Goal: Transaction & Acquisition: Purchase product/service

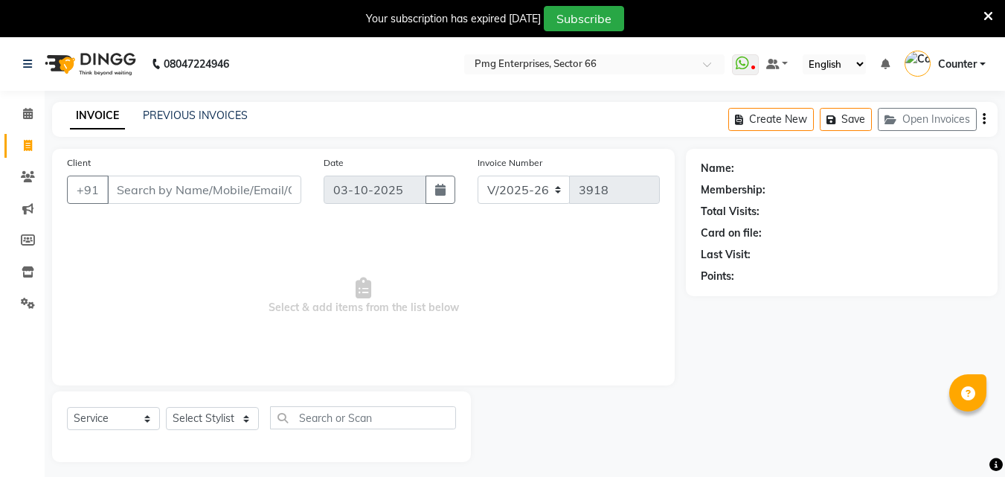
select select "889"
select select "service"
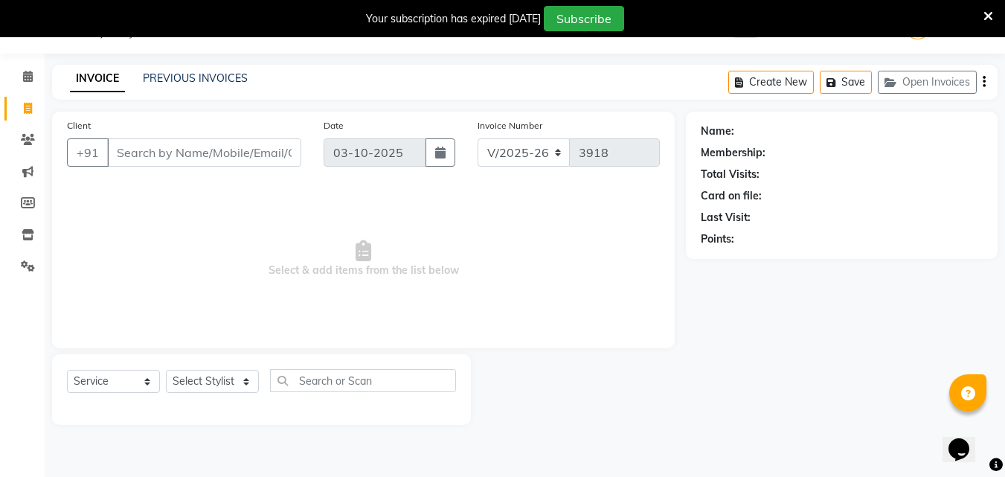
click at [135, 158] on input "Client" at bounding box center [204, 152] width 194 height 28
click at [126, 159] on input "Client" at bounding box center [204, 152] width 194 height 28
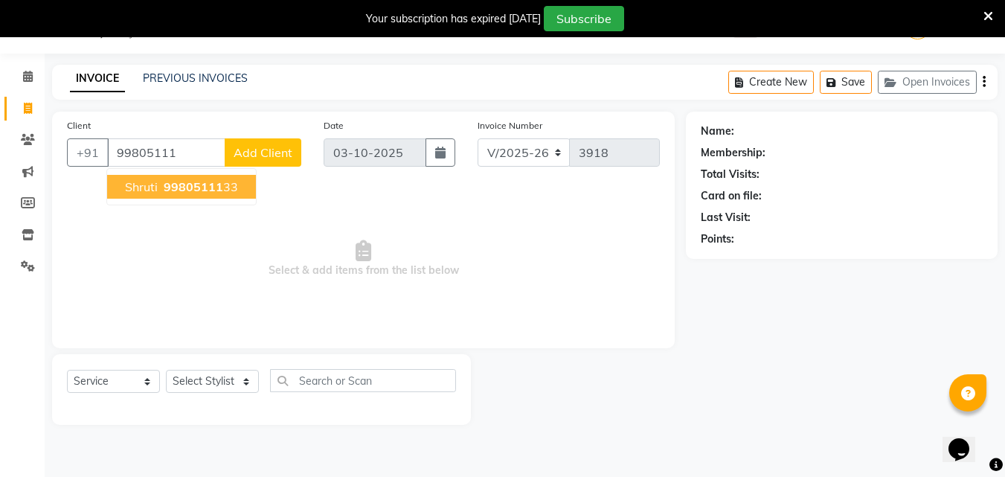
click at [148, 184] on span "shruti" at bounding box center [141, 186] width 33 height 15
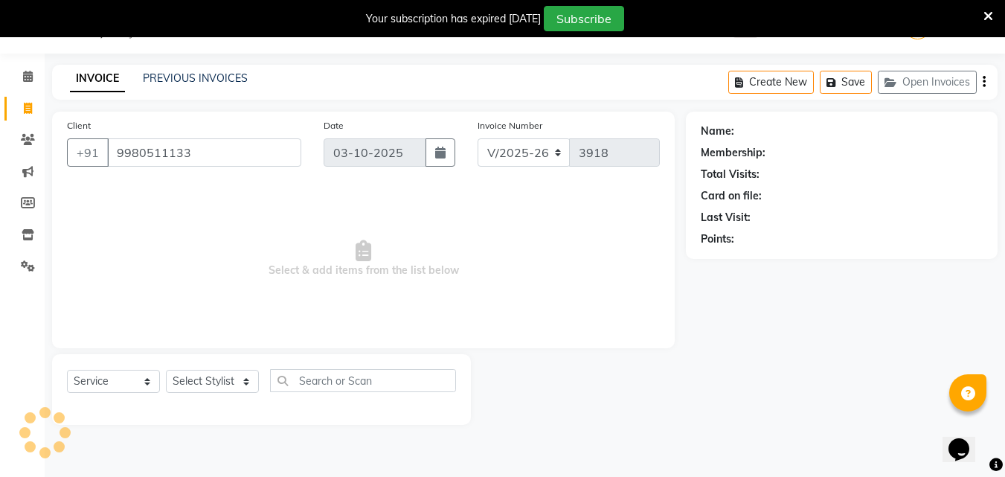
type input "9980511133"
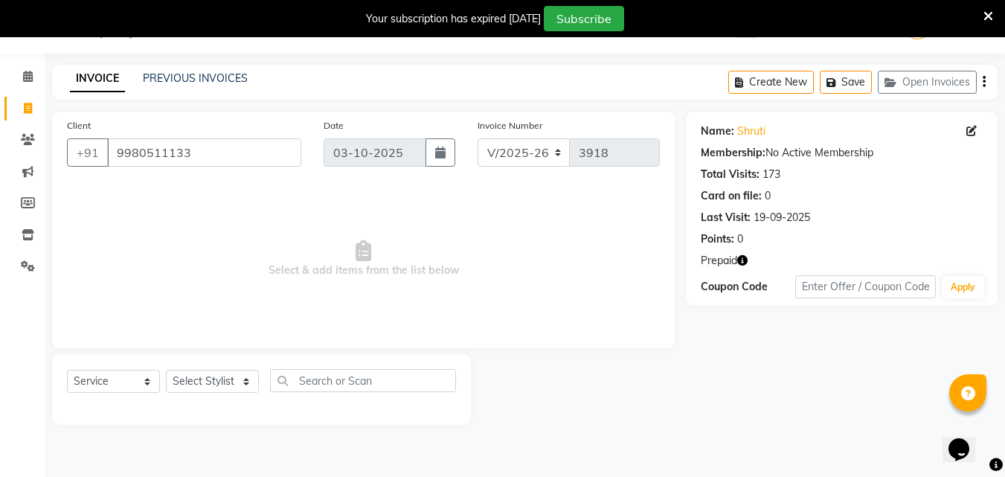
click at [745, 260] on icon "button" at bounding box center [742, 260] width 10 height 10
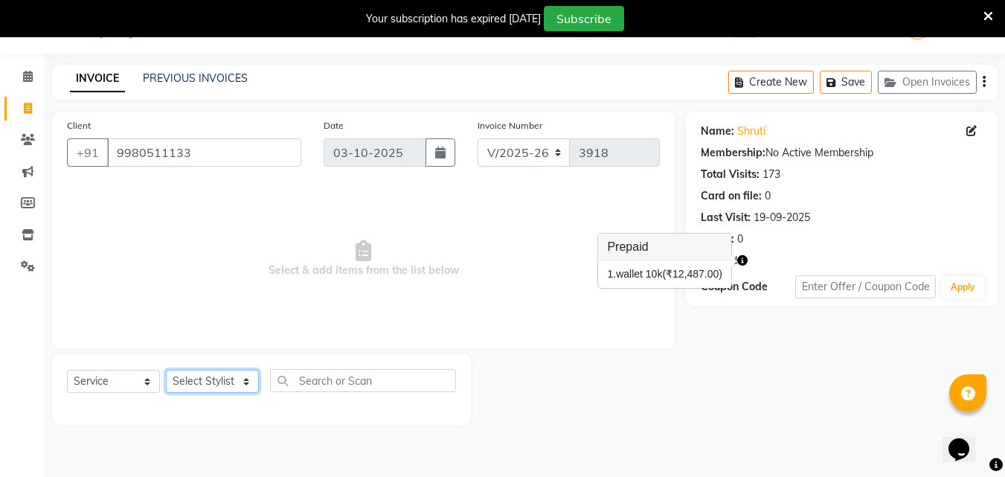
click at [213, 379] on select "Select Stylist [PERSON_NAME] Counter [PERSON_NAME] [PERSON_NAME] [PERSON_NAME] …" at bounding box center [212, 381] width 93 height 23
select select "52446"
click at [166, 370] on select "Select Stylist [PERSON_NAME] Counter [PERSON_NAME] [PERSON_NAME] [PERSON_NAME] …" at bounding box center [212, 381] width 93 height 23
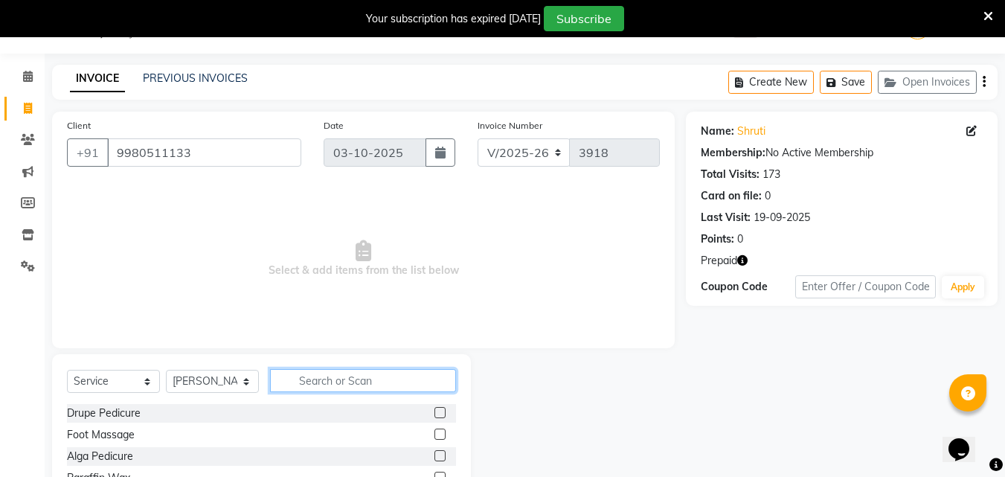
click at [294, 381] on input "text" at bounding box center [363, 380] width 186 height 23
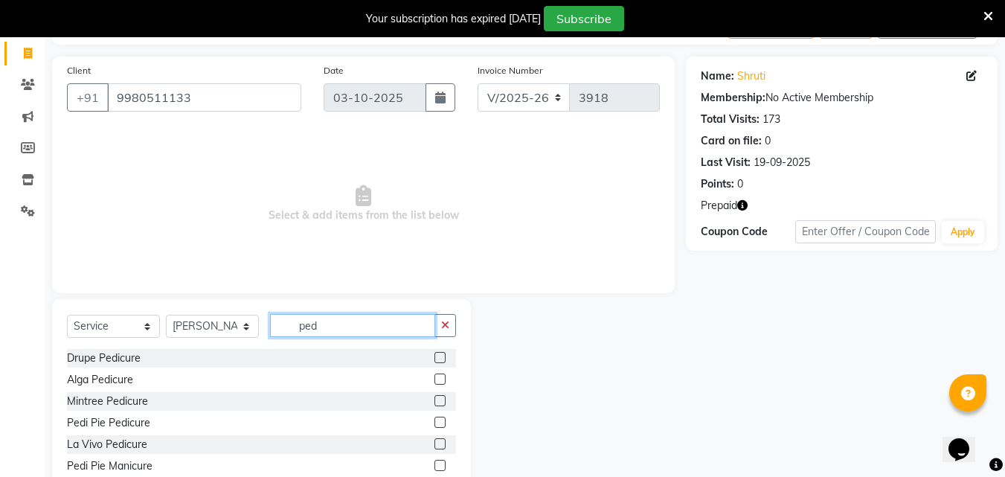
scroll to position [137, 0]
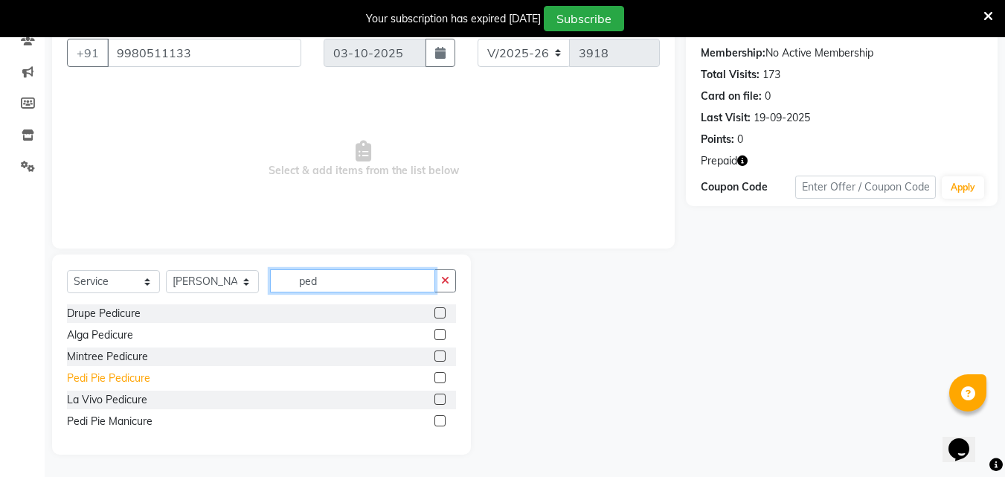
type input "ped"
click at [110, 380] on div "Pedi Pie Pedicure" at bounding box center [108, 378] width 83 height 16
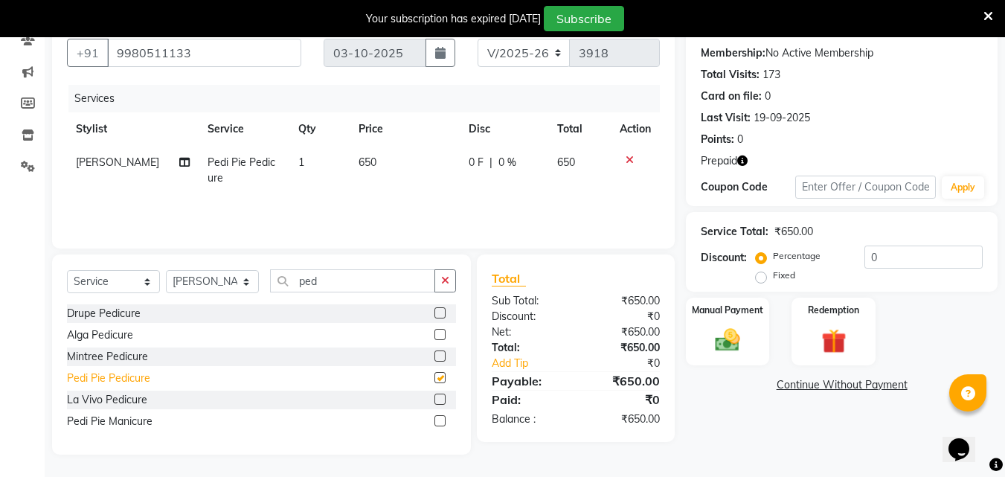
checkbox input "false"
click at [109, 158] on span "[PERSON_NAME]" at bounding box center [117, 161] width 83 height 13
select select "52446"
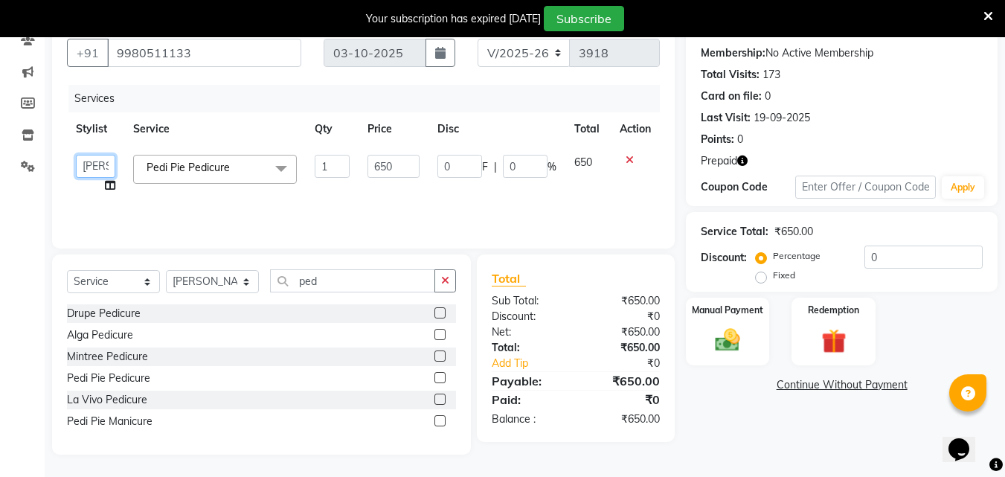
click at [109, 164] on select "Ashish Kashyap Counter dinesh Jackson Javed Jitender Manisha Ragini" at bounding box center [95, 166] width 39 height 23
click at [332, 279] on input "ped" at bounding box center [352, 280] width 165 height 23
type input "p"
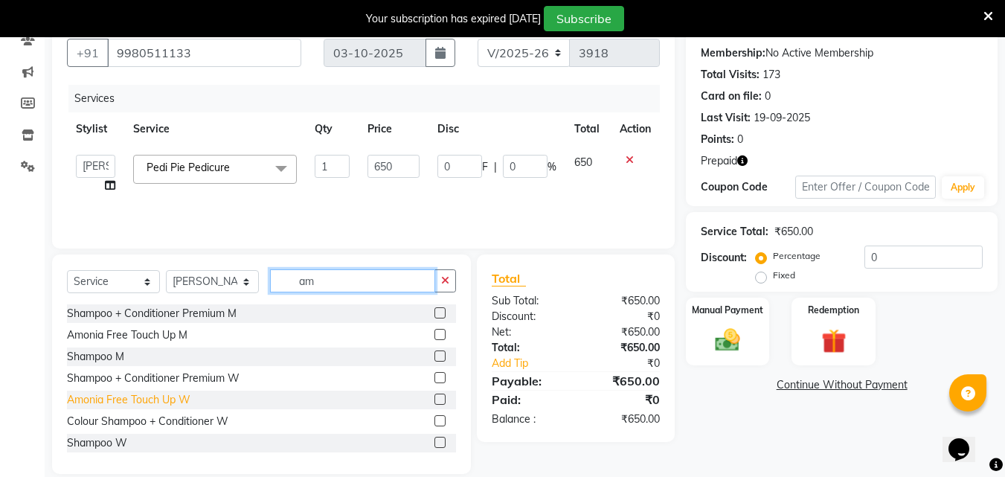
type input "am"
click at [104, 398] on div "Amonia Free Touch Up W" at bounding box center [128, 400] width 123 height 16
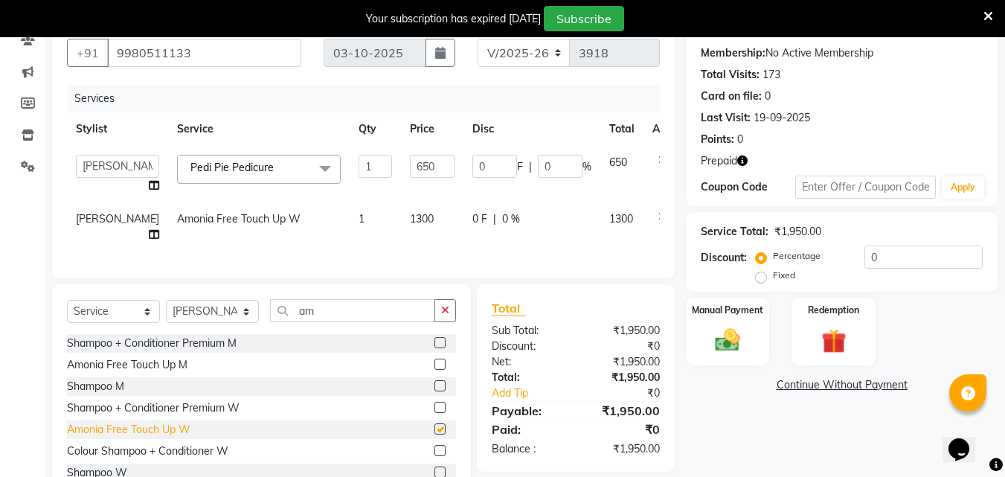
checkbox input "false"
click at [401, 212] on td "1300" at bounding box center [432, 226] width 62 height 49
select select "52446"
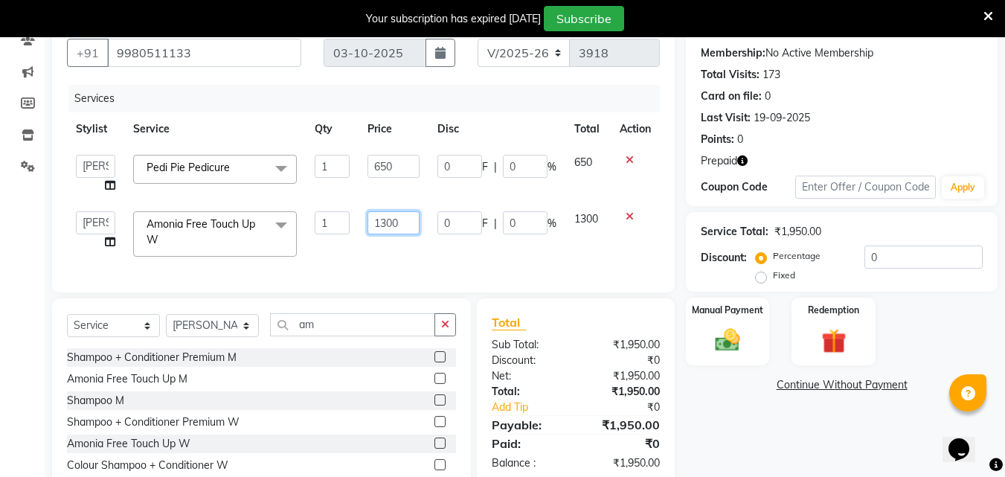
click at [399, 223] on input "1300" at bounding box center [392, 222] width 51 height 23
type input "1"
type input "800"
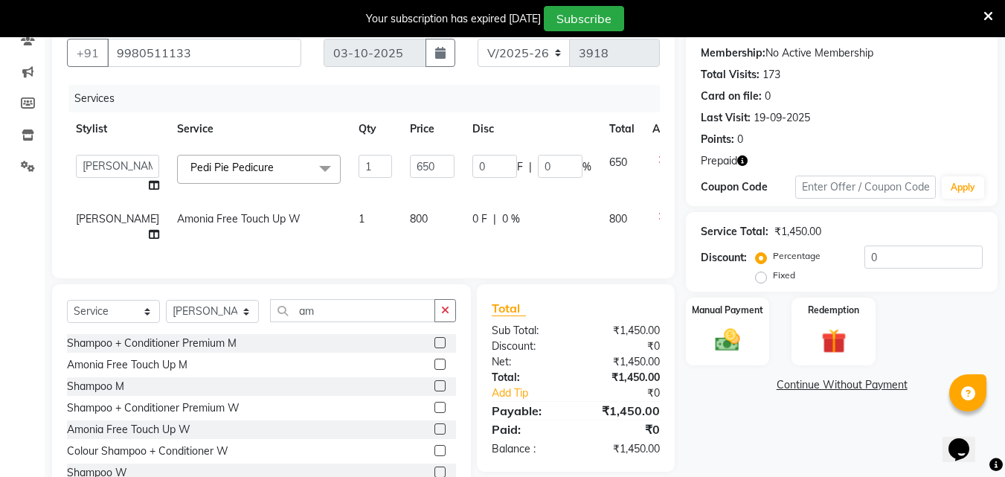
click at [463, 246] on td "0 F | 0 %" at bounding box center [531, 226] width 137 height 49
select select "52446"
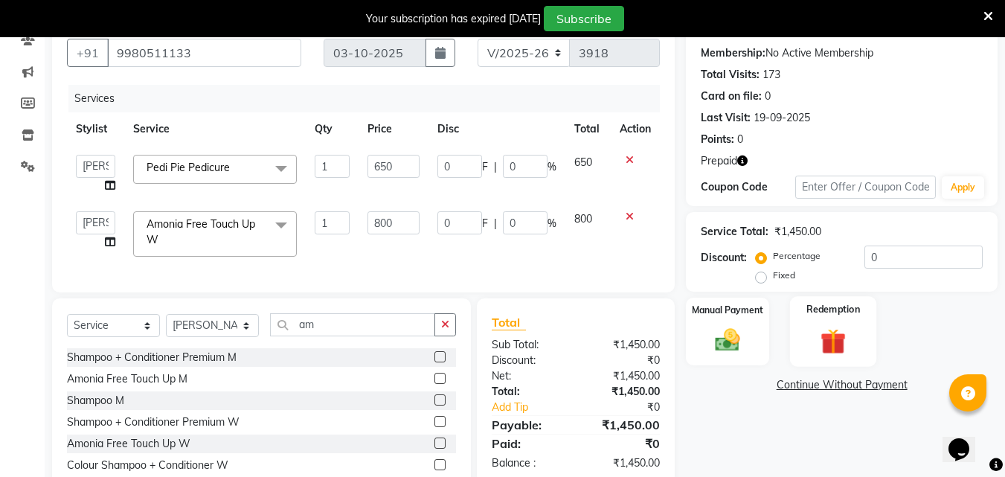
click at [833, 338] on img at bounding box center [833, 341] width 42 height 32
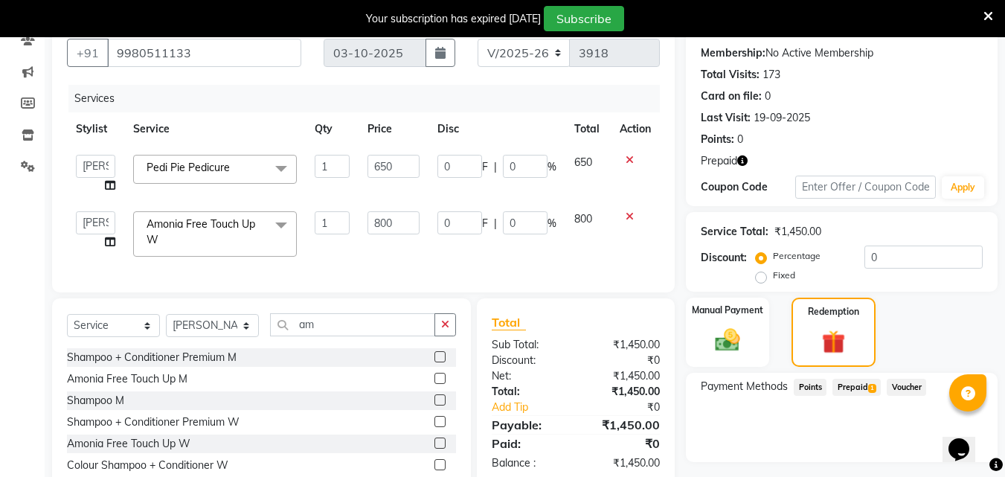
scroll to position [211, 0]
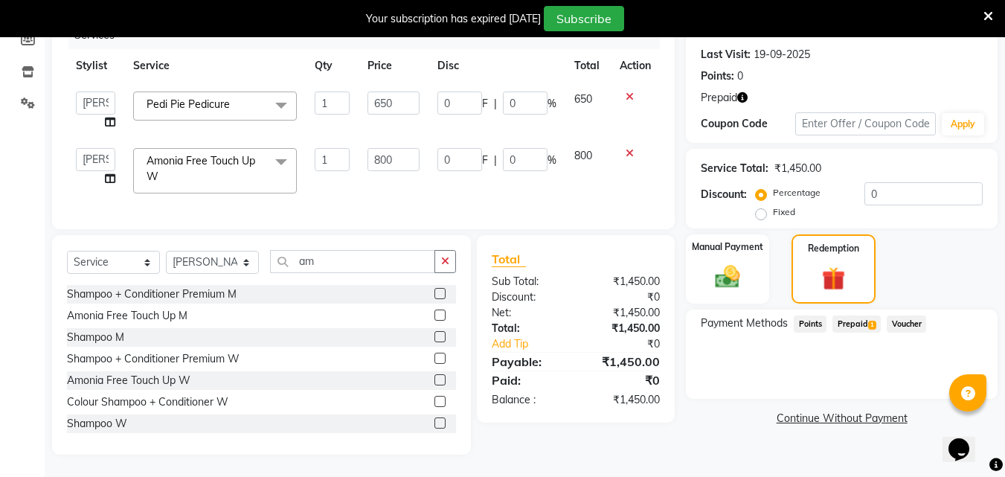
click at [854, 315] on span "Prepaid 1" at bounding box center [856, 323] width 48 height 17
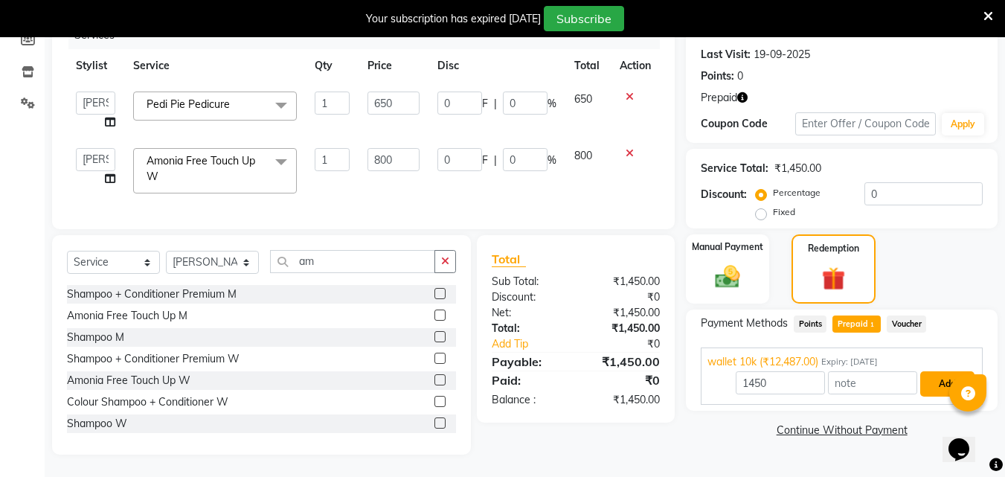
click at [947, 371] on button "Add" at bounding box center [947, 383] width 54 height 25
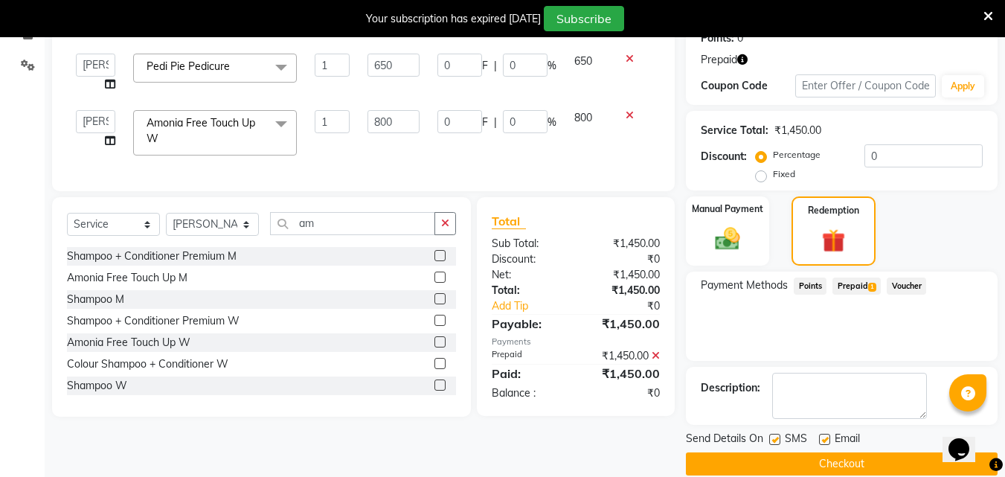
scroll to position [259, 0]
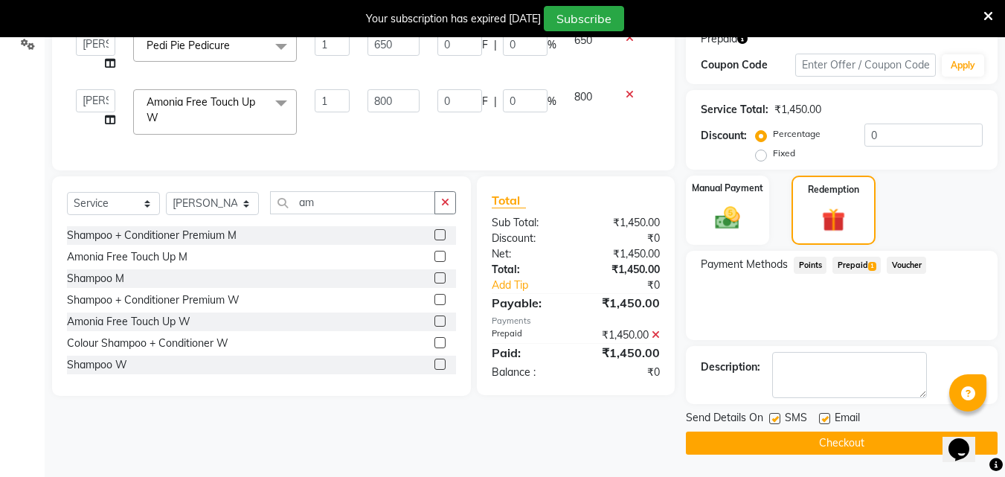
click at [879, 445] on button "Checkout" at bounding box center [842, 442] width 312 height 23
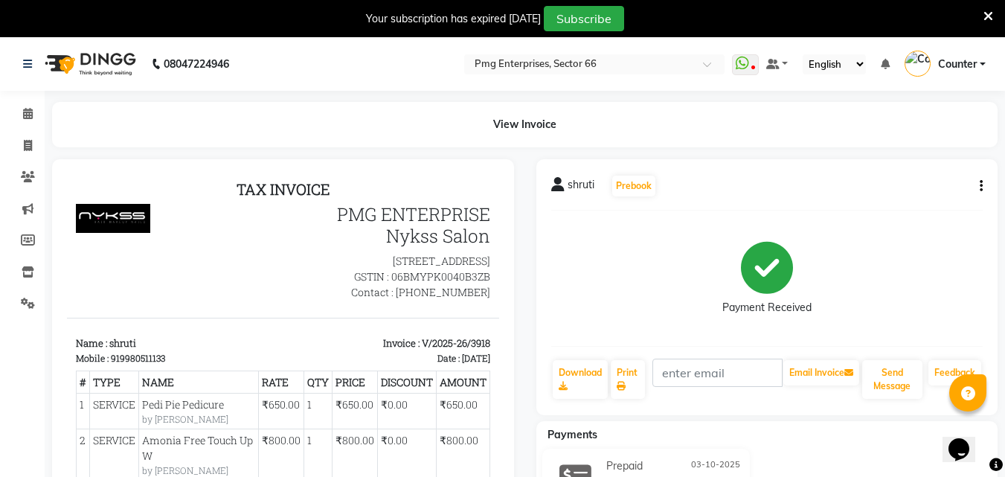
click at [0, 103] on li "Calendar" at bounding box center [22, 114] width 45 height 32
click at [34, 143] on span at bounding box center [28, 146] width 26 height 17
select select "service"
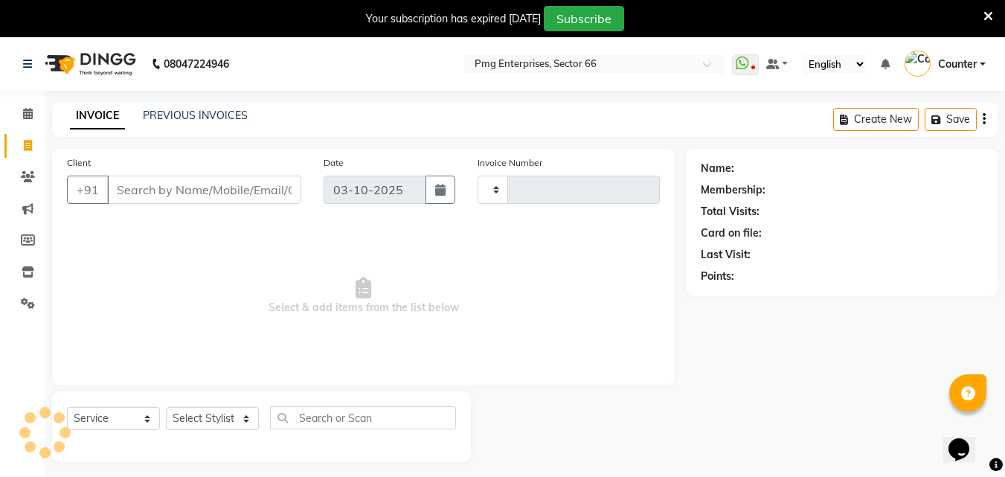
type input "3919"
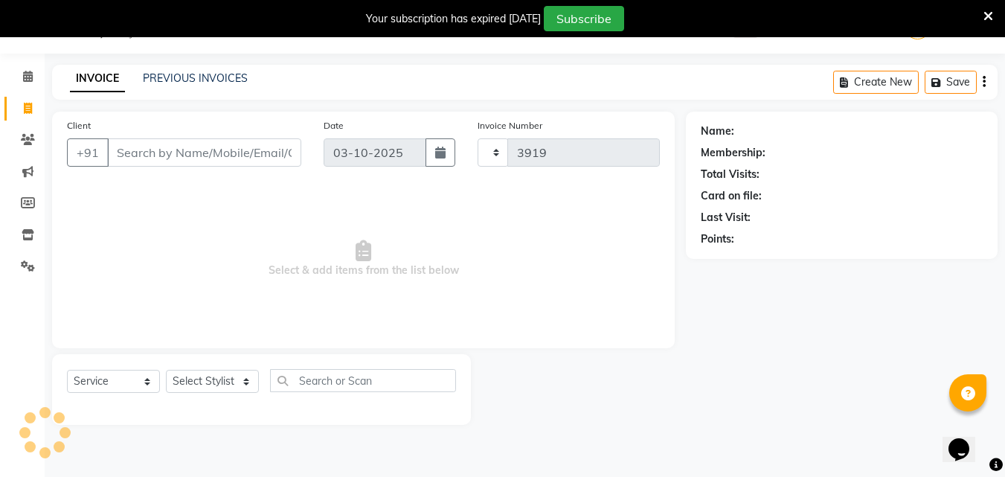
select select "889"
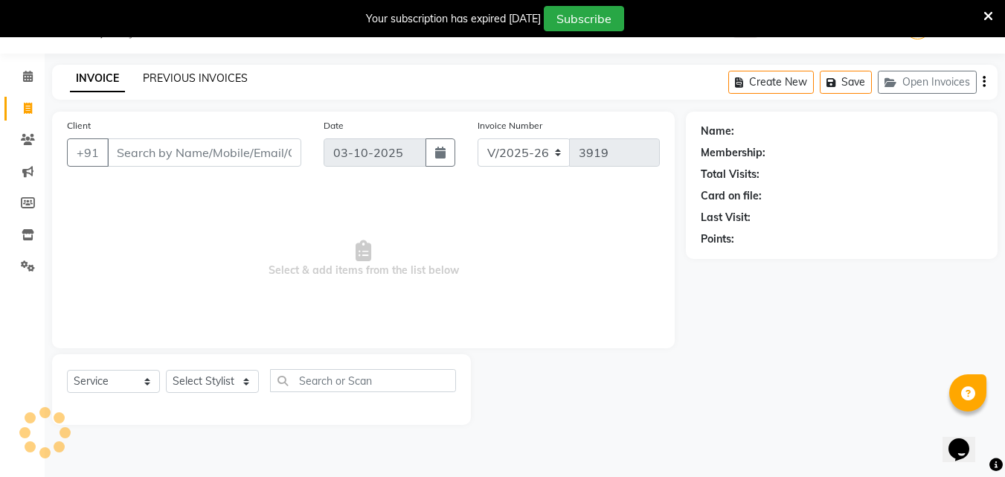
click at [178, 80] on link "PREVIOUS INVOICES" at bounding box center [195, 77] width 105 height 13
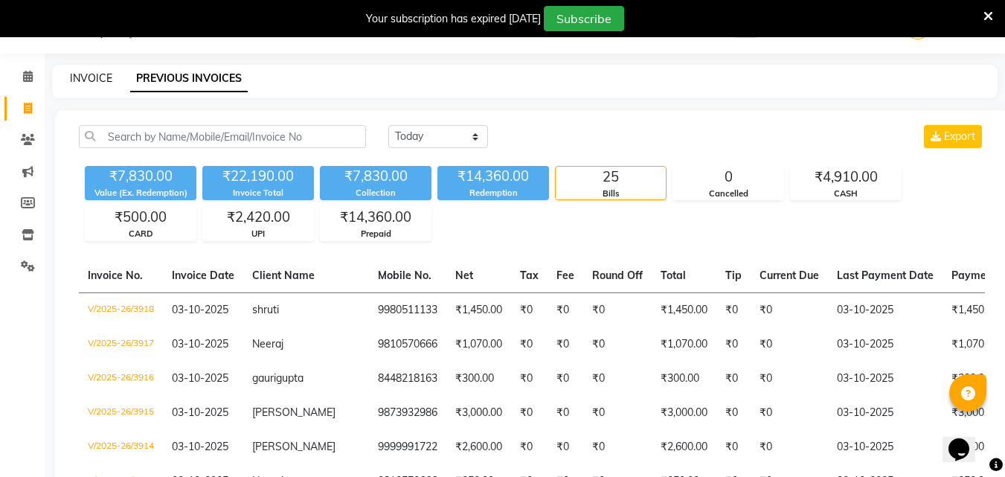
click at [90, 77] on link "INVOICE" at bounding box center [91, 77] width 42 height 13
select select "service"
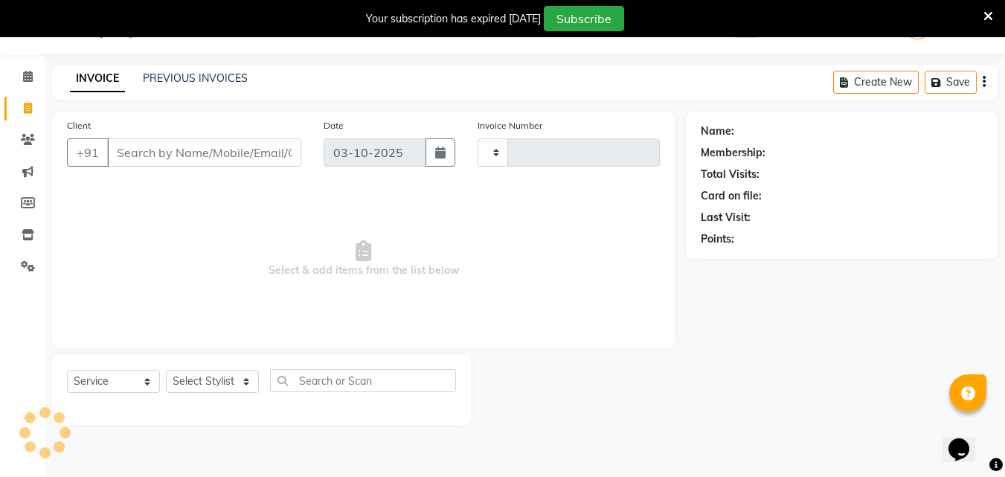
type input "3919"
select select "889"
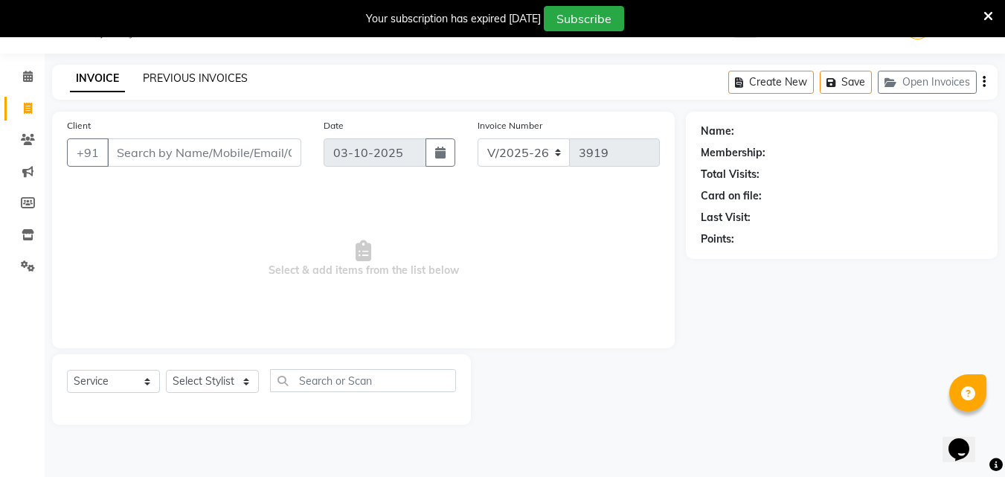
click at [199, 73] on link "PREVIOUS INVOICES" at bounding box center [195, 77] width 105 height 13
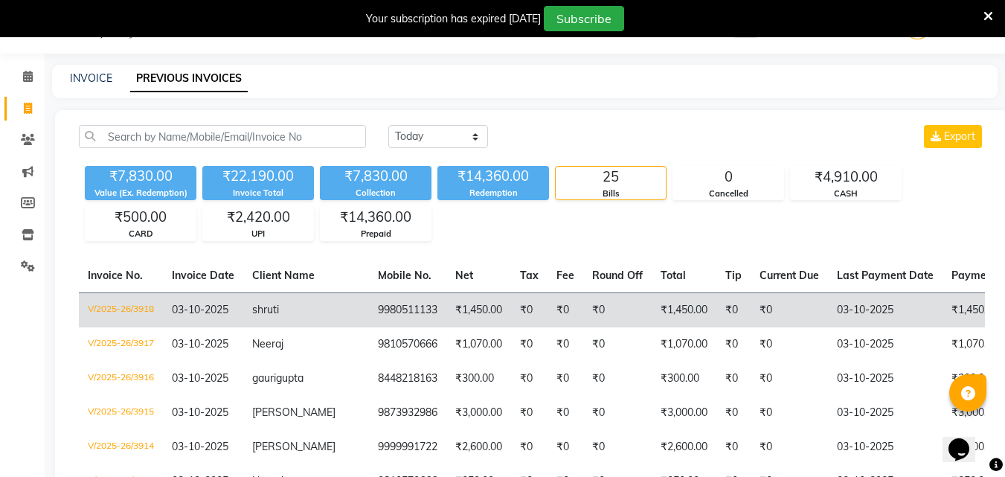
click at [184, 306] on span "03-10-2025" at bounding box center [200, 309] width 57 height 13
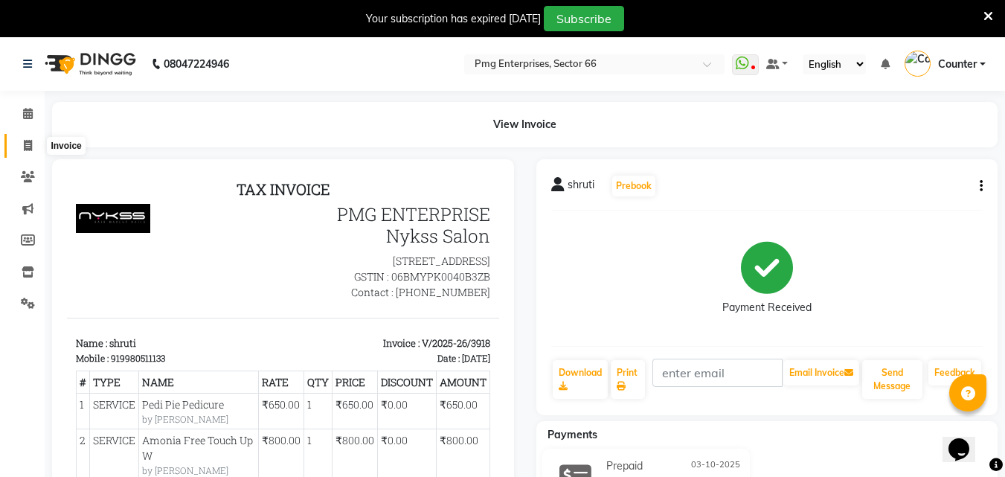
click at [27, 144] on icon at bounding box center [28, 145] width 8 height 11
select select "service"
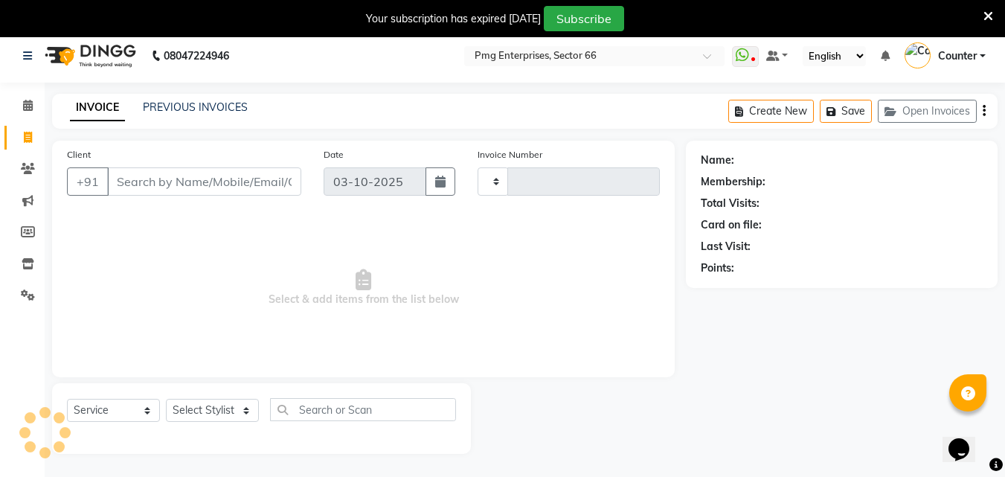
scroll to position [37, 0]
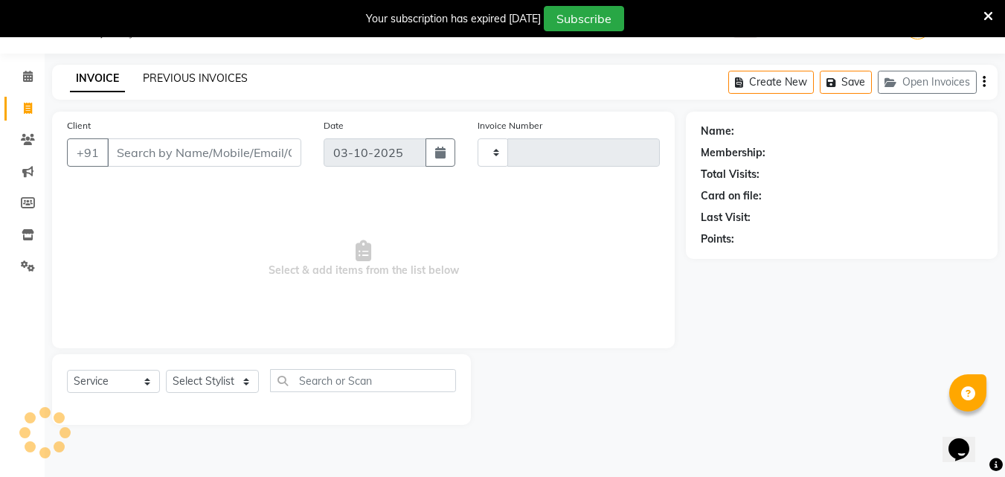
type input "3919"
select select "889"
click at [222, 74] on link "PREVIOUS INVOICES" at bounding box center [195, 77] width 105 height 13
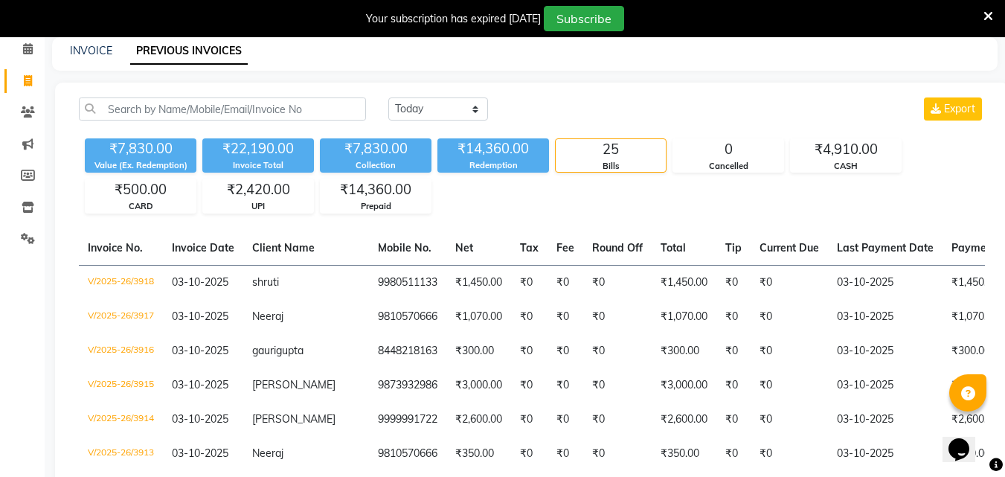
scroll to position [67, 0]
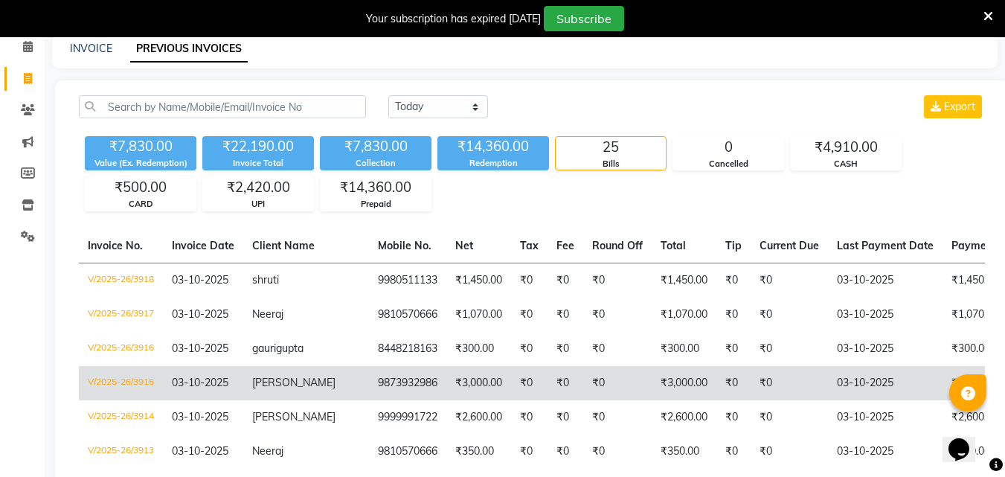
click at [315, 390] on td "[PERSON_NAME]" at bounding box center [306, 383] width 126 height 34
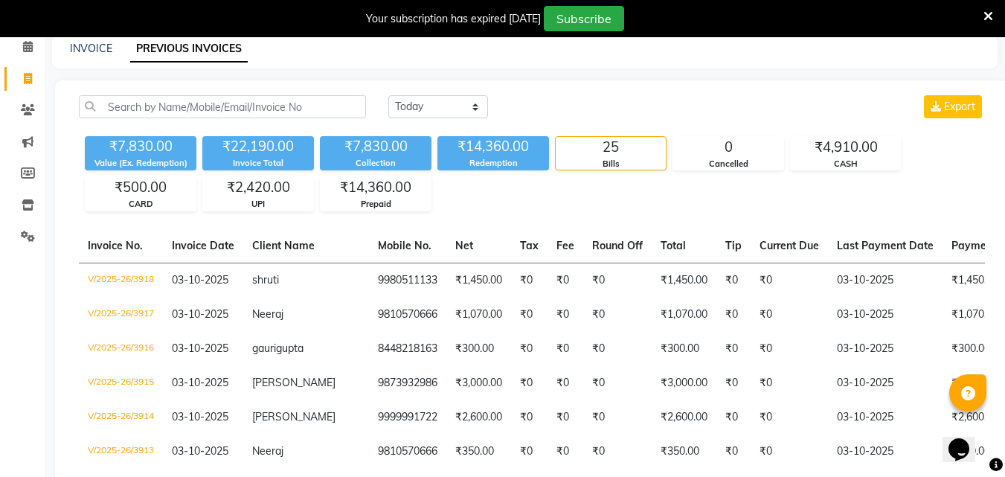
click at [985, 15] on icon at bounding box center [988, 16] width 10 height 13
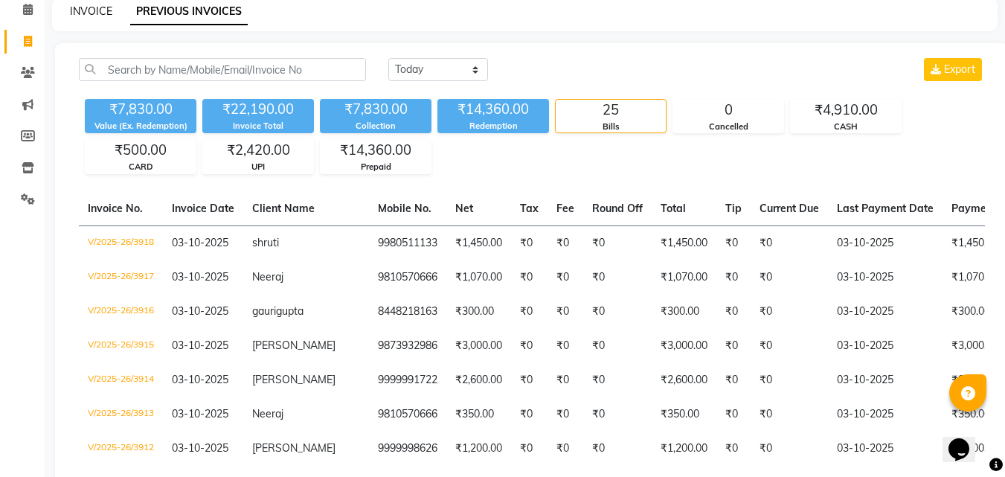
click at [80, 13] on link "INVOICE" at bounding box center [91, 10] width 42 height 13
select select "service"
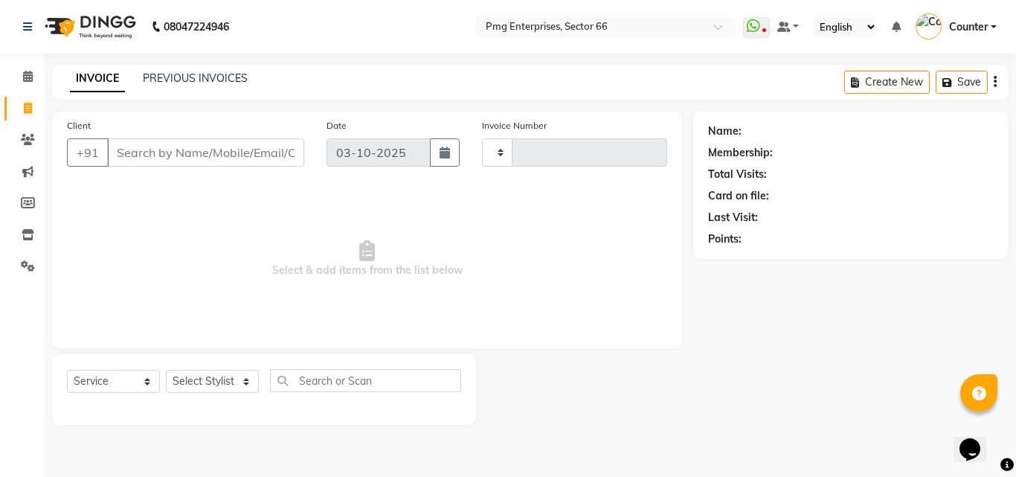
type input "3921"
select select "889"
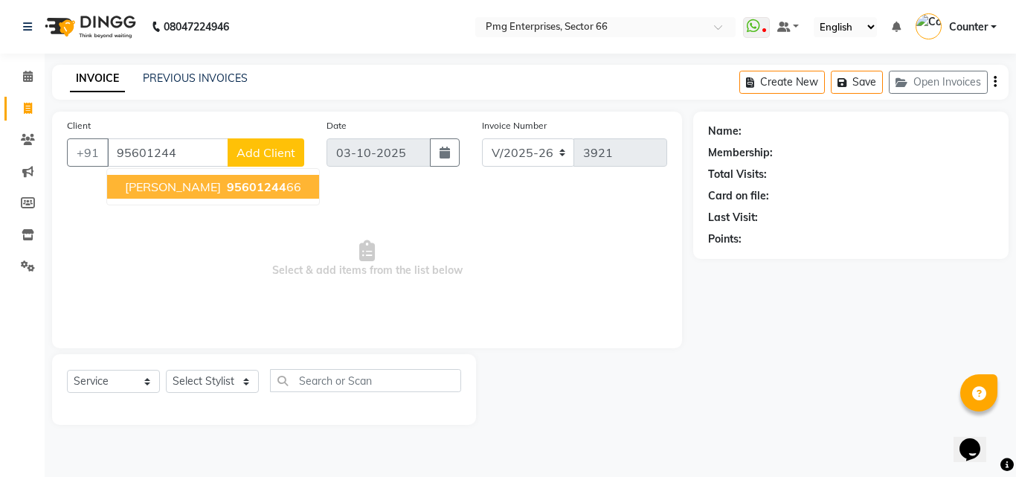
click at [227, 181] on span "95601244" at bounding box center [256, 186] width 59 height 15
type input "9560124466"
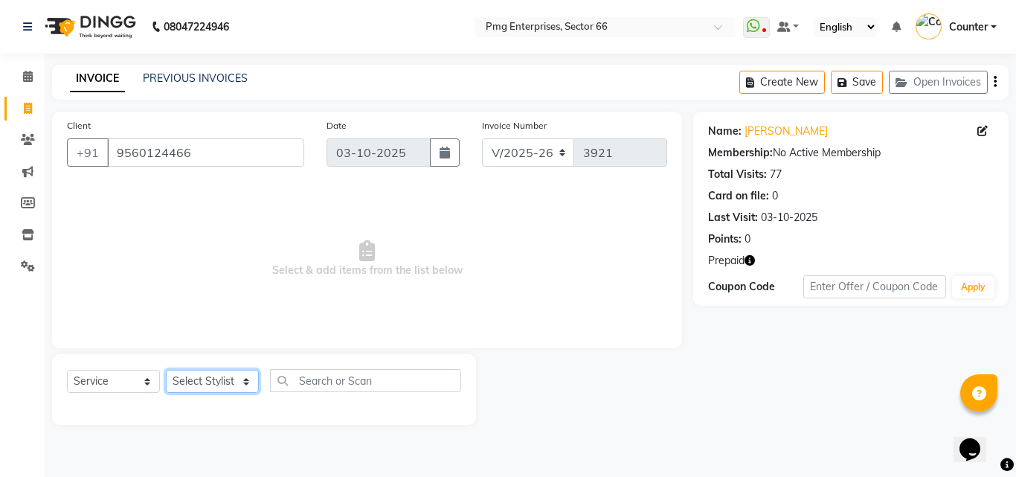
click at [202, 378] on select "Select Stylist [PERSON_NAME] Counter [PERSON_NAME] [PERSON_NAME] [PERSON_NAME] …" at bounding box center [212, 381] width 93 height 23
click at [166, 370] on select "Select Stylist [PERSON_NAME] Counter [PERSON_NAME] [PERSON_NAME] [PERSON_NAME] …" at bounding box center [212, 381] width 93 height 23
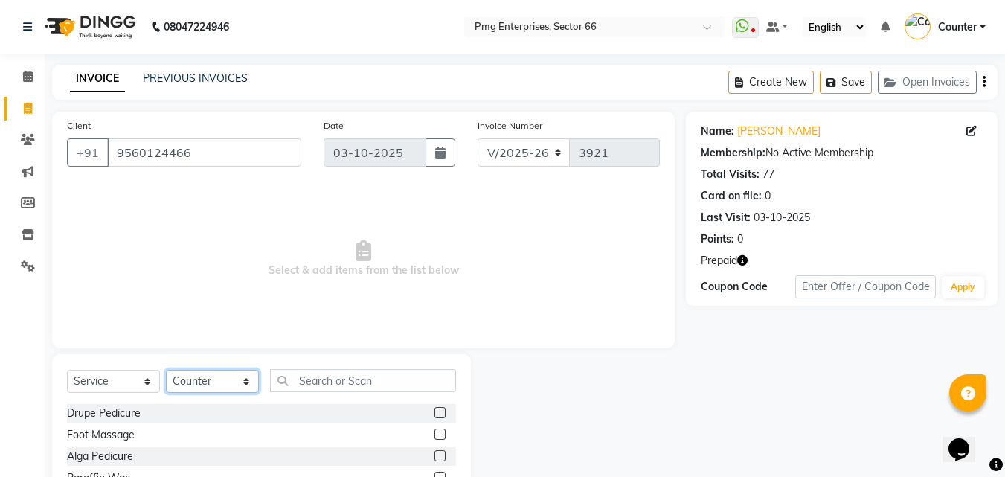
click at [211, 384] on select "Select Stylist [PERSON_NAME] Counter [PERSON_NAME] [PERSON_NAME] [PERSON_NAME] …" at bounding box center [212, 381] width 93 height 23
select select "14602"
click at [166, 370] on select "Select Stylist [PERSON_NAME] Counter [PERSON_NAME] [PERSON_NAME] [PERSON_NAME] …" at bounding box center [212, 381] width 93 height 23
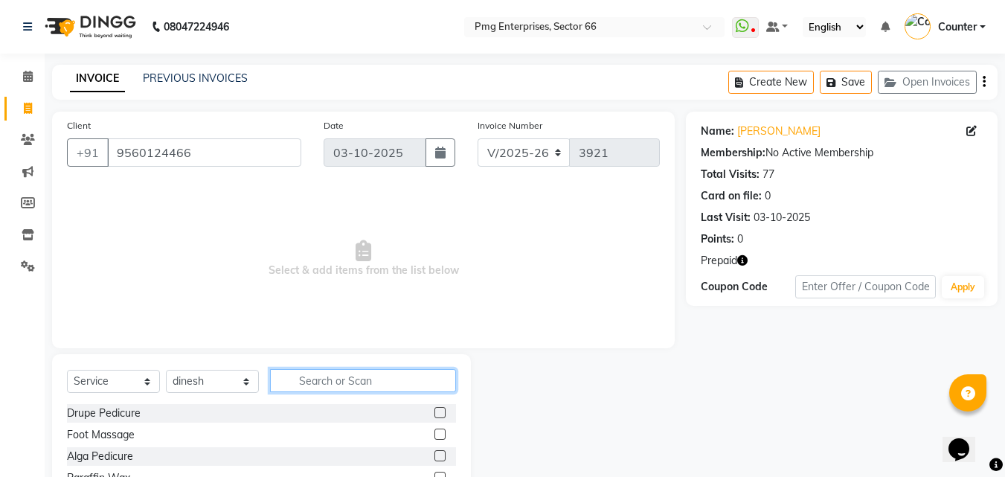
click at [356, 387] on input "text" at bounding box center [363, 380] width 186 height 23
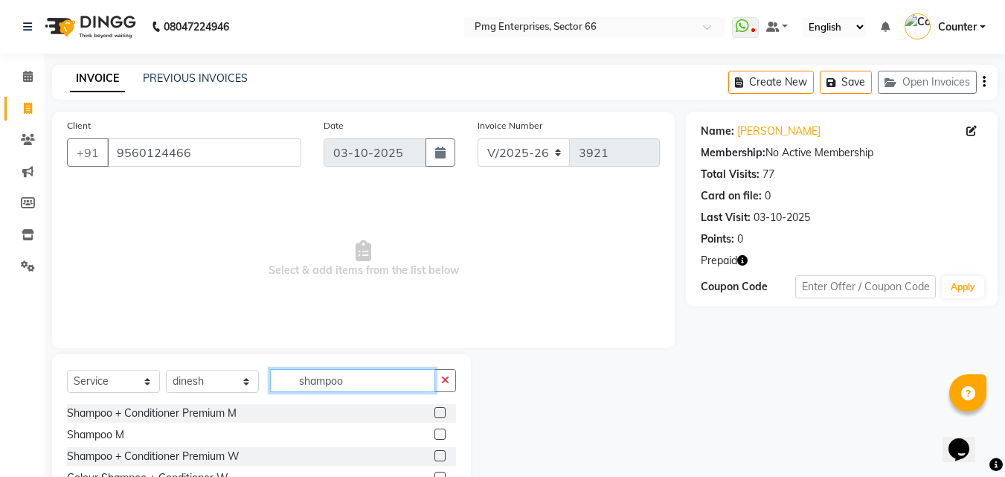
type input "shampoo"
click at [598, 373] on div at bounding box center [578, 463] width 215 height 219
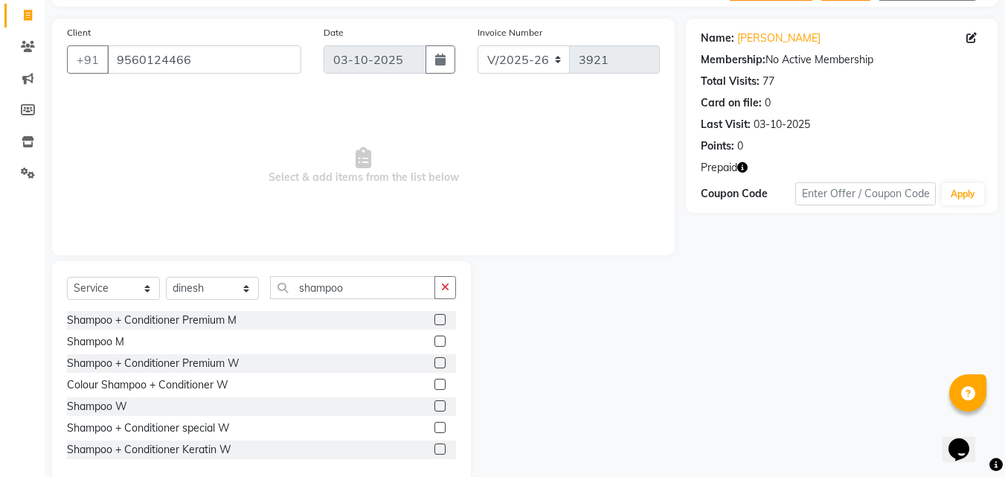
scroll to position [119, 0]
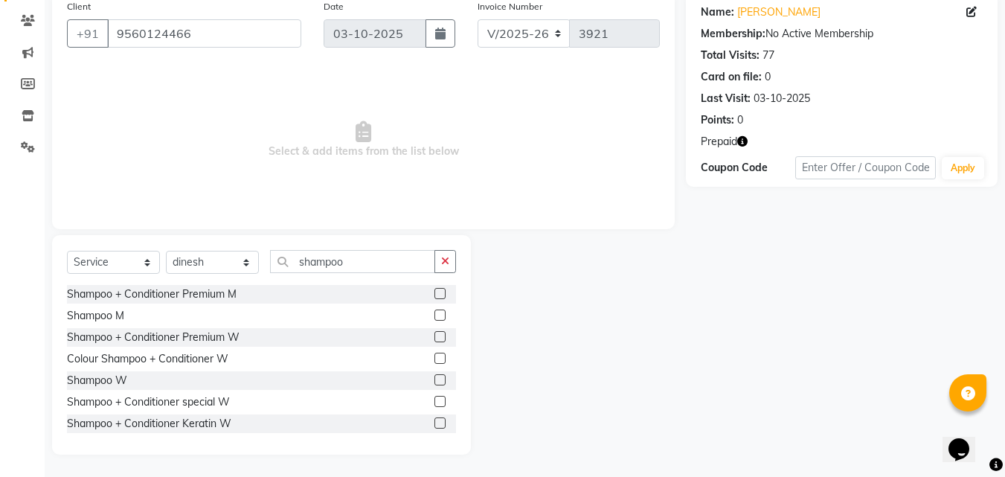
click at [434, 375] on label at bounding box center [439, 379] width 11 height 11
click at [434, 376] on input "checkbox" at bounding box center [439, 381] width 10 height 10
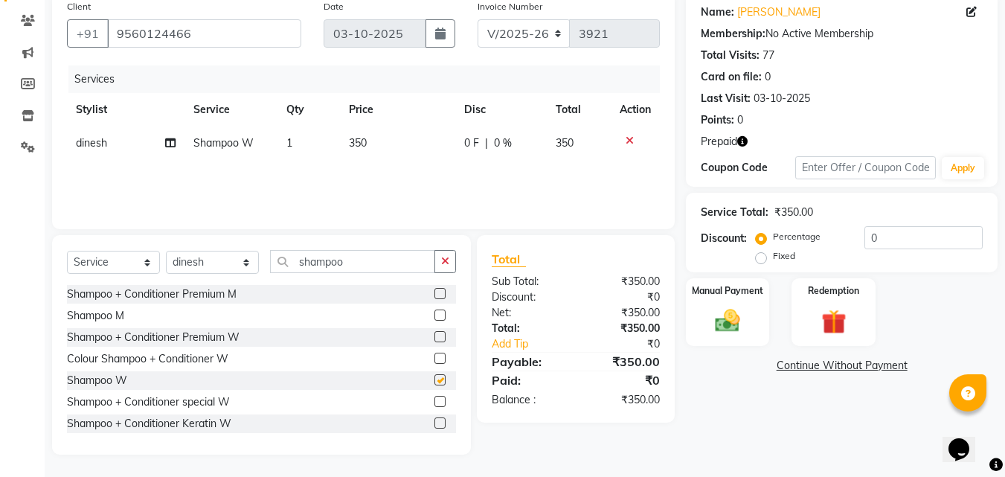
checkbox input "false"
click at [359, 266] on input "shampoo" at bounding box center [352, 261] width 165 height 23
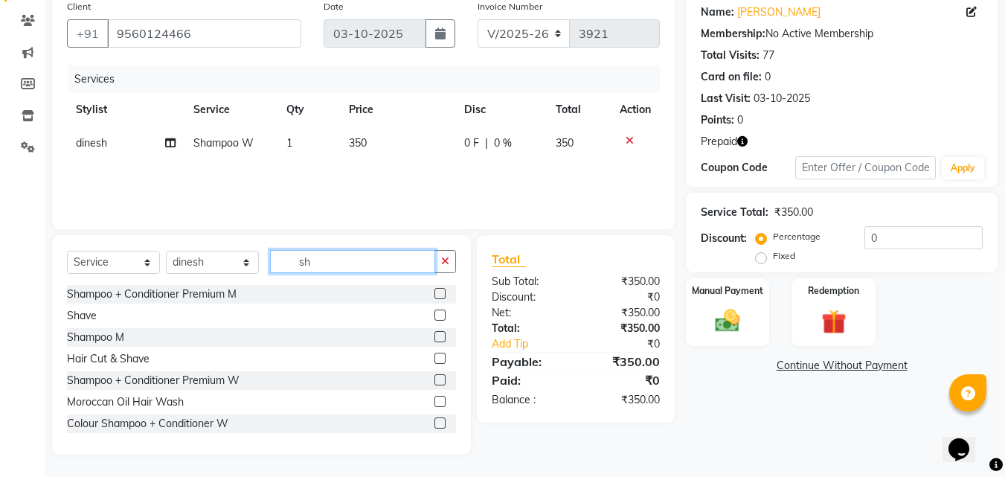
type input "s"
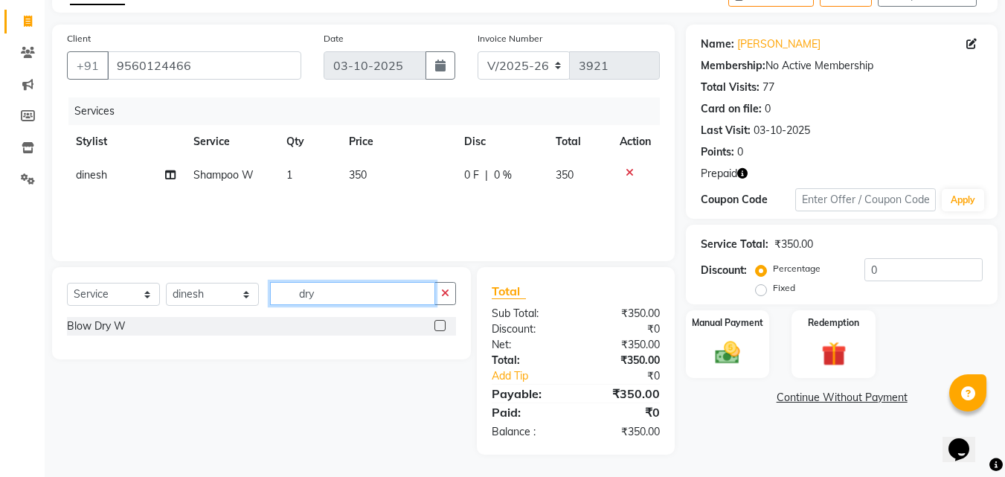
type input "dry"
click at [443, 323] on label at bounding box center [439, 325] width 11 height 11
click at [443, 323] on input "checkbox" at bounding box center [439, 326] width 10 height 10
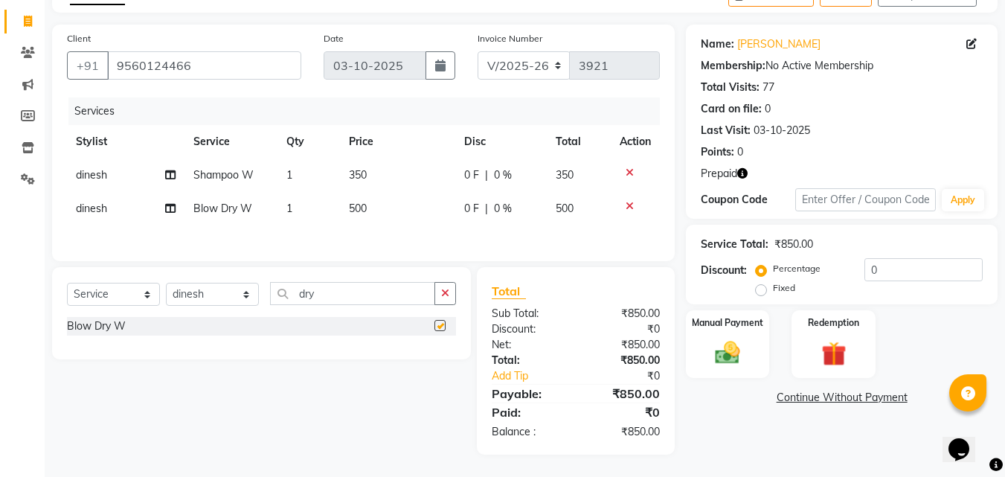
checkbox input "false"
click at [360, 206] on span "500" at bounding box center [358, 208] width 18 height 13
select select "14602"
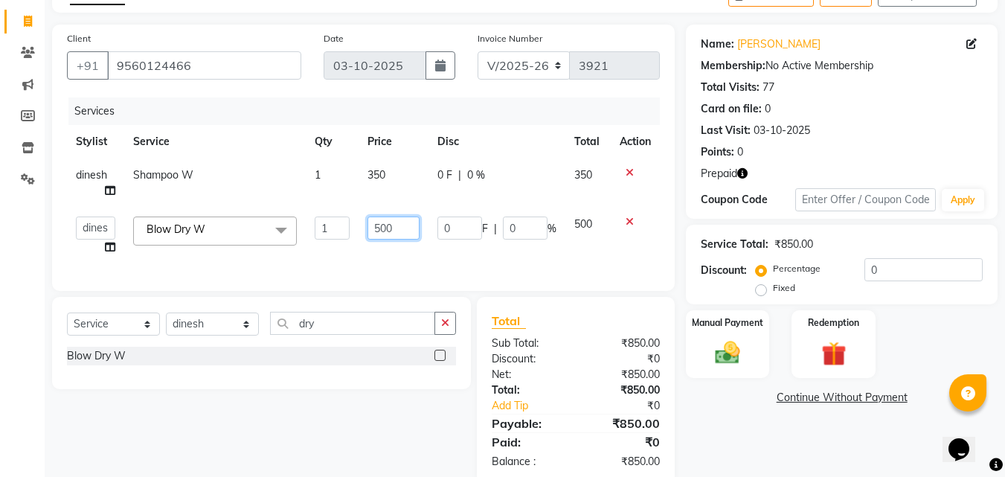
click at [387, 231] on input "500" at bounding box center [392, 227] width 51 height 23
type input "450"
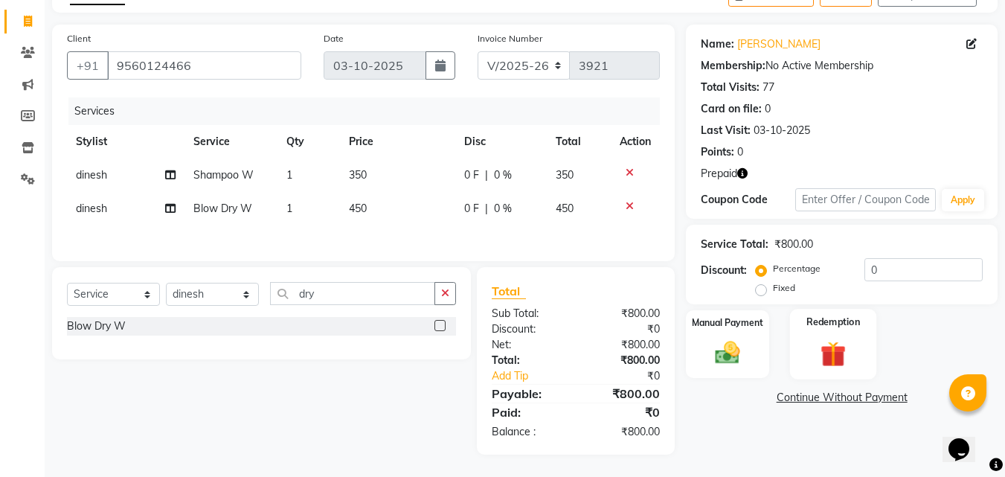
click at [825, 345] on img at bounding box center [833, 354] width 42 height 32
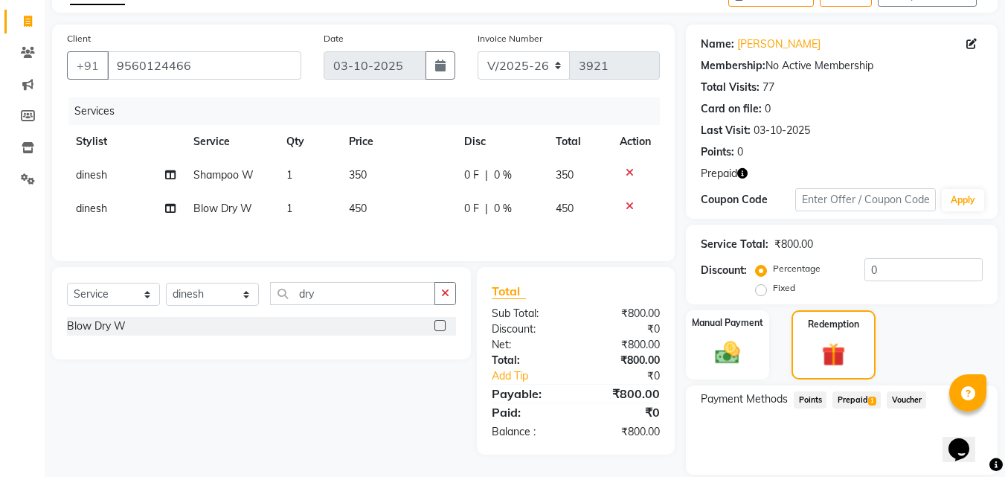
click at [862, 401] on span "Prepaid 1" at bounding box center [856, 399] width 48 height 17
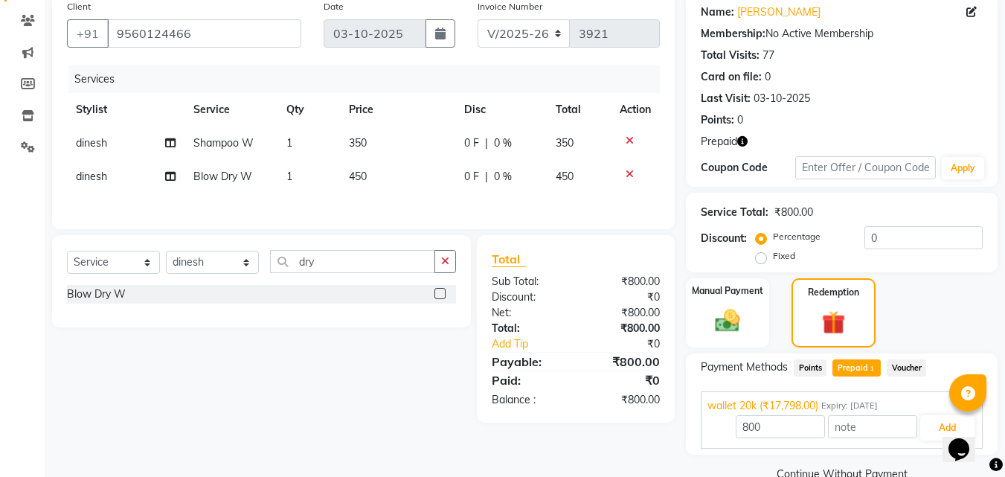
scroll to position [149, 0]
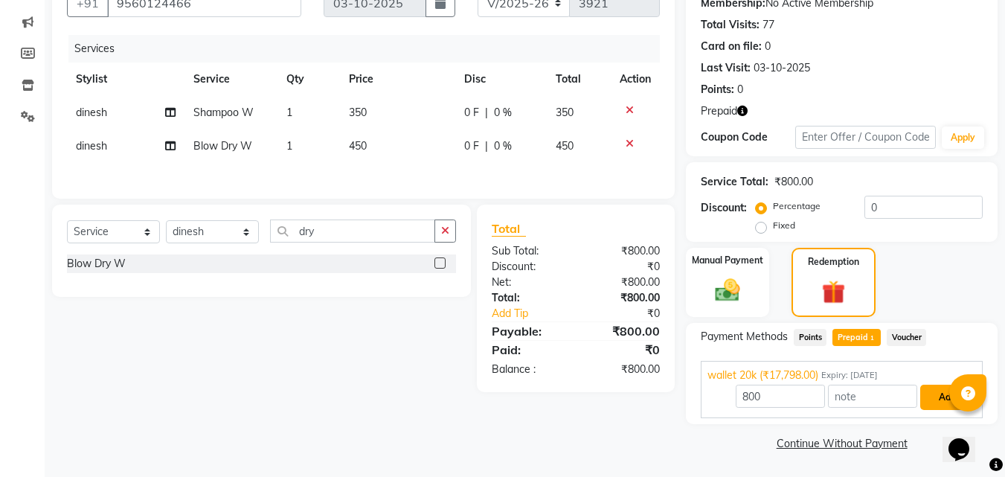
click at [936, 393] on button "Add" at bounding box center [947, 396] width 54 height 25
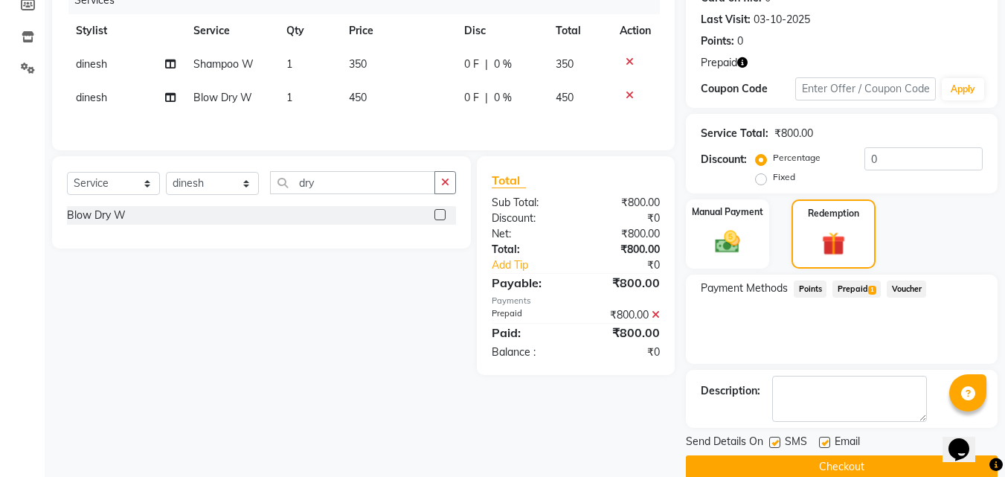
scroll to position [222, 0]
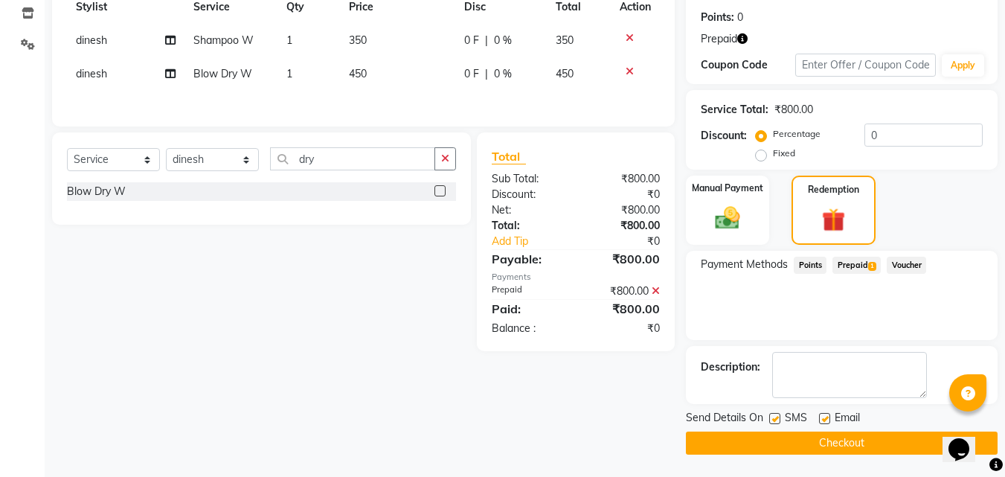
click at [831, 439] on button "Checkout" at bounding box center [842, 442] width 312 height 23
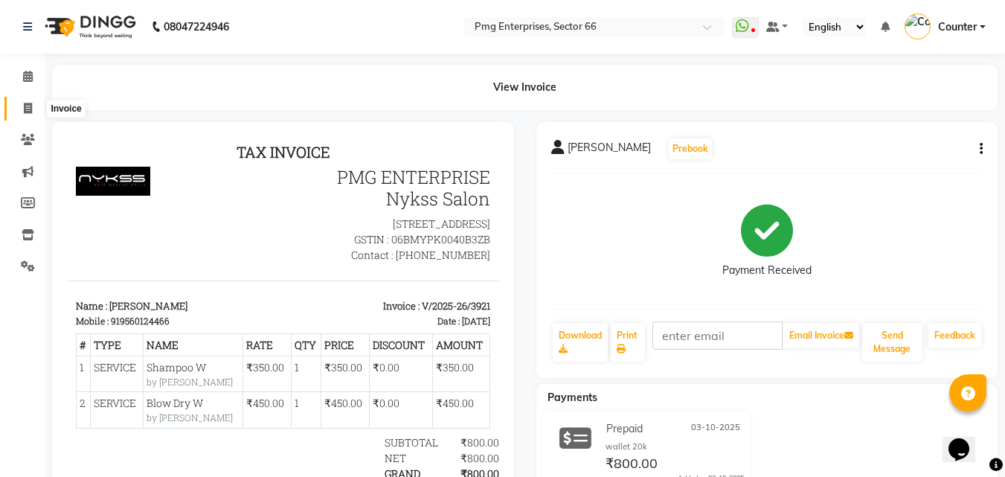
click at [30, 106] on icon at bounding box center [28, 108] width 8 height 11
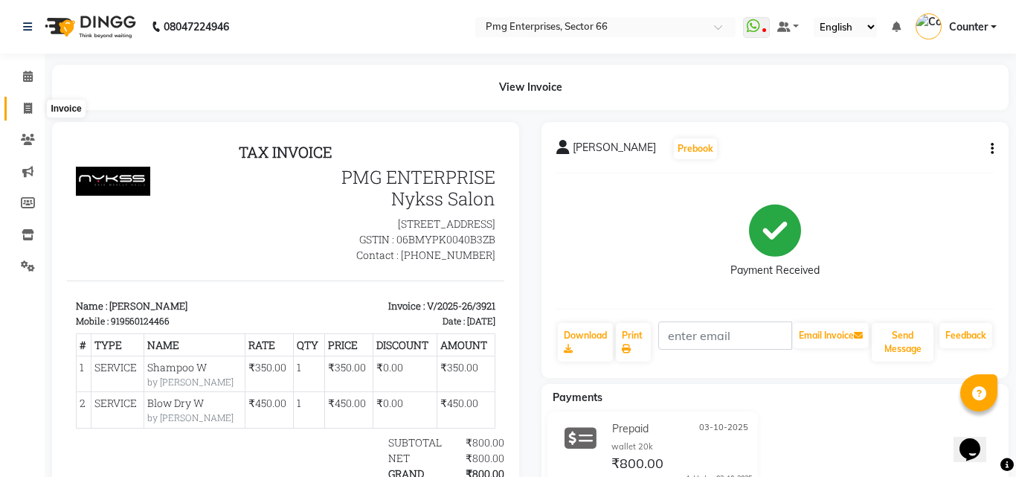
select select "service"
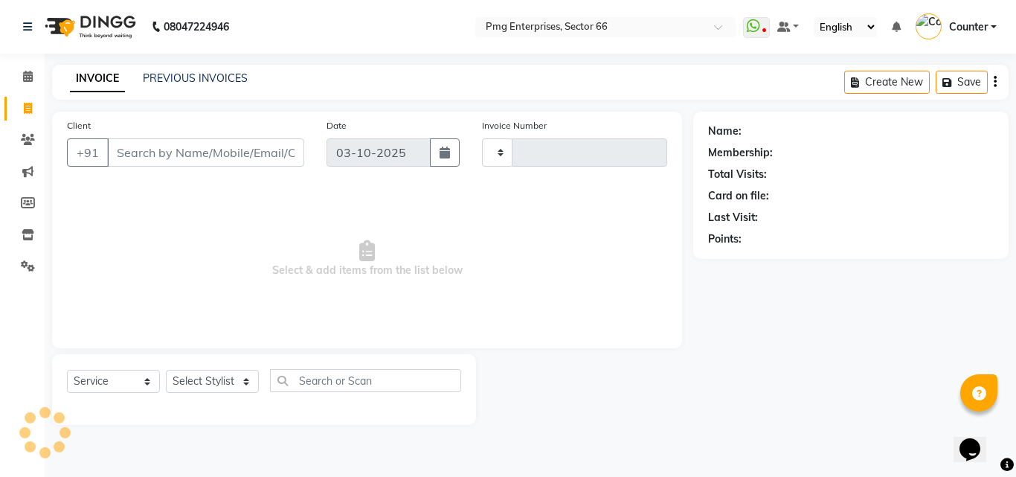
type input "3922"
select select "889"
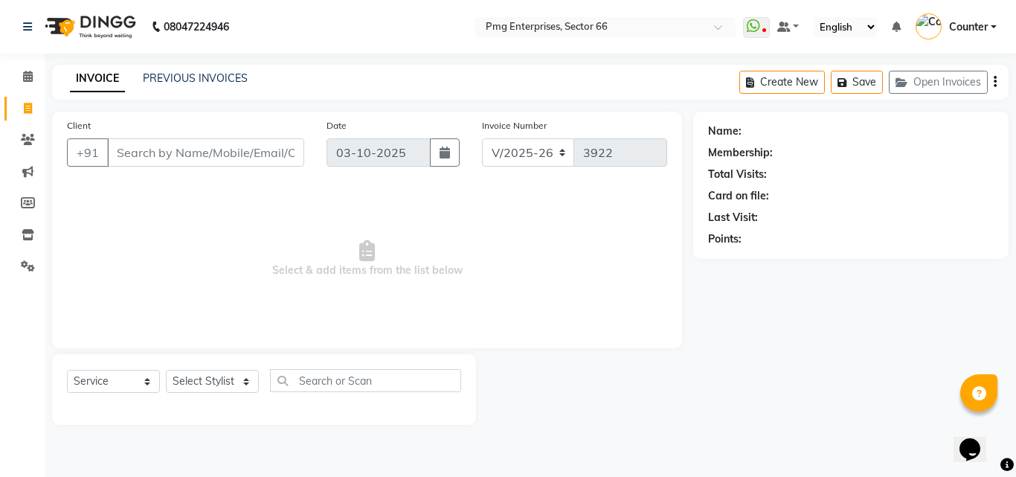
click at [196, 275] on span "Select & add items from the list below" at bounding box center [367, 258] width 600 height 149
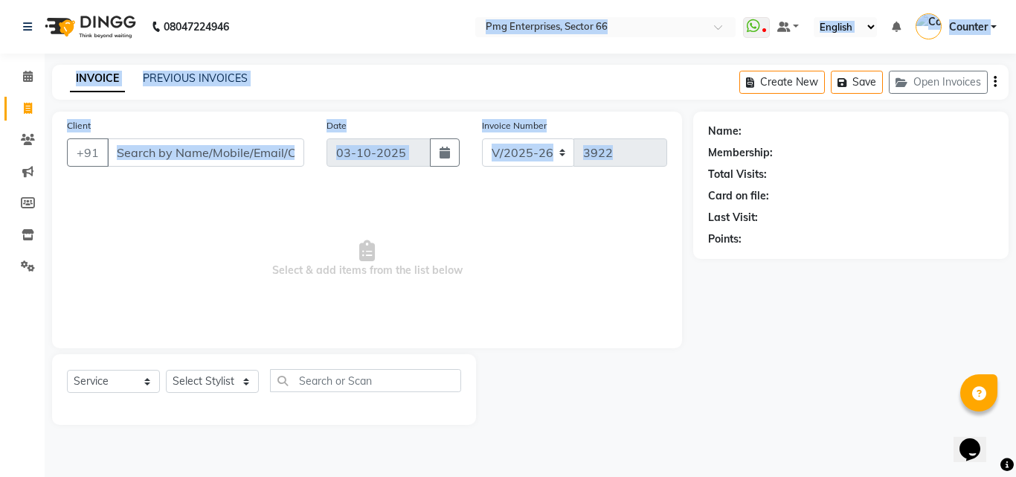
drag, startPoint x: 180, startPoint y: 260, endPoint x: 459, endPoint y: 12, distance: 373.4
click at [459, 12] on app-home "08047224946 Select Location × Pmg Enterprises, Sector 66 WhatsApp Status ✕ Stat…" at bounding box center [508, 223] width 1016 height 447
click at [187, 254] on span "Select & add items from the list below" at bounding box center [367, 258] width 600 height 149
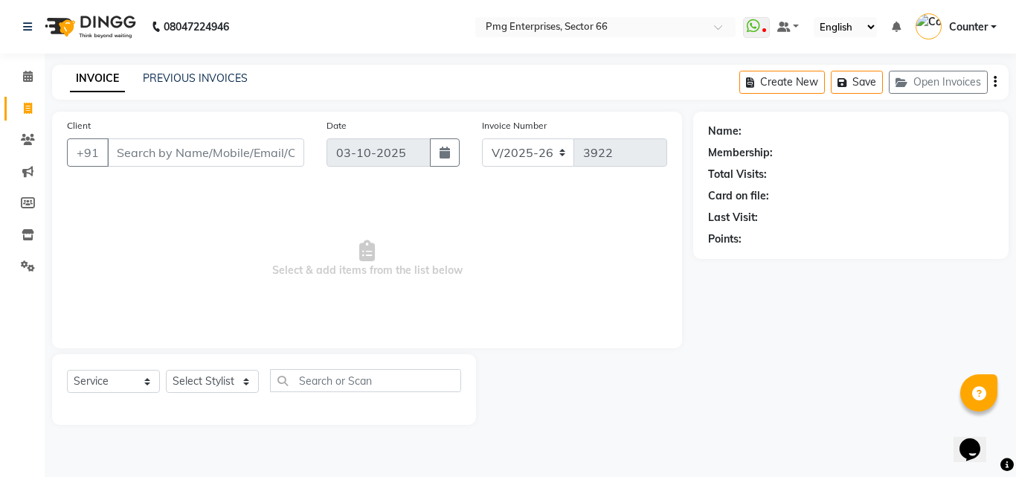
click at [187, 254] on span "Select & add items from the list below" at bounding box center [367, 258] width 600 height 149
click at [206, 376] on select "Select Stylist [PERSON_NAME] Counter [PERSON_NAME] [PERSON_NAME] [PERSON_NAME] …" at bounding box center [212, 381] width 93 height 23
select select "52446"
click at [166, 370] on select "Select Stylist [PERSON_NAME] Counter [PERSON_NAME] [PERSON_NAME] [PERSON_NAME] …" at bounding box center [212, 381] width 93 height 23
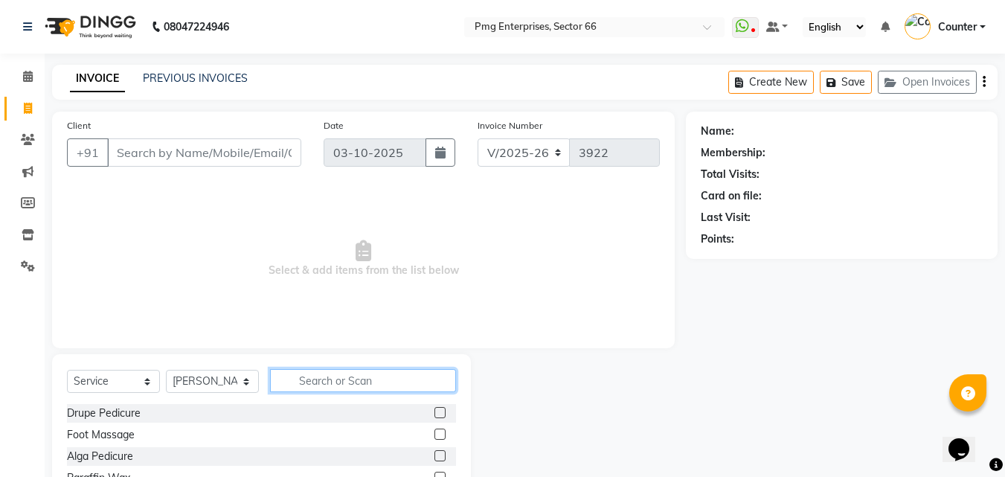
click at [339, 378] on input "text" at bounding box center [363, 380] width 186 height 23
type input "hai"
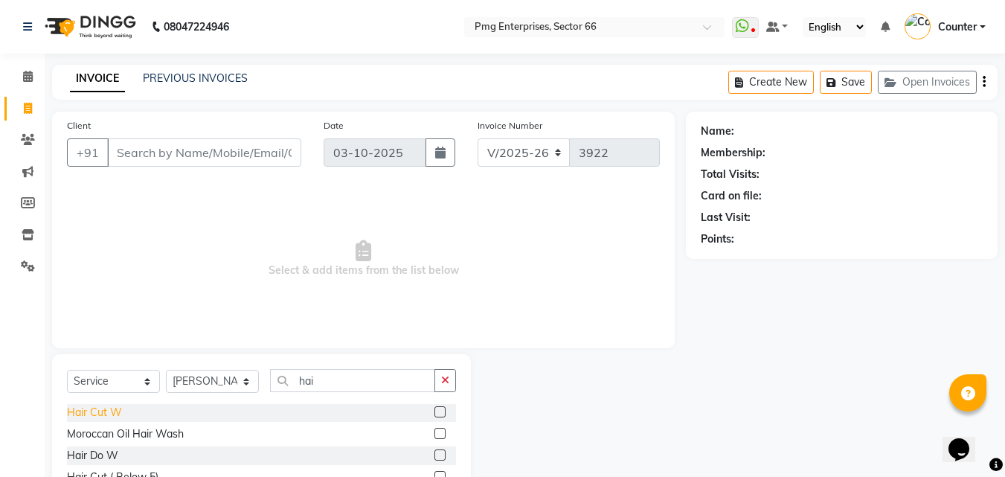
click at [113, 414] on div "Hair Cut W" at bounding box center [94, 413] width 55 height 16
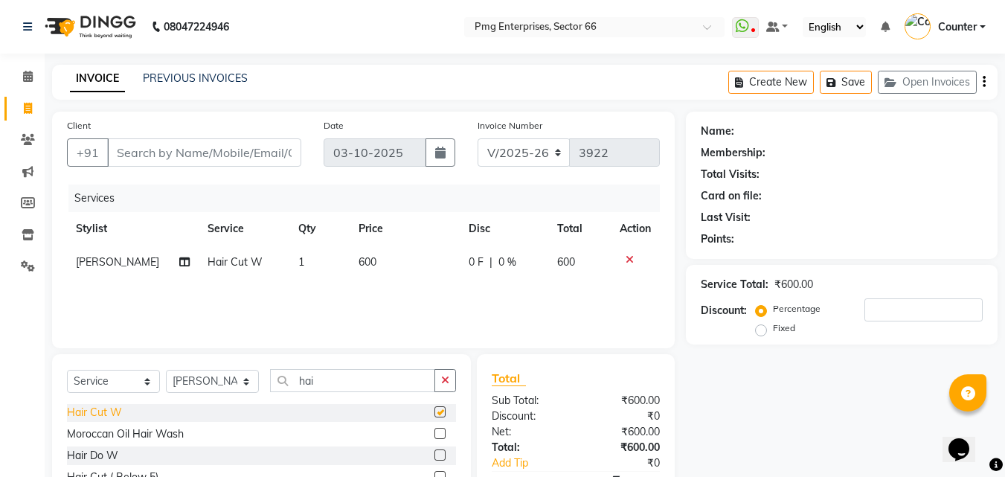
checkbox input "false"
click at [228, 380] on select "Select Stylist [PERSON_NAME] Counter [PERSON_NAME] [PERSON_NAME] [PERSON_NAME] …" at bounding box center [212, 381] width 93 height 23
click at [166, 370] on select "Select Stylist [PERSON_NAME] Counter [PERSON_NAME] [PERSON_NAME] [PERSON_NAME] …" at bounding box center [212, 381] width 93 height 23
click at [184, 384] on select "Select Stylist [PERSON_NAME] Counter [PERSON_NAME] [PERSON_NAME] [PERSON_NAME] …" at bounding box center [212, 381] width 93 height 23
select select "78814"
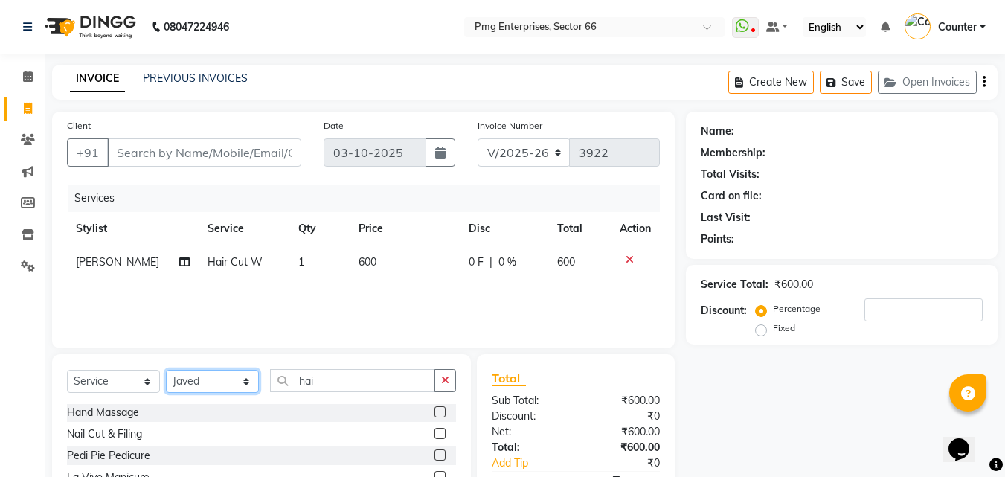
click at [166, 370] on select "Select Stylist [PERSON_NAME] Counter [PERSON_NAME] [PERSON_NAME] [PERSON_NAME] …" at bounding box center [212, 381] width 93 height 23
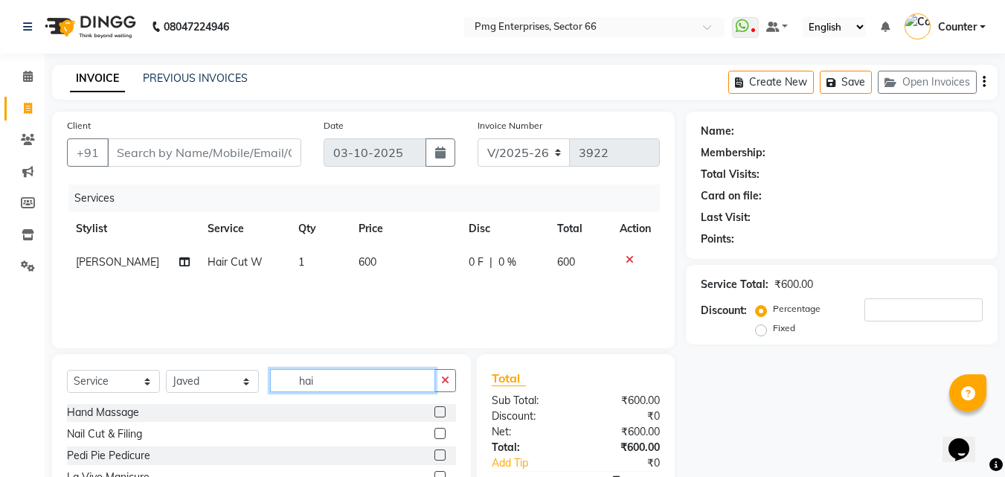
click at [317, 384] on input "hai" at bounding box center [352, 380] width 165 height 23
type input "h"
type input "hai"
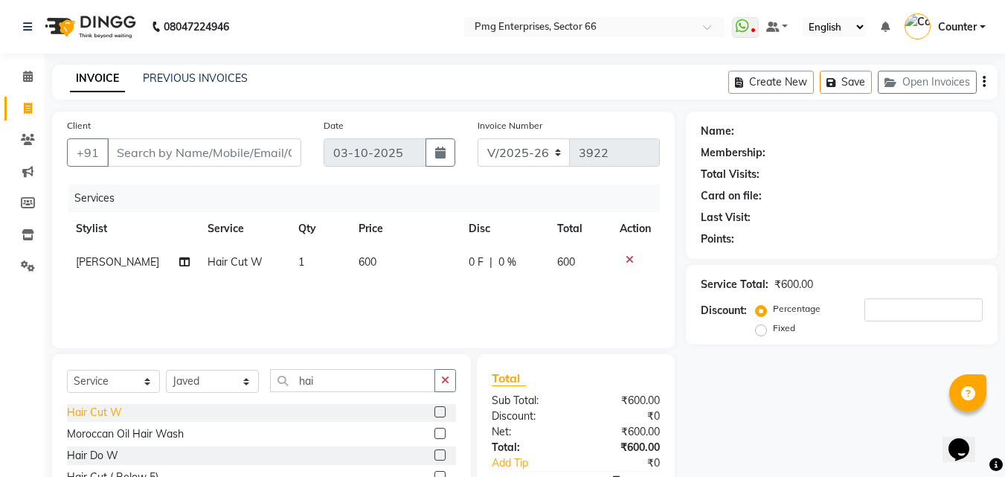
click at [115, 414] on div "Hair Cut W" at bounding box center [94, 413] width 55 height 16
click at [114, 419] on div "Hair Cut W" at bounding box center [94, 413] width 55 height 16
checkbox input "false"
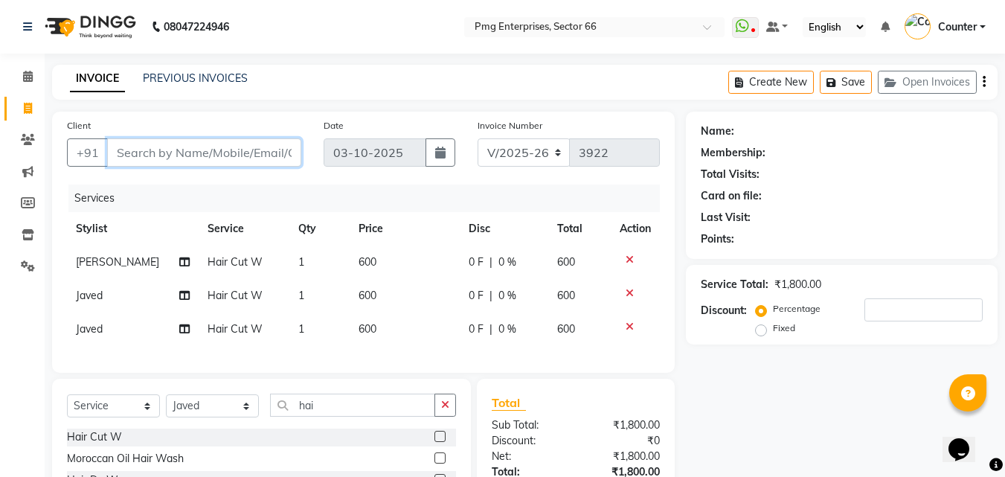
click at [135, 155] on input "Client" at bounding box center [204, 152] width 194 height 28
type input "9"
type input "0"
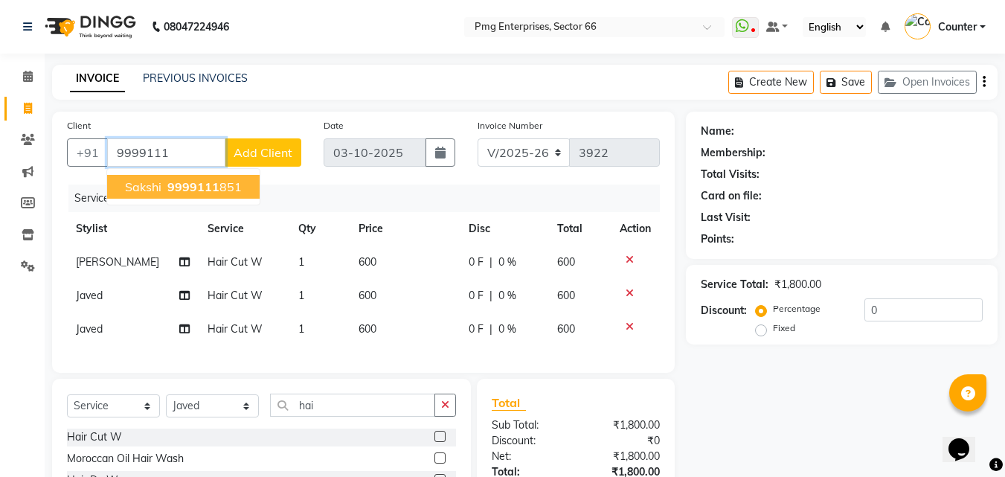
click at [175, 190] on span "9999111" at bounding box center [193, 186] width 52 height 15
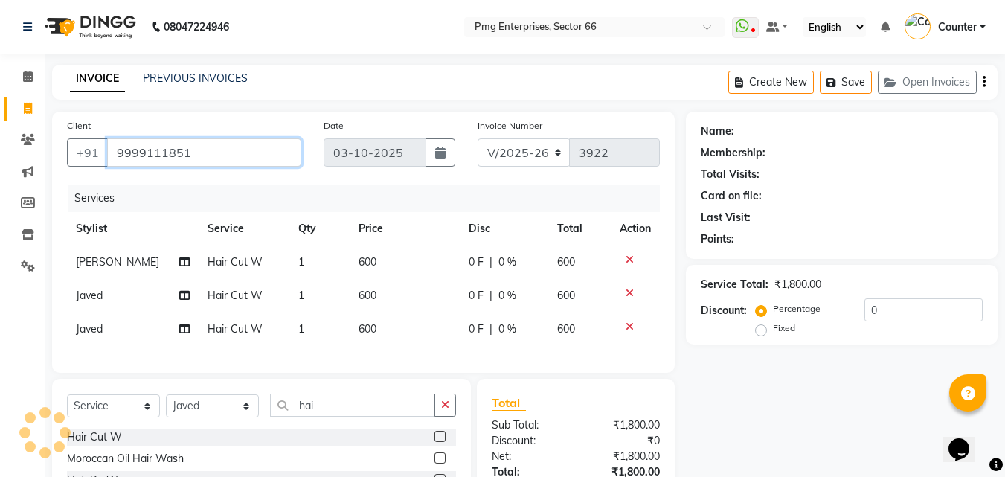
type input "9999111851"
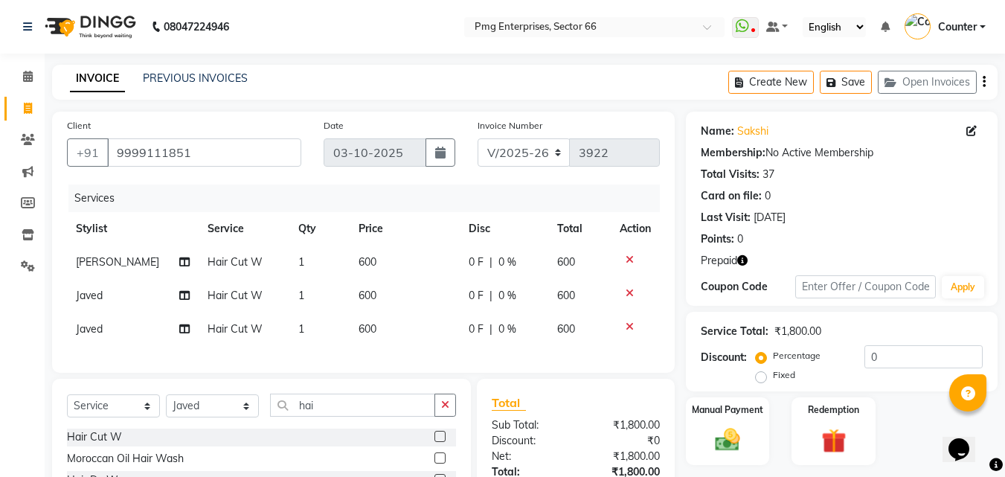
click at [744, 257] on icon "button" at bounding box center [742, 260] width 10 height 10
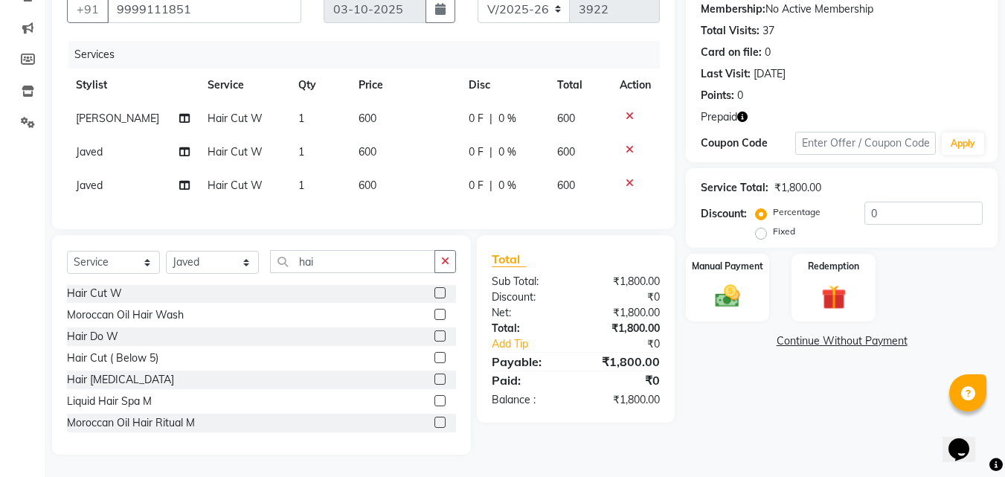
click at [743, 112] on icon "button" at bounding box center [742, 117] width 10 height 10
click at [830, 282] on img at bounding box center [833, 297] width 42 height 32
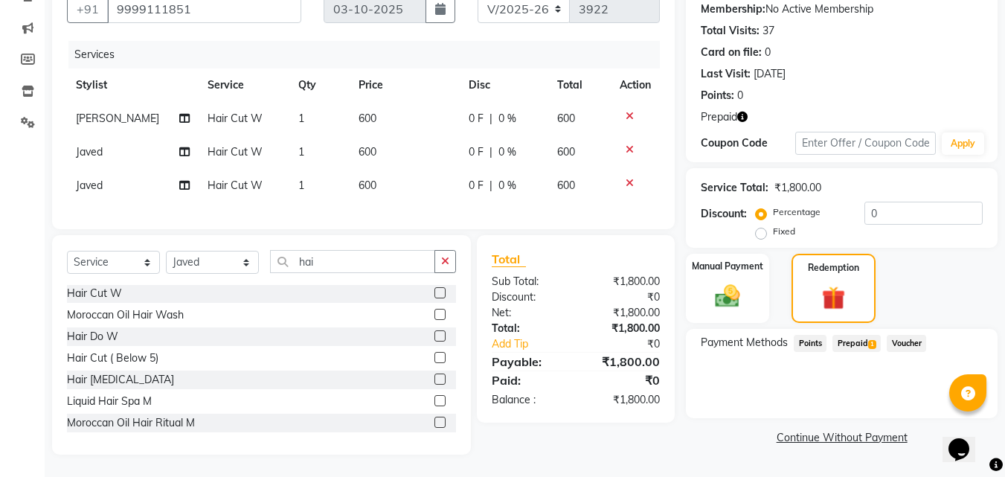
click at [854, 335] on span "Prepaid 1" at bounding box center [856, 343] width 48 height 17
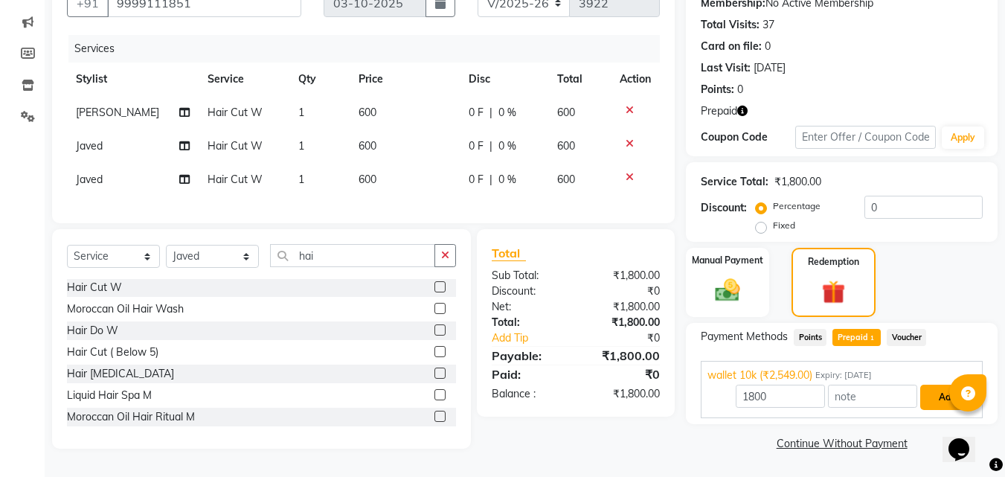
click at [933, 390] on button "Add" at bounding box center [947, 396] width 54 height 25
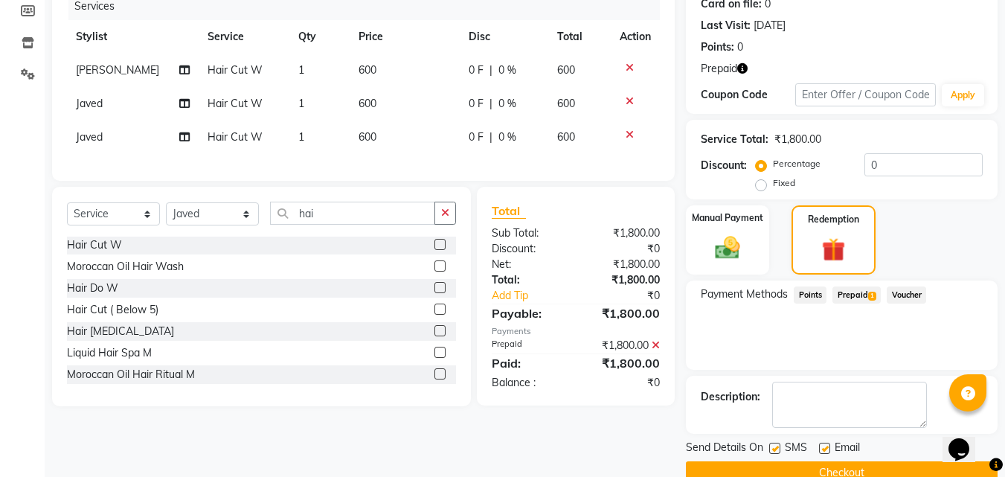
scroll to position [222, 0]
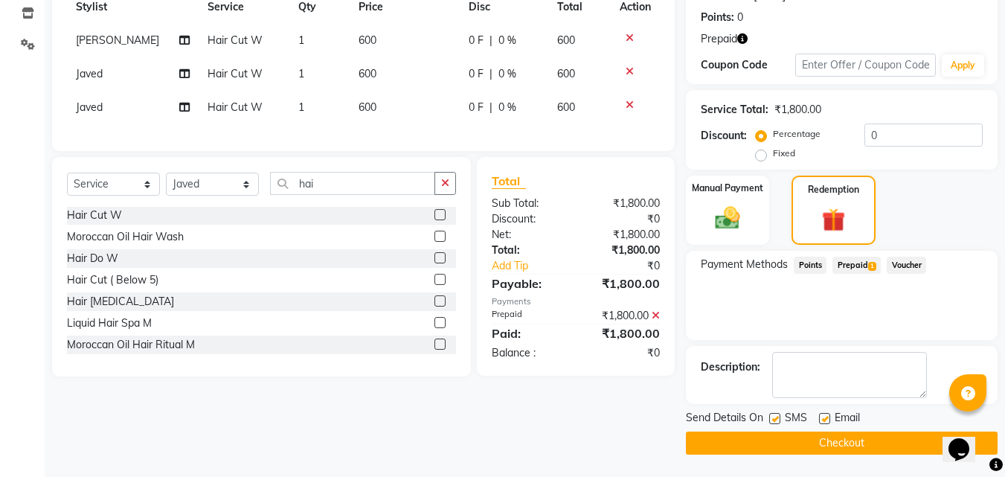
click at [845, 438] on button "Checkout" at bounding box center [842, 442] width 312 height 23
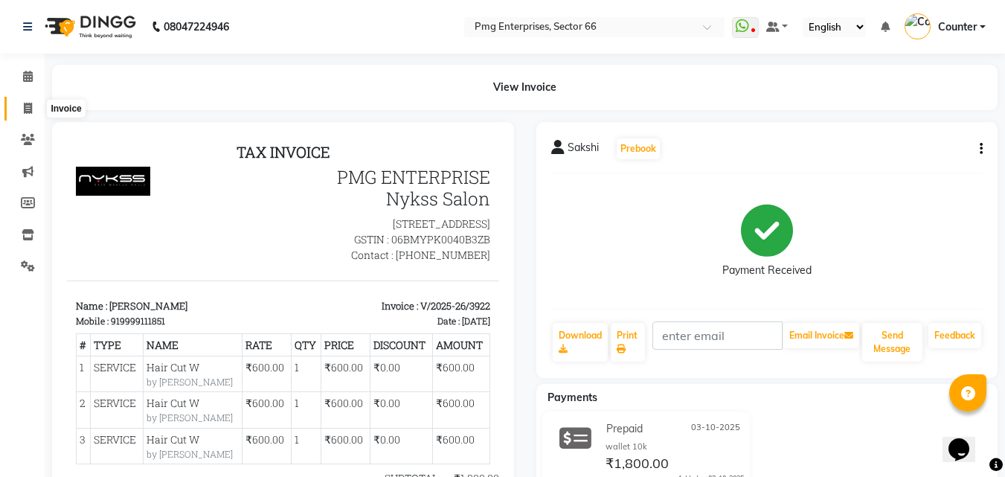
click at [26, 106] on icon at bounding box center [28, 108] width 8 height 11
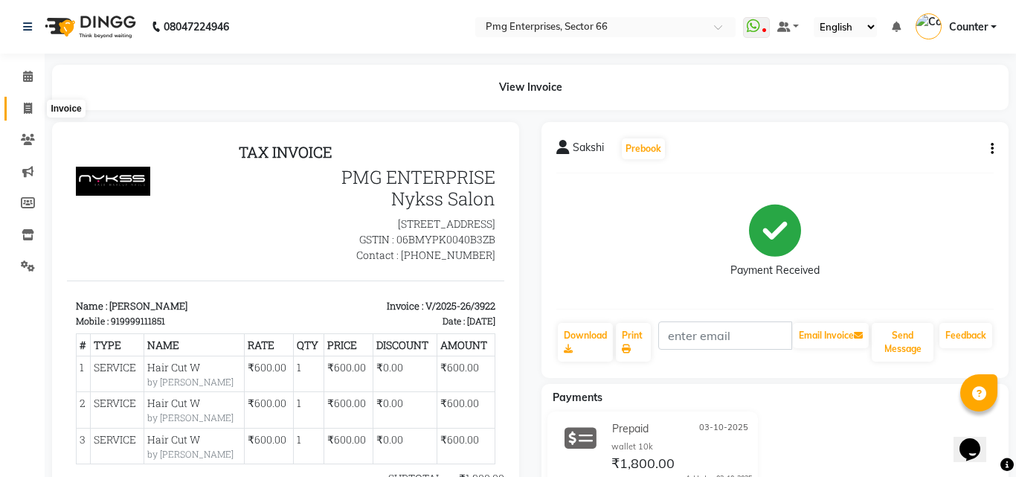
select select "889"
select select "service"
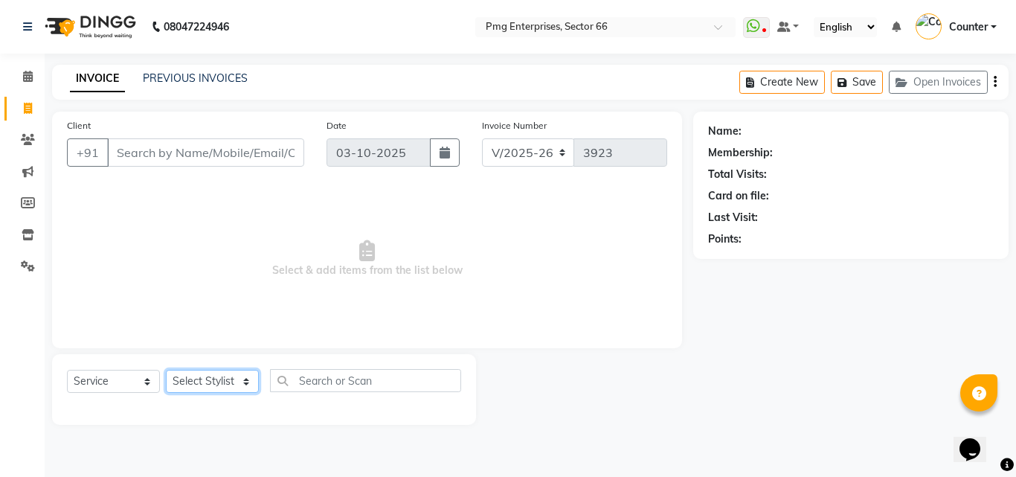
click at [193, 380] on select "Select Stylist [PERSON_NAME] Counter [PERSON_NAME] [PERSON_NAME] [PERSON_NAME] …" at bounding box center [212, 381] width 93 height 23
select select "49466"
click at [166, 370] on select "Select Stylist [PERSON_NAME] Counter [PERSON_NAME] [PERSON_NAME] [PERSON_NAME] …" at bounding box center [212, 381] width 93 height 23
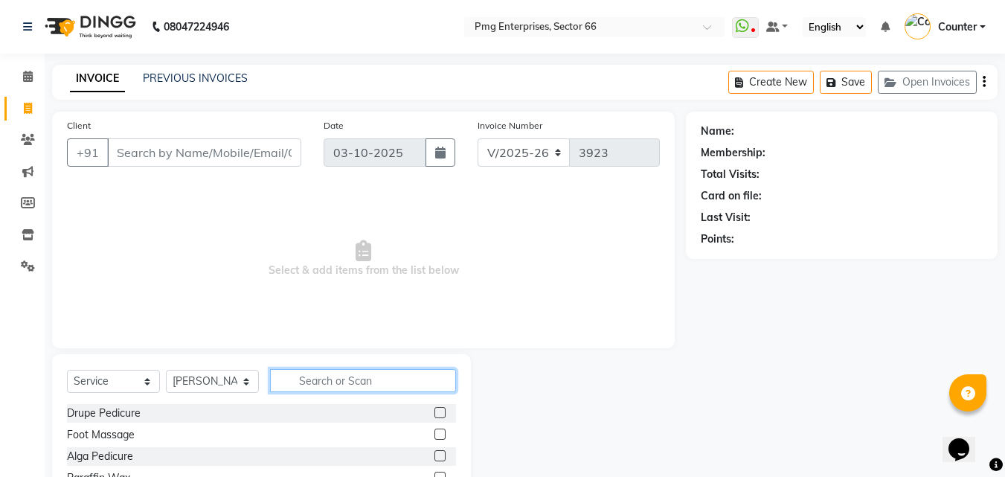
click at [316, 382] on input "text" at bounding box center [363, 380] width 186 height 23
type input "be"
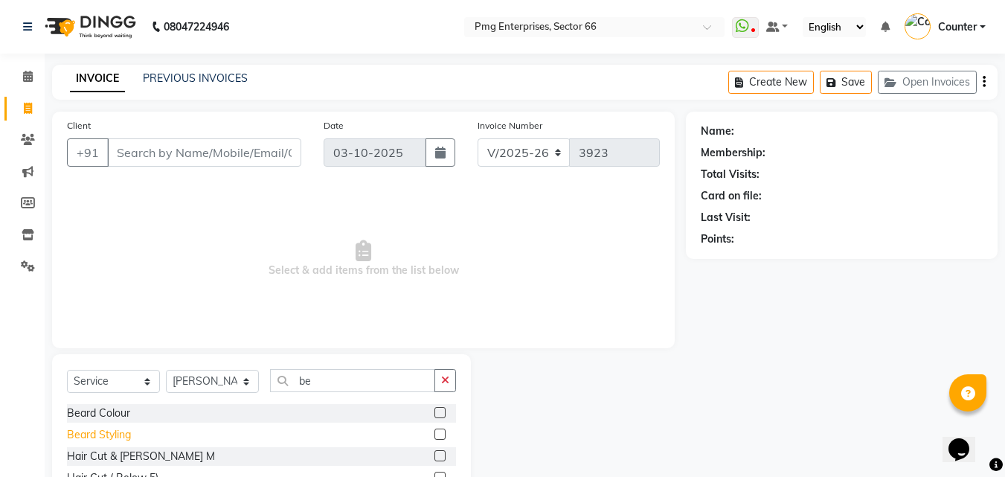
click at [100, 433] on div "Beard Styling" at bounding box center [99, 435] width 64 height 16
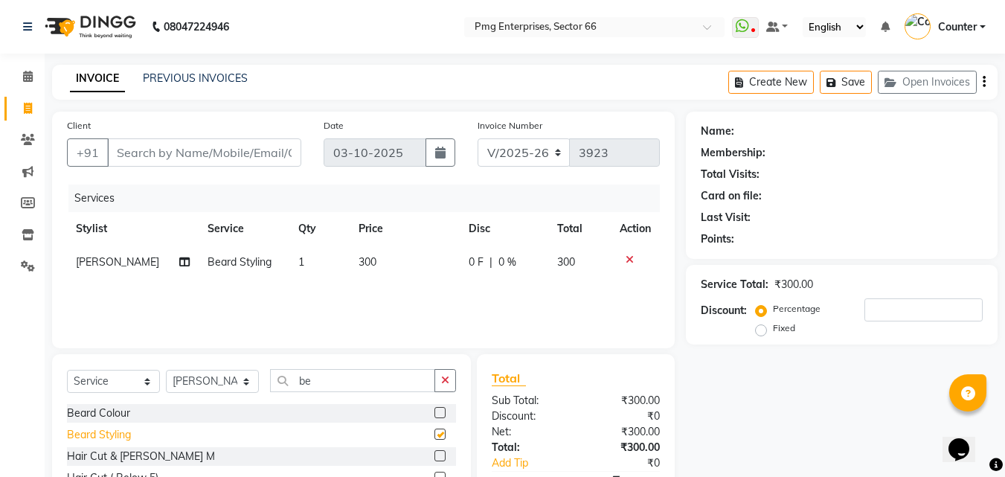
checkbox input "false"
click at [131, 152] on input "Client" at bounding box center [204, 152] width 194 height 28
type input "8"
type input "0"
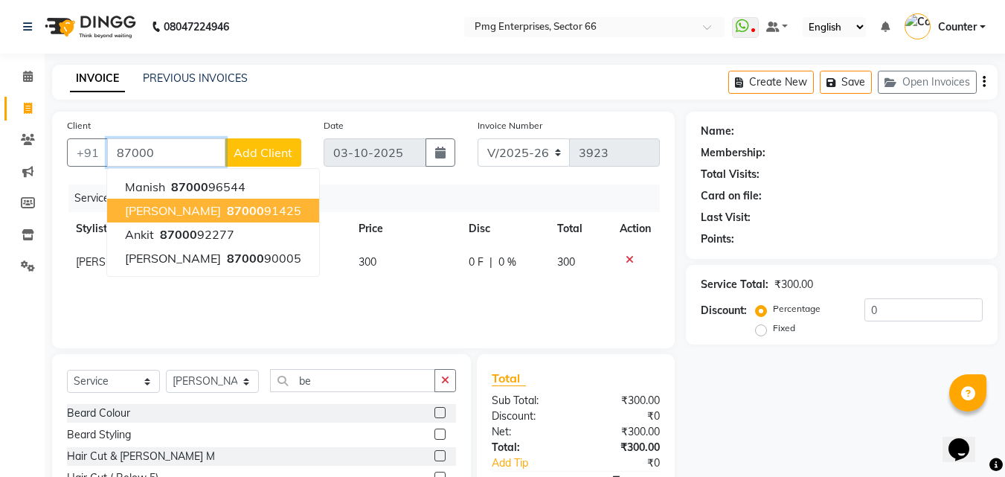
click at [236, 208] on span "87000" at bounding box center [245, 210] width 37 height 15
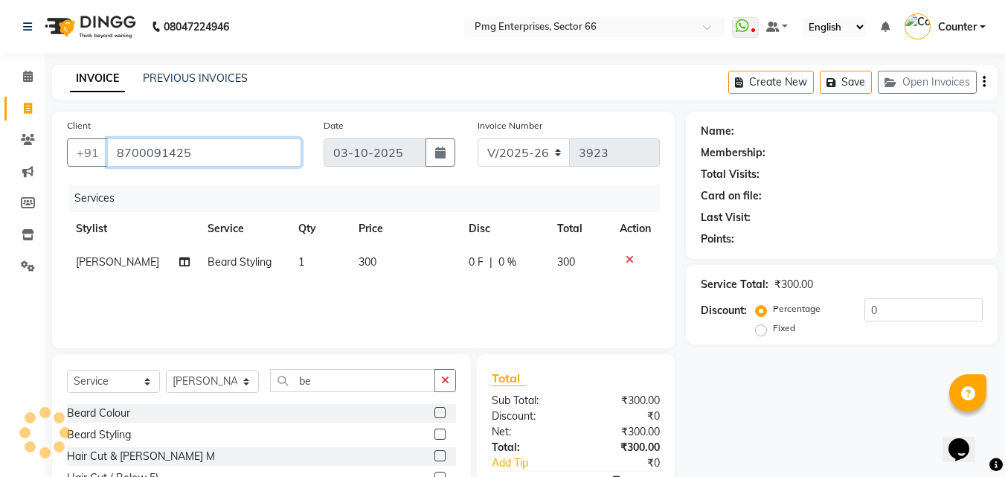
type input "8700091425"
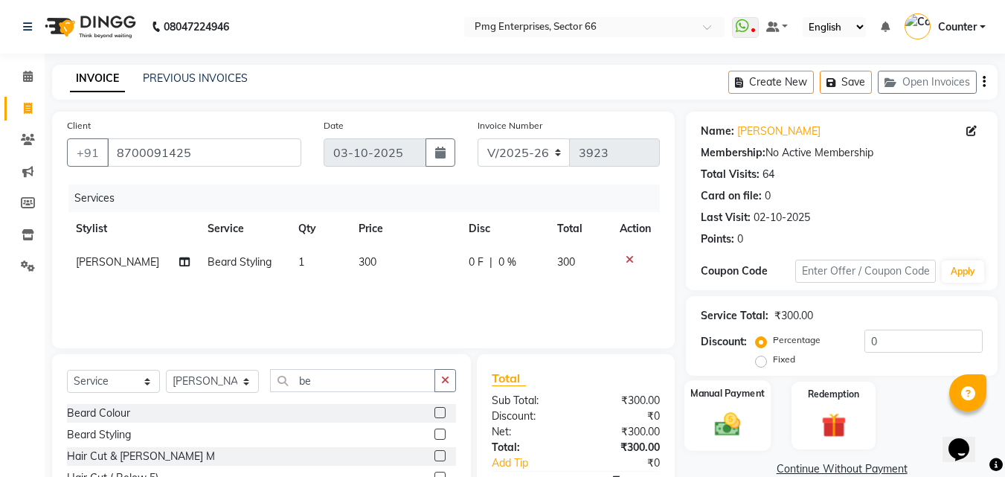
click at [731, 425] on img at bounding box center [727, 424] width 42 height 30
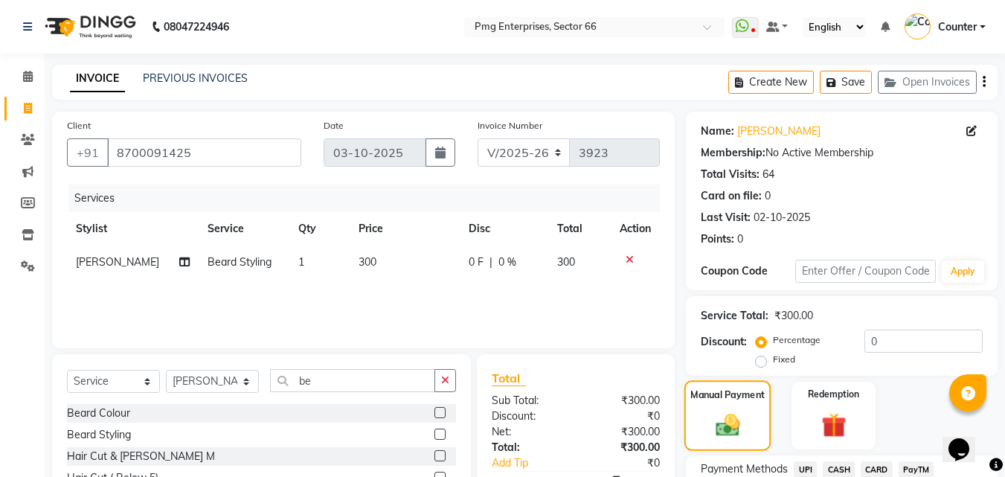
click at [731, 425] on img at bounding box center [727, 424] width 39 height 28
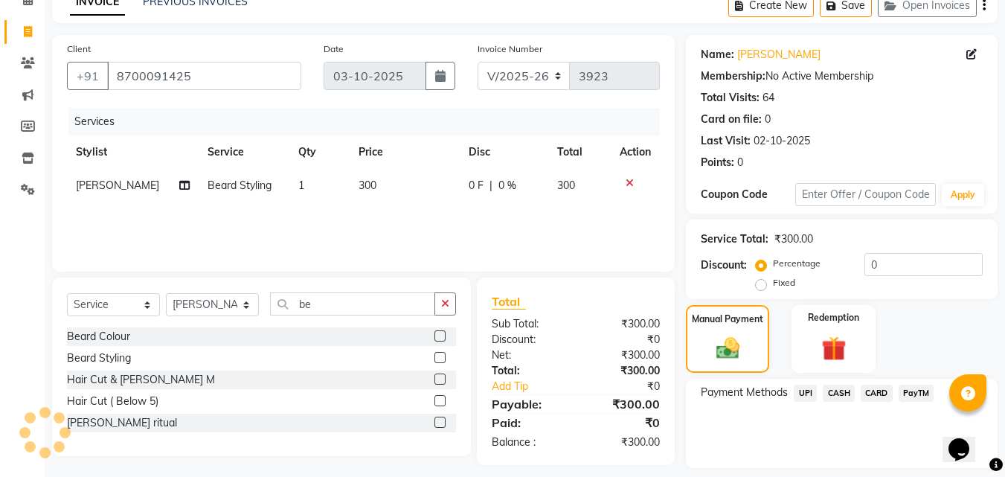
scroll to position [120, 0]
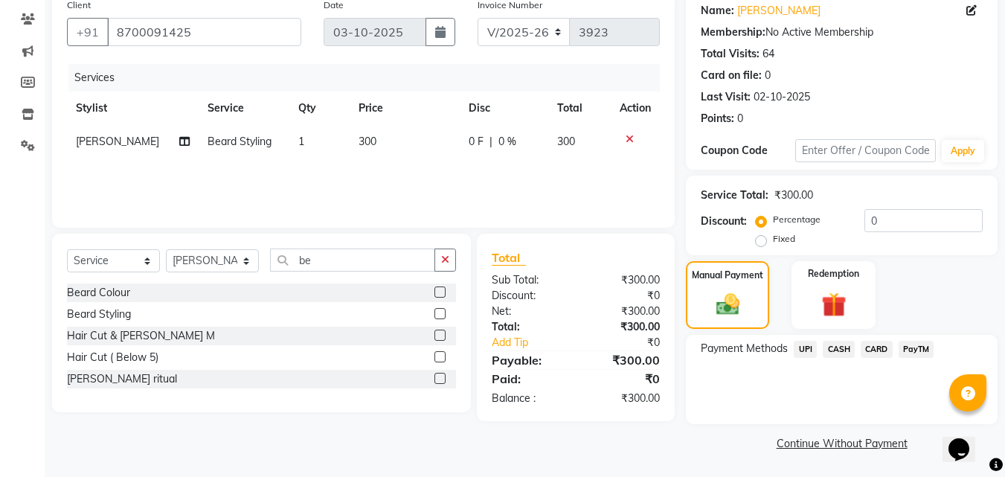
click at [806, 347] on span "UPI" at bounding box center [804, 349] width 23 height 17
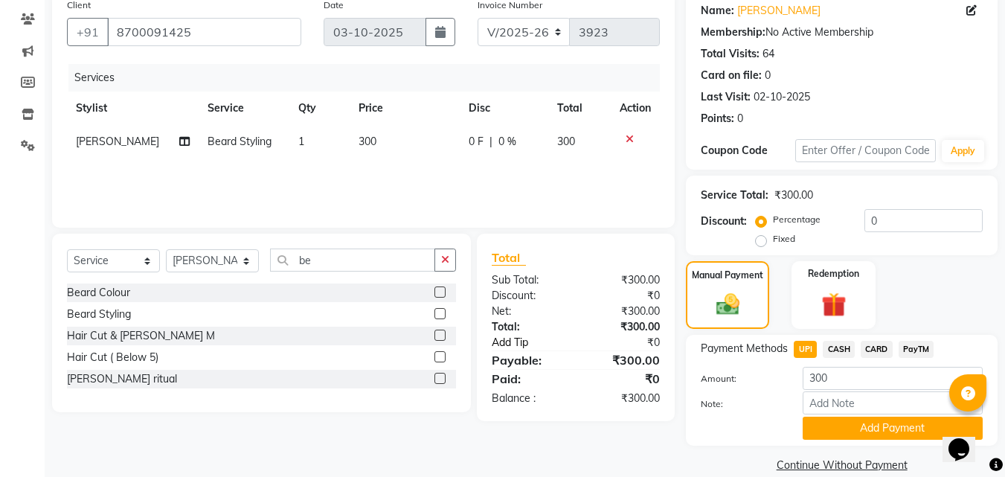
click at [506, 338] on link "Add Tip" at bounding box center [535, 343] width 111 height 16
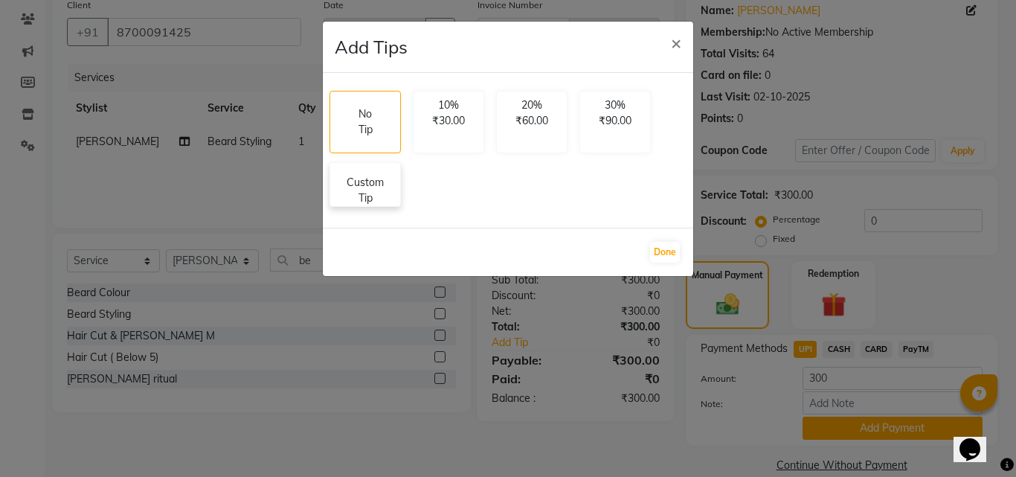
click at [375, 186] on p "Custom Tip" at bounding box center [365, 190] width 52 height 31
select select "49466"
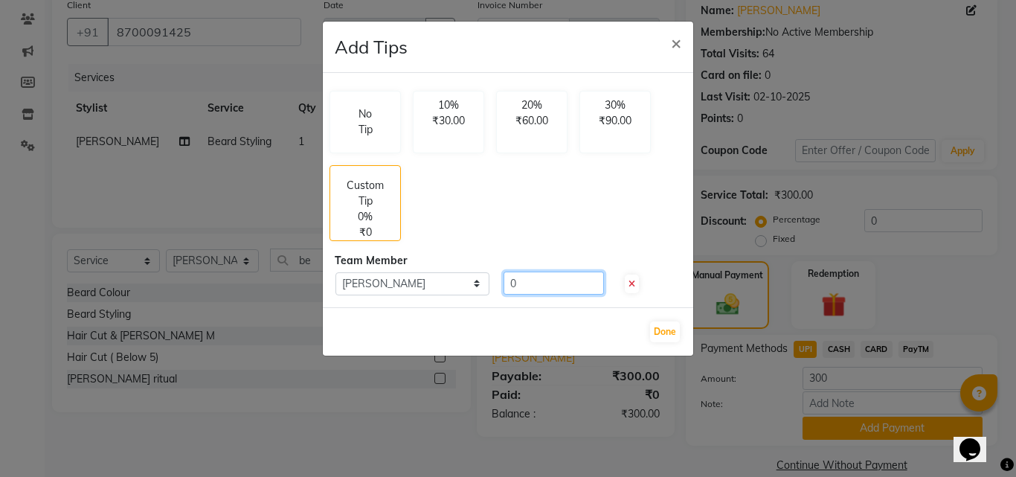
click at [523, 283] on input "0" at bounding box center [553, 282] width 100 height 23
type input "40"
click at [657, 332] on button "Done" at bounding box center [665, 331] width 30 height 21
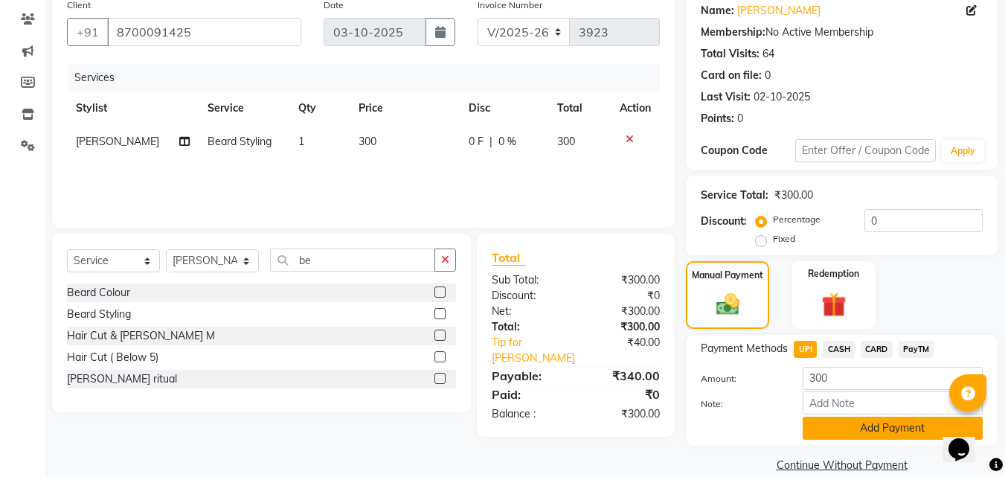
click at [878, 428] on button "Add Payment" at bounding box center [892, 427] width 180 height 23
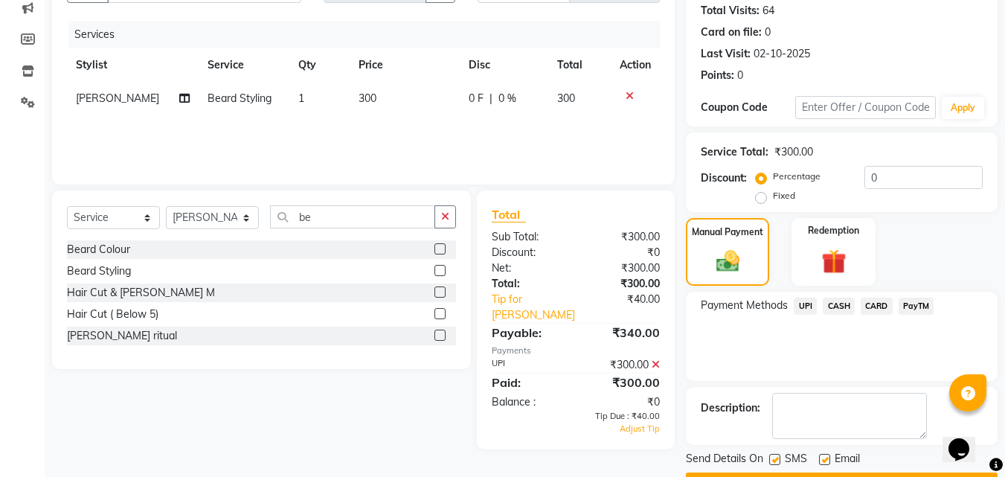
scroll to position [204, 0]
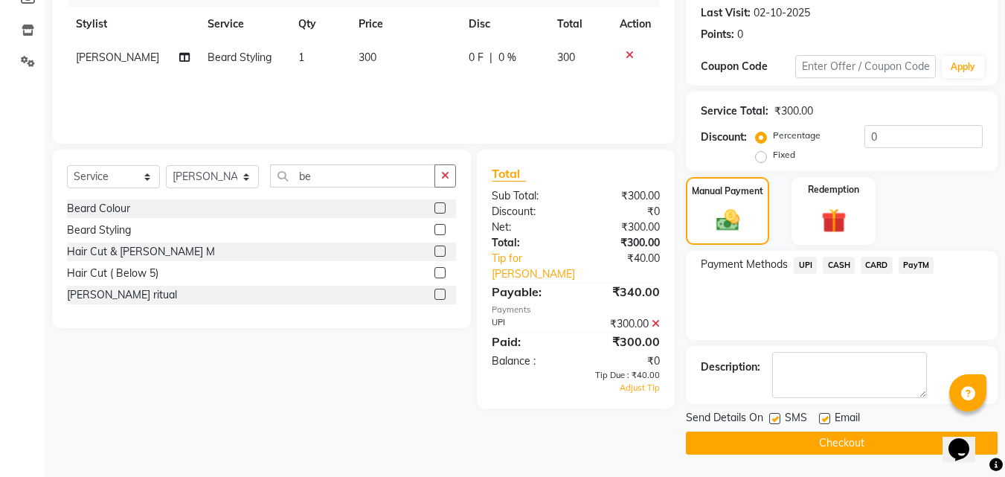
click at [854, 434] on button "Checkout" at bounding box center [842, 442] width 312 height 23
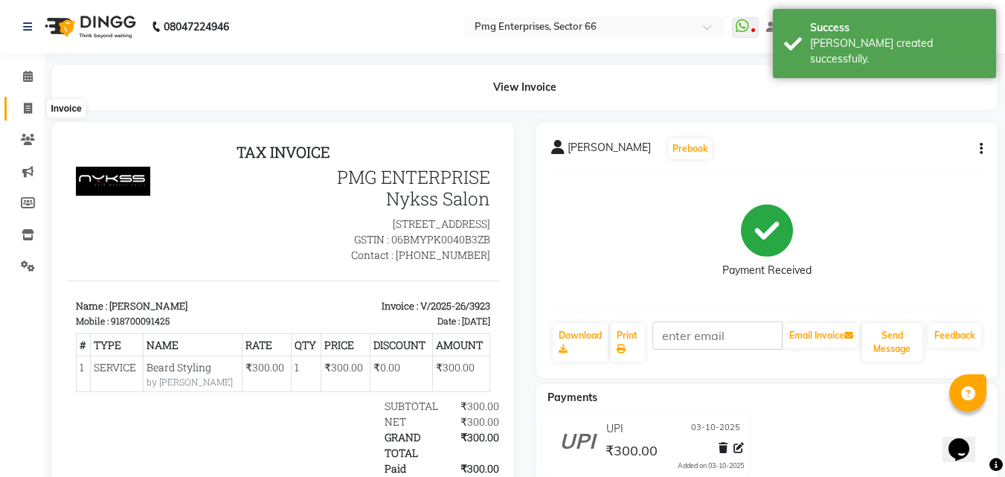
click at [29, 106] on icon at bounding box center [28, 108] width 8 height 11
select select "service"
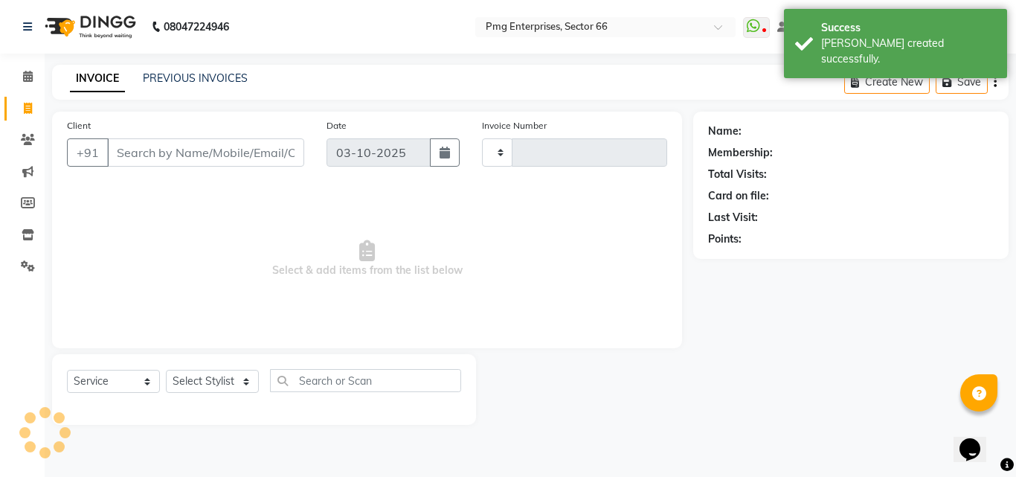
type input "3924"
select select "889"
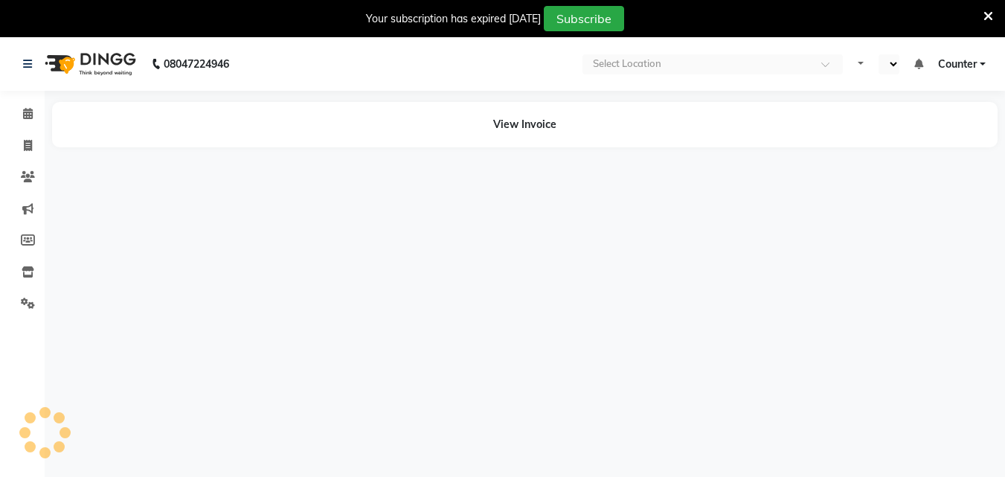
select select "en"
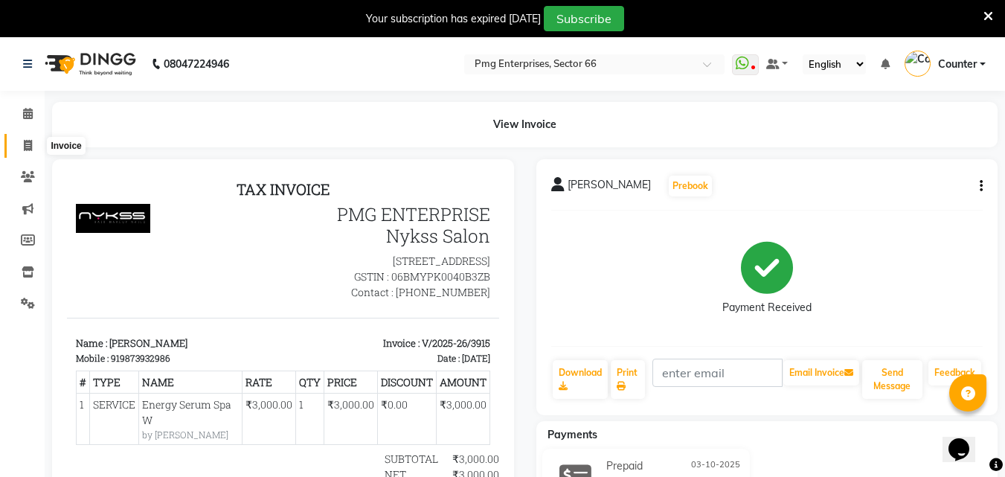
click at [25, 142] on icon at bounding box center [28, 145] width 8 height 11
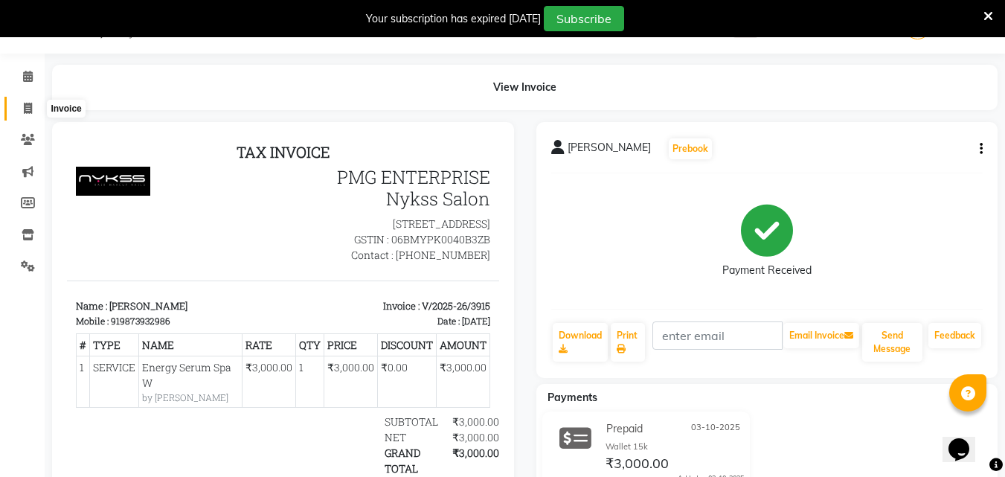
select select "889"
select select "service"
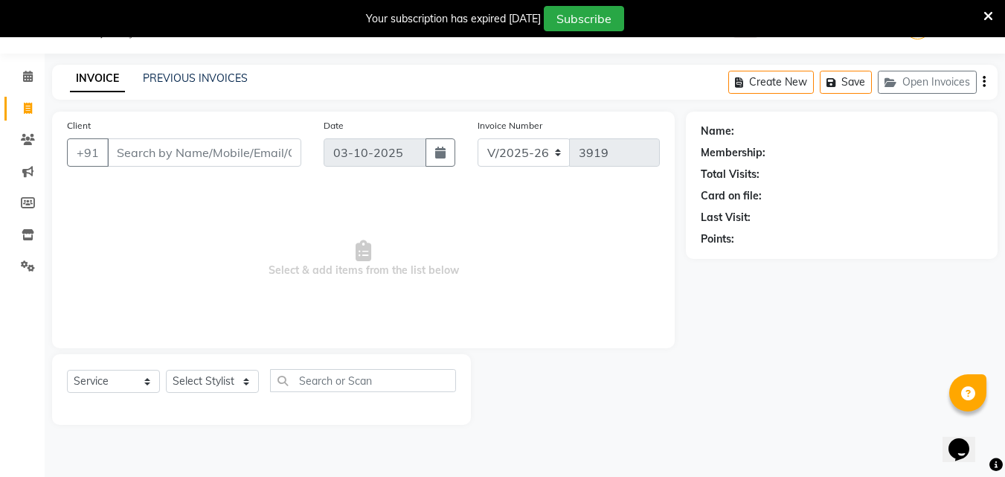
click at [179, 71] on div "PREVIOUS INVOICES" at bounding box center [195, 79] width 105 height 16
click at [179, 80] on link "PREVIOUS INVOICES" at bounding box center [195, 77] width 105 height 13
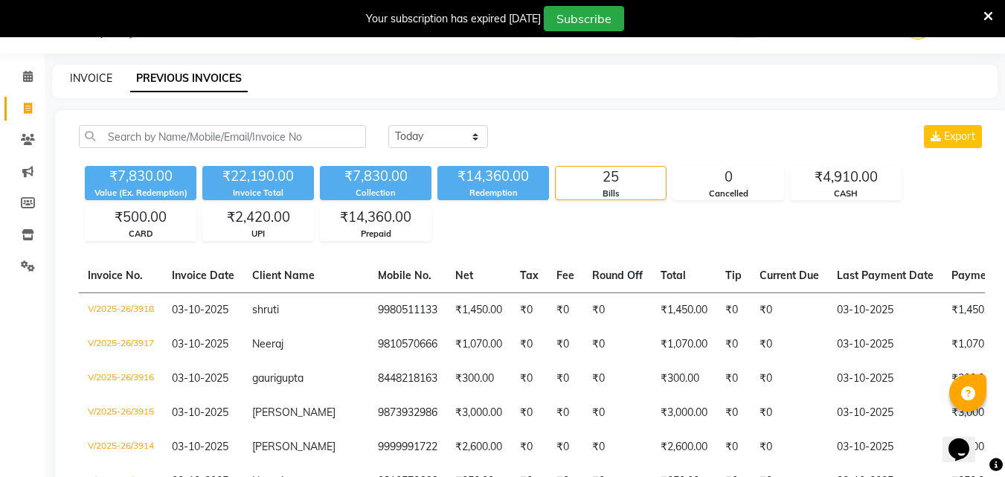
click at [85, 84] on link "INVOICE" at bounding box center [91, 77] width 42 height 13
select select "service"
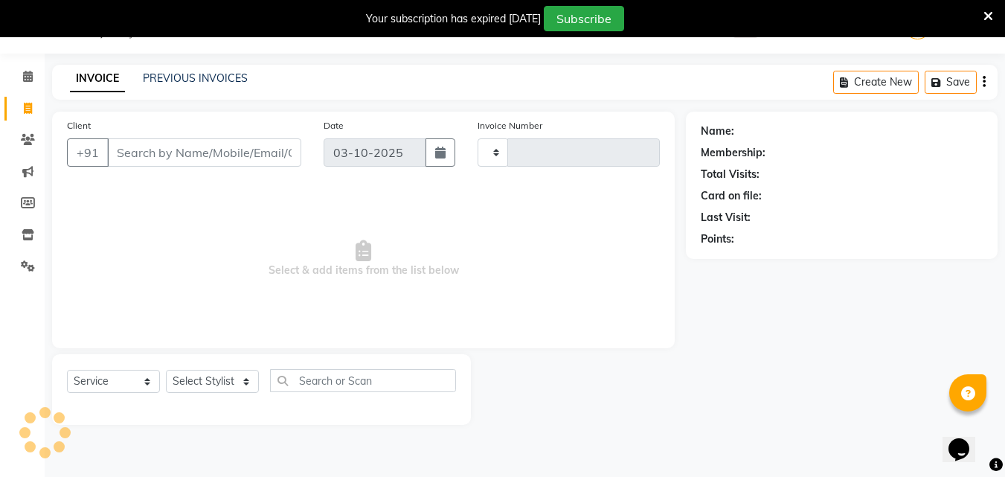
type input "3919"
select select "889"
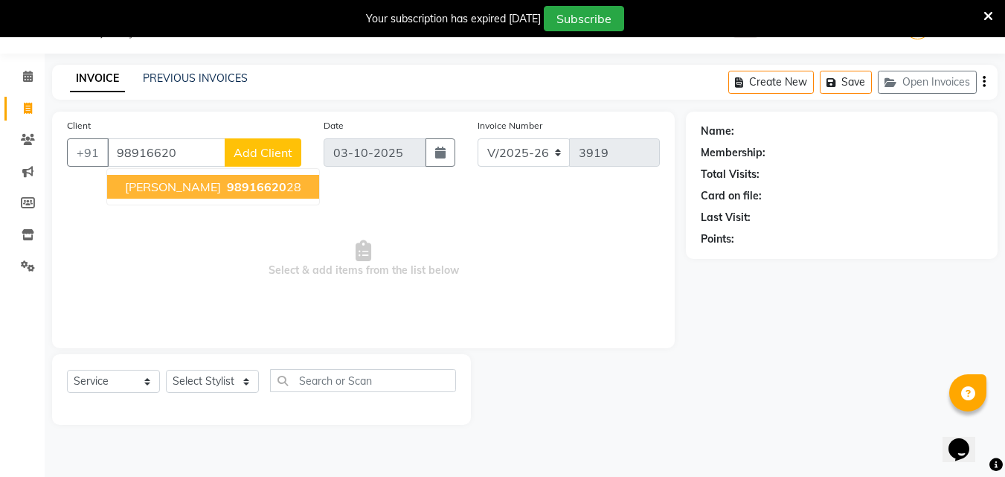
click at [227, 193] on span "98916620" at bounding box center [256, 186] width 59 height 15
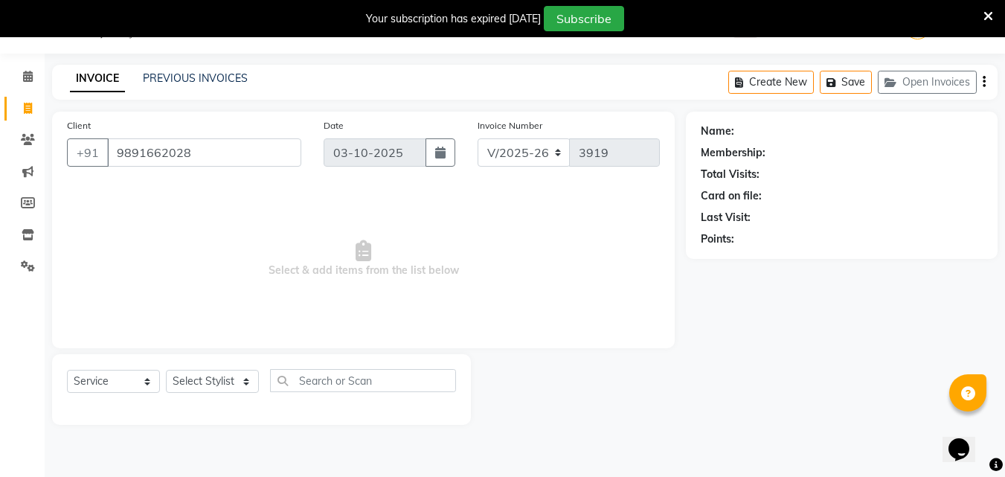
type input "9891662028"
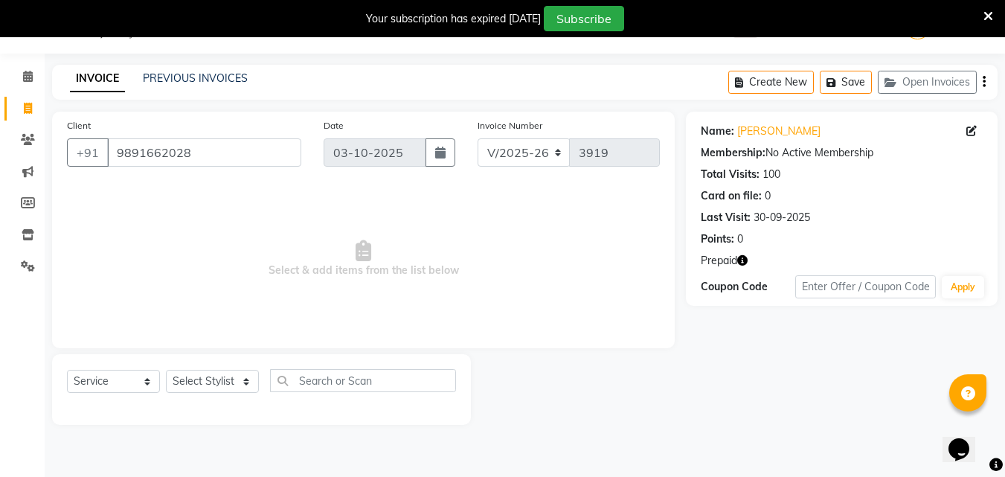
click at [744, 260] on icon "button" at bounding box center [742, 260] width 10 height 10
click at [28, 80] on icon at bounding box center [28, 76] width 10 height 11
click at [117, 154] on input "9891662028" at bounding box center [204, 152] width 194 height 28
click at [207, 78] on link "PREVIOUS INVOICES" at bounding box center [195, 77] width 105 height 13
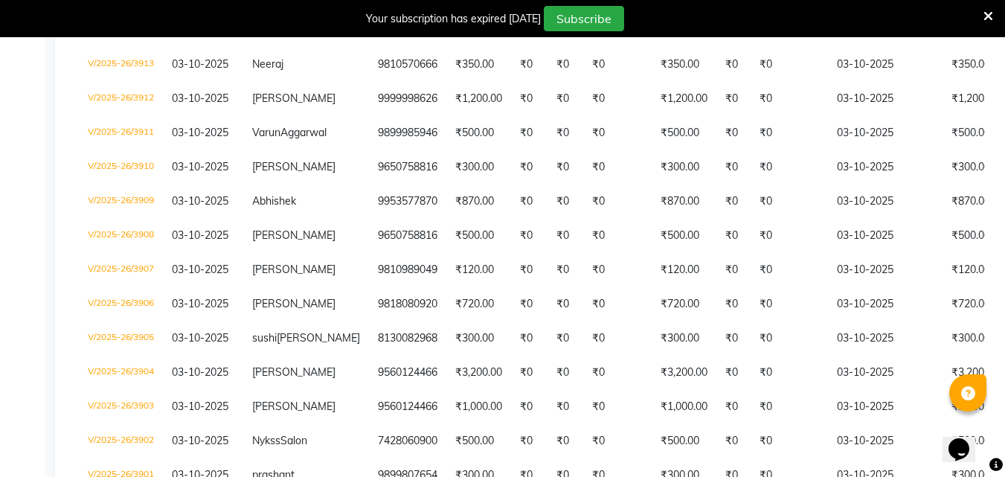
scroll to position [37, 0]
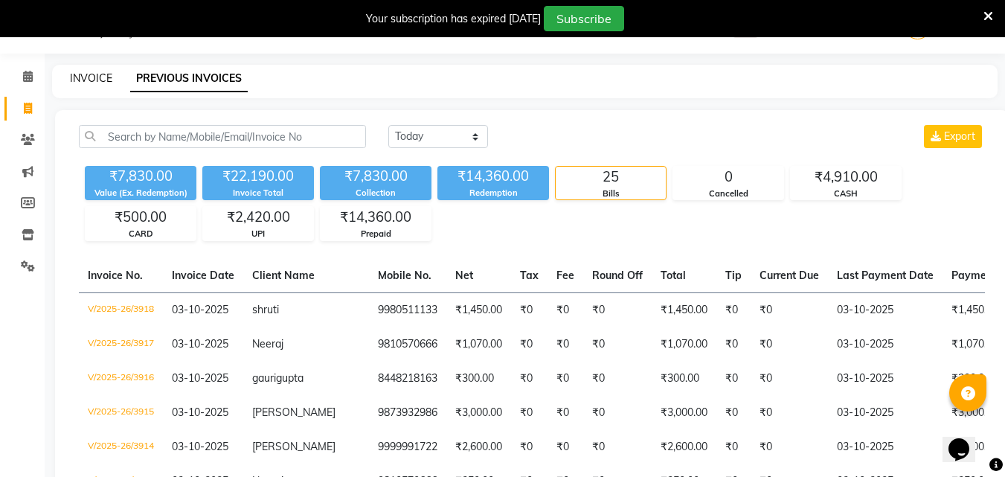
click at [92, 81] on link "INVOICE" at bounding box center [91, 77] width 42 height 13
select select "service"
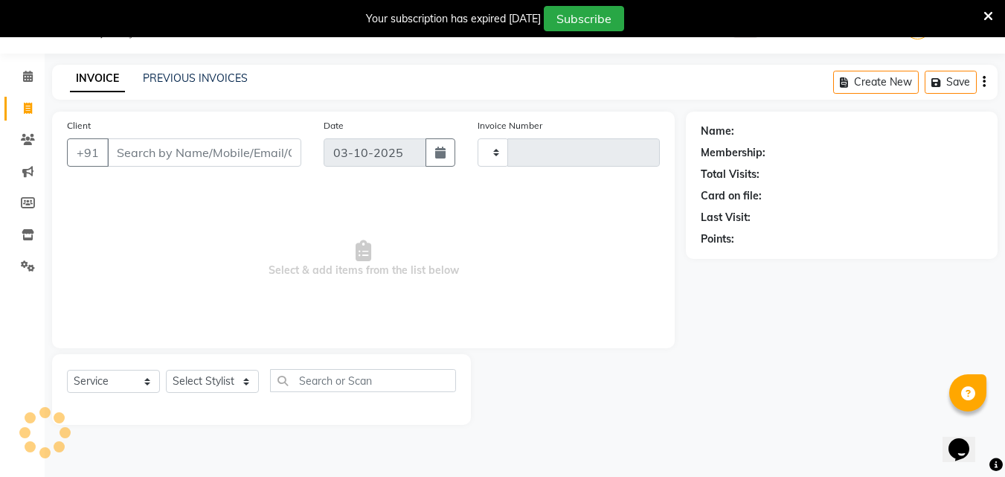
type input "3919"
select select "889"
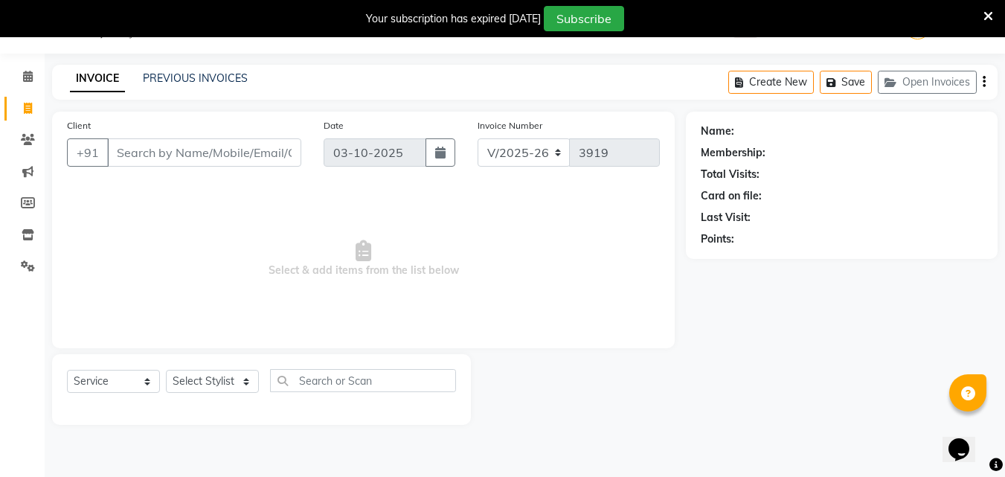
click at [651, 438] on main "INVOICE PREVIOUS INVOICES Create New Save Open Invoices Client +91 Date 03-10-2…" at bounding box center [525, 256] width 960 height 382
click at [211, 155] on input "Client" at bounding box center [204, 152] width 194 height 28
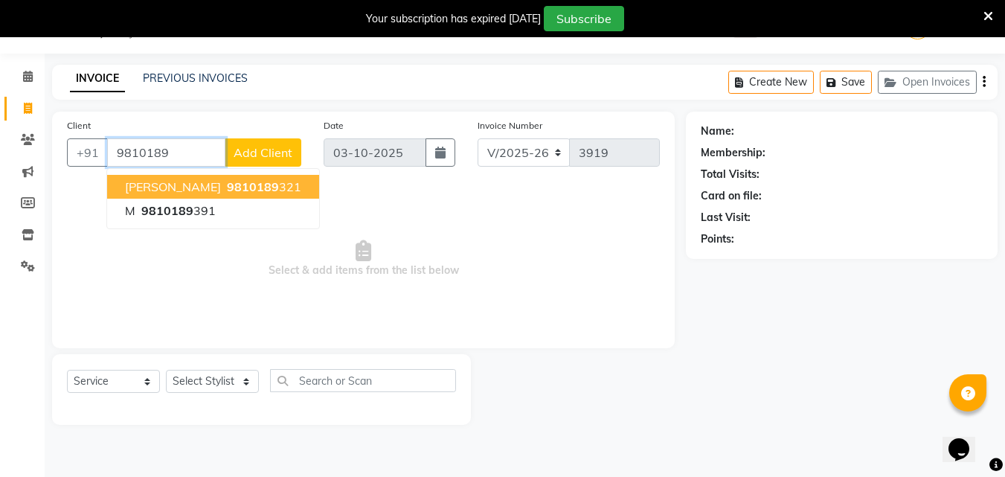
click at [243, 186] on ngb-highlight "9810189 321" at bounding box center [262, 186] width 77 height 15
type input "9810189321"
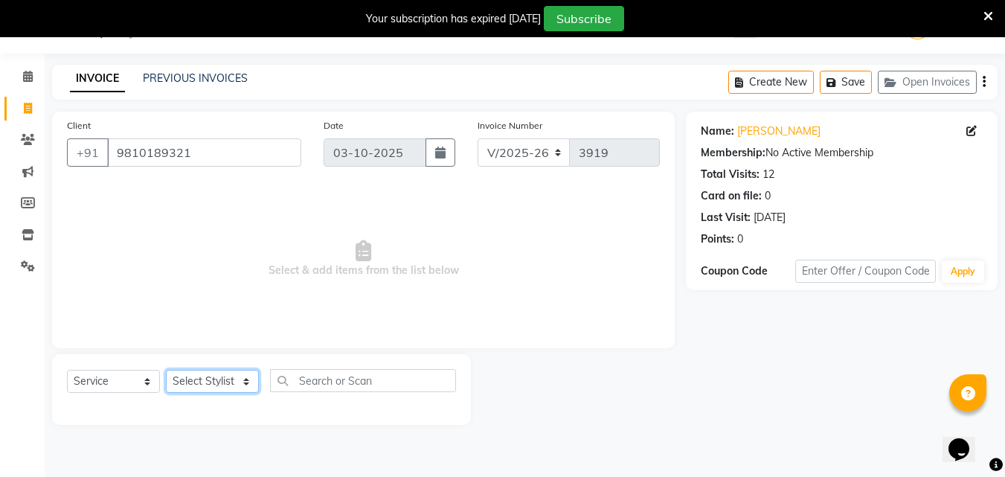
click at [194, 384] on select "Select Stylist [PERSON_NAME] Counter [PERSON_NAME] [PERSON_NAME] [PERSON_NAME] …" at bounding box center [212, 381] width 93 height 23
select select "49466"
click at [166, 370] on select "Select Stylist [PERSON_NAME] Counter [PERSON_NAME] [PERSON_NAME] [PERSON_NAME] …" at bounding box center [212, 381] width 93 height 23
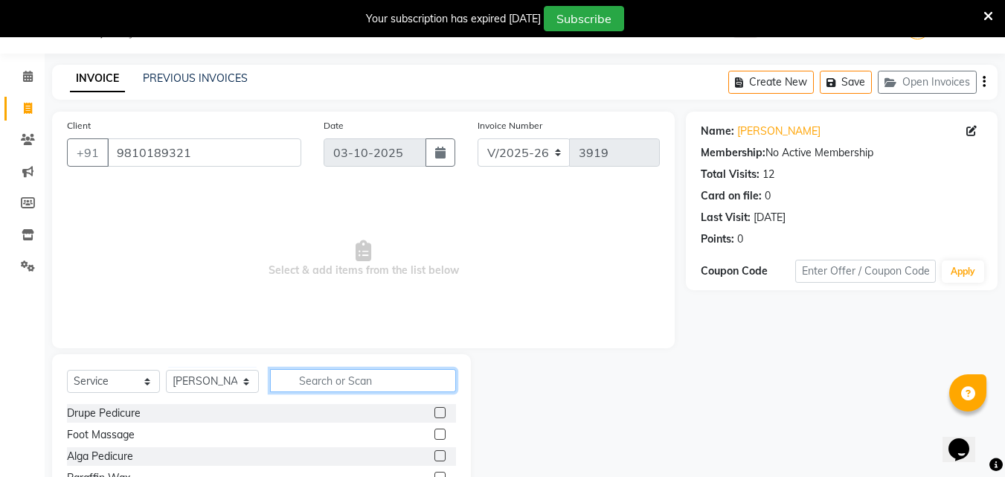
click at [341, 378] on input "text" at bounding box center [363, 380] width 186 height 23
type input "hair"
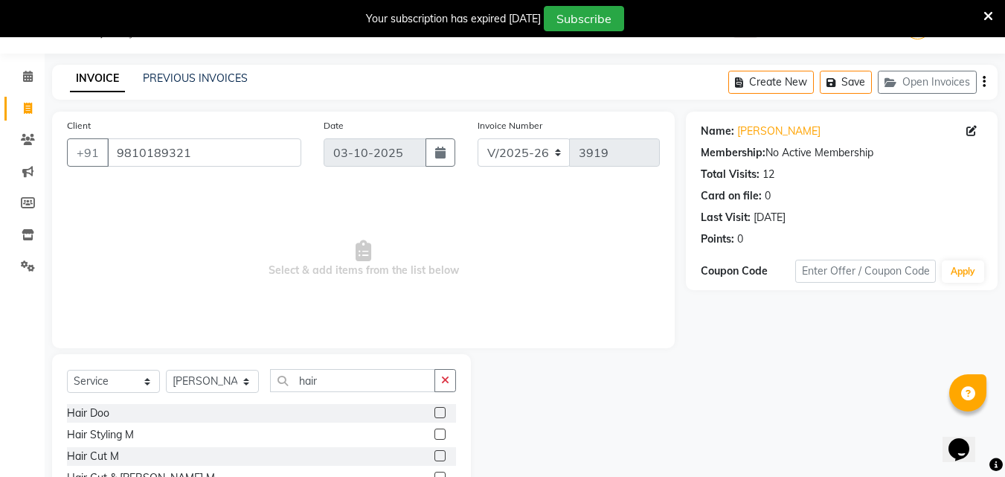
click at [434, 454] on label at bounding box center [439, 455] width 11 height 11
click at [434, 454] on input "checkbox" at bounding box center [439, 456] width 10 height 10
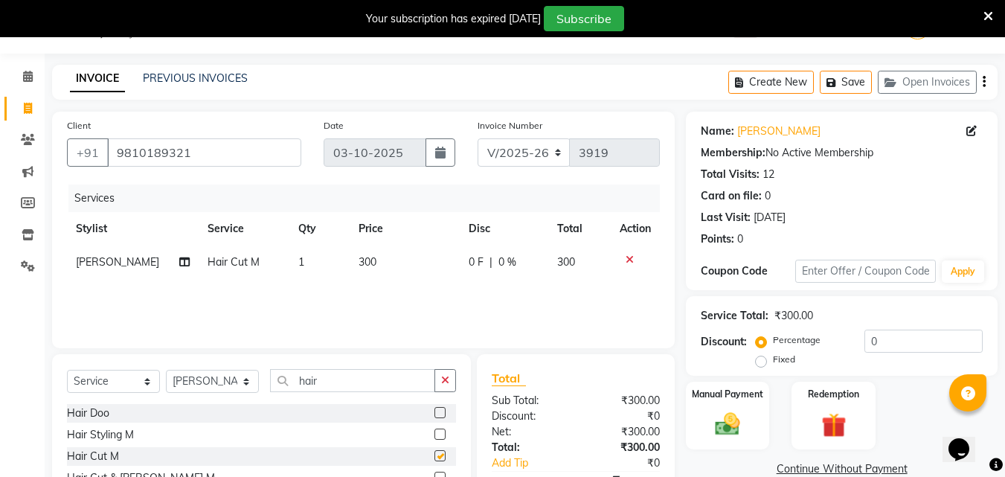
checkbox input "false"
click at [719, 412] on img at bounding box center [727, 424] width 42 height 30
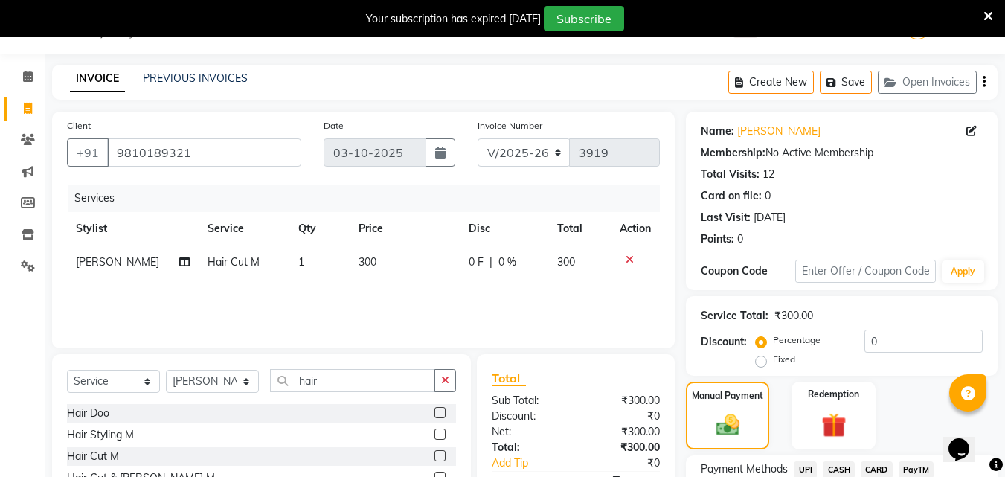
scroll to position [158, 0]
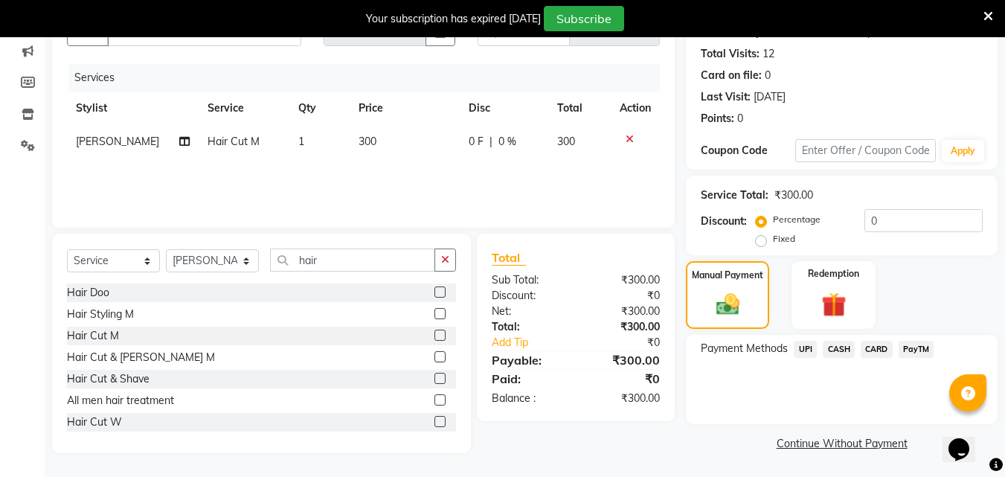
click at [801, 347] on span "UPI" at bounding box center [804, 349] width 23 height 17
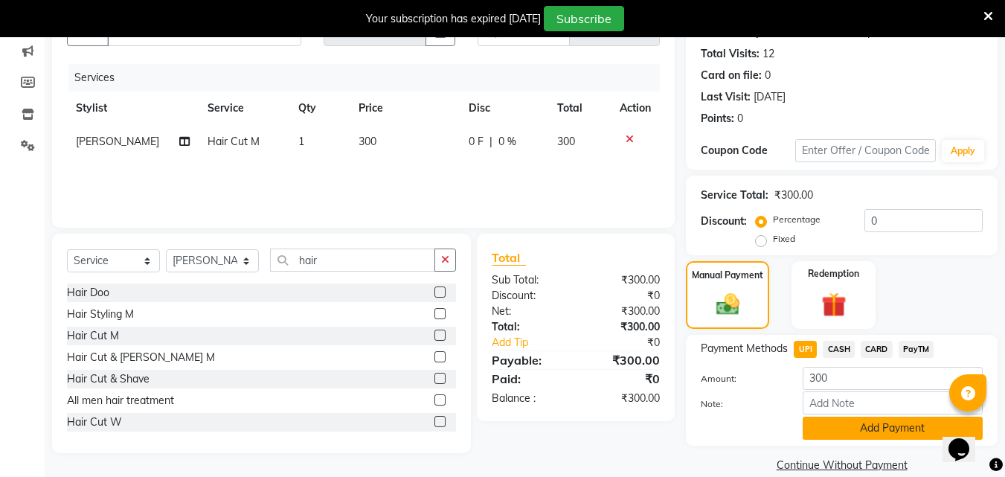
click at [877, 428] on button "Add Payment" at bounding box center [892, 427] width 180 height 23
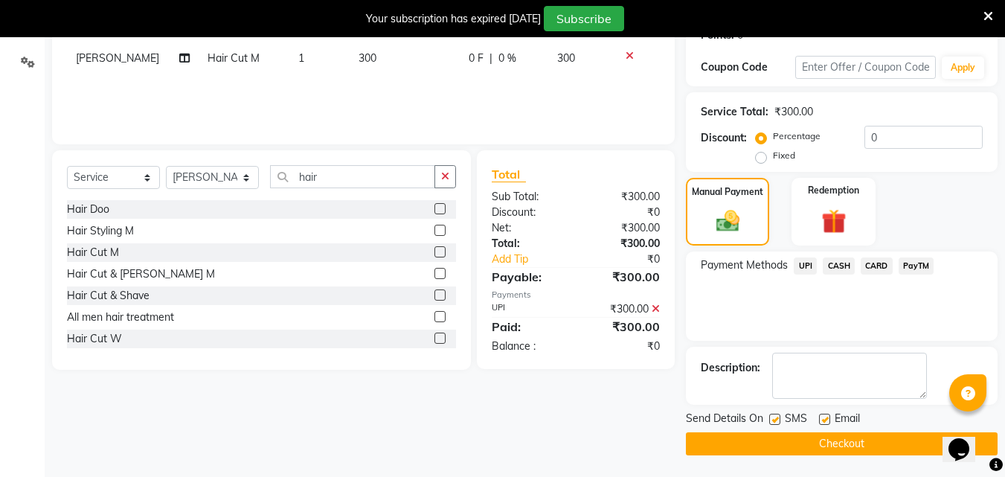
scroll to position [242, 0]
click at [844, 437] on button "Checkout" at bounding box center [842, 442] width 312 height 23
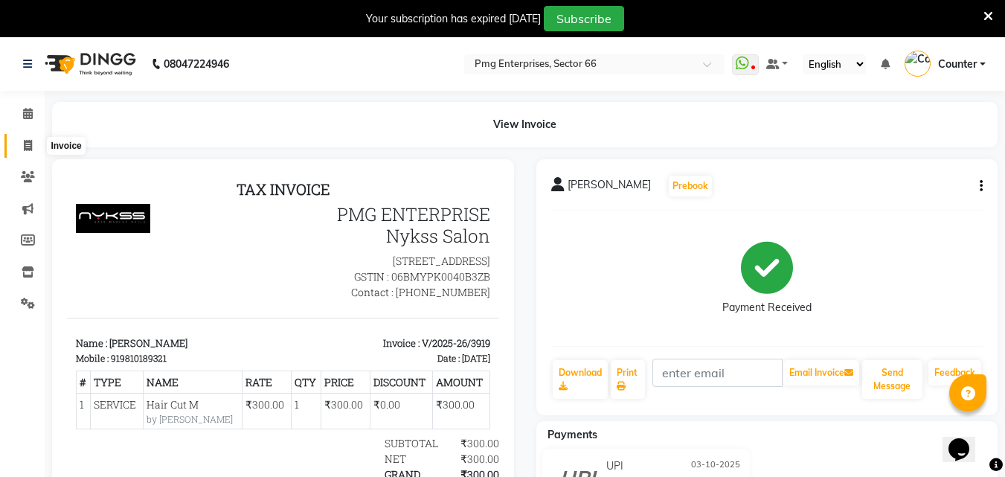
click at [28, 146] on icon at bounding box center [28, 145] width 8 height 11
select select "service"
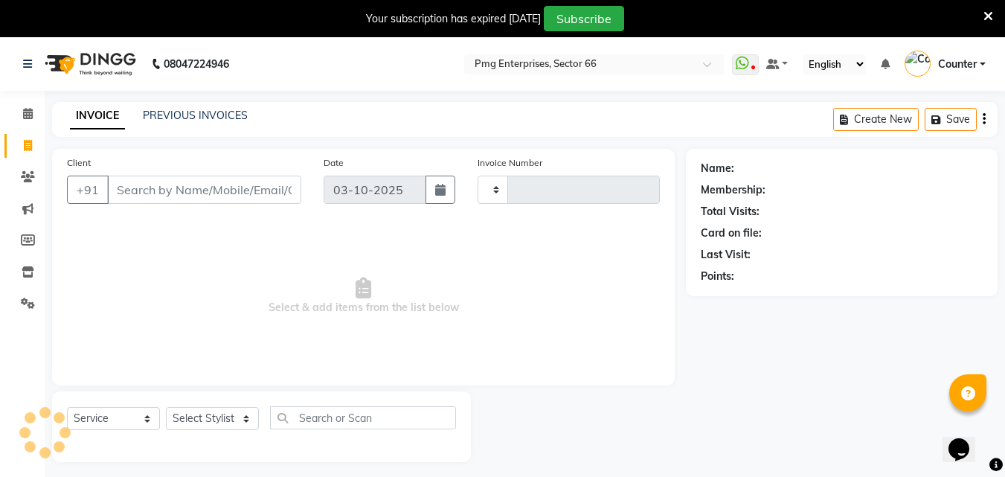
type input "3920"
select select "889"
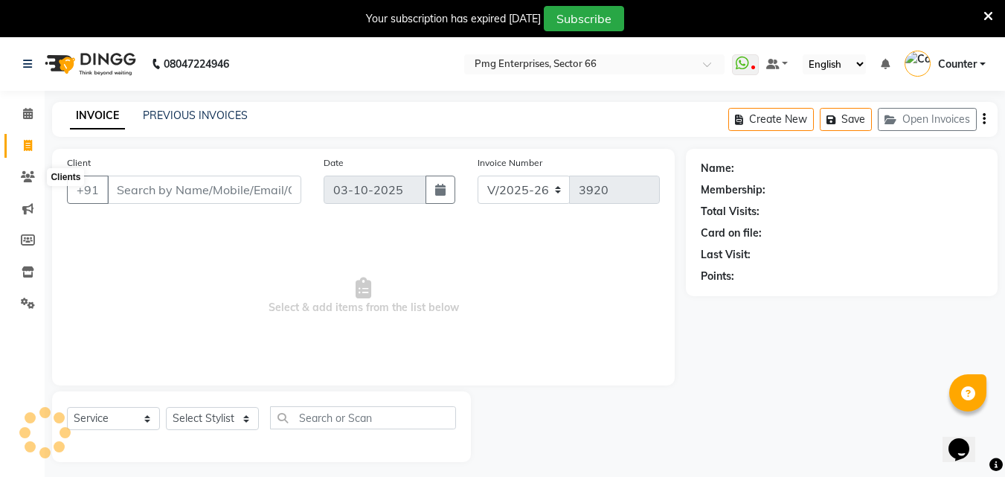
scroll to position [37, 0]
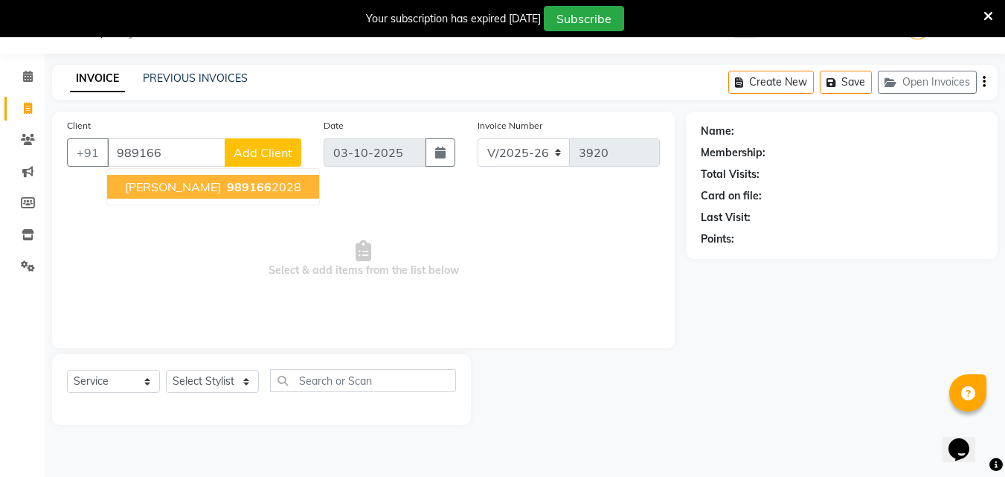
click at [227, 187] on span "989166" at bounding box center [249, 186] width 45 height 15
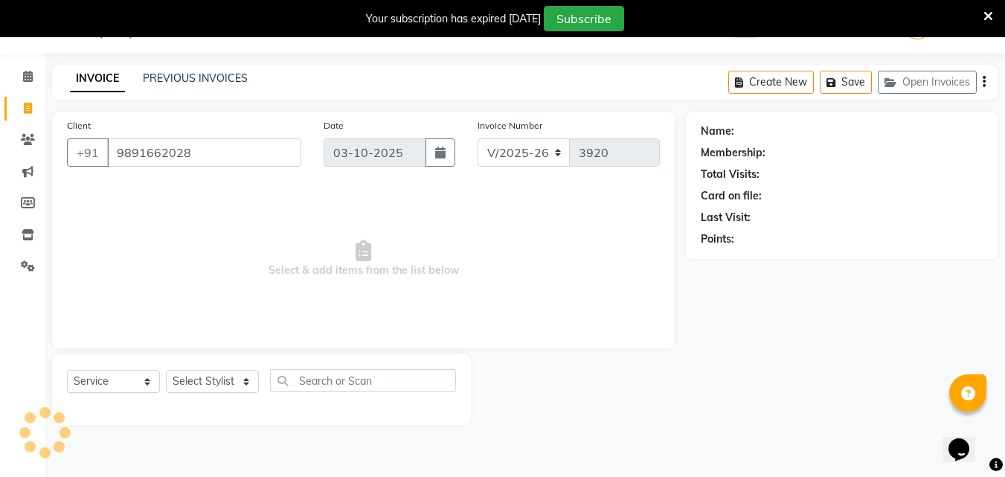
type input "9891662028"
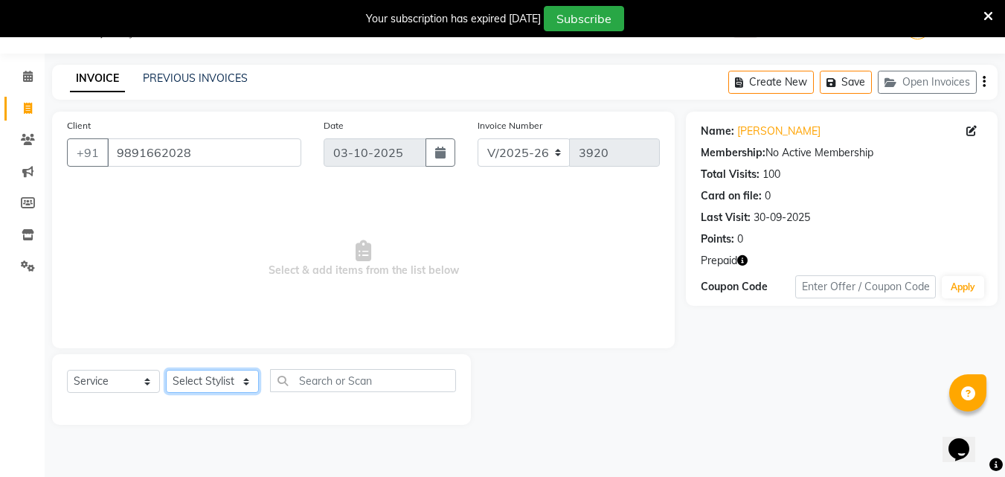
click at [222, 378] on select "Select Stylist [PERSON_NAME] Counter [PERSON_NAME] [PERSON_NAME] [PERSON_NAME] …" at bounding box center [212, 381] width 93 height 23
select select "67091"
click at [166, 370] on select "Select Stylist [PERSON_NAME] Counter [PERSON_NAME] [PERSON_NAME] [PERSON_NAME] …" at bounding box center [212, 381] width 93 height 23
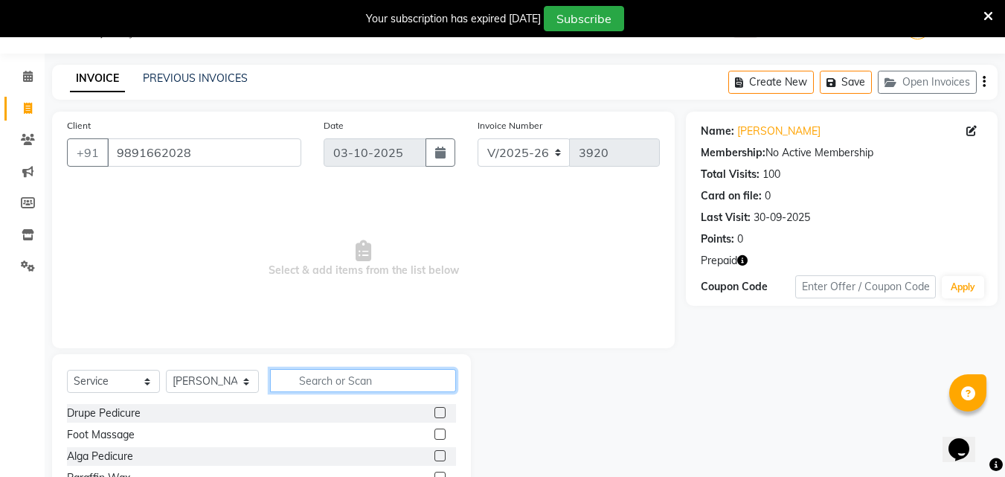
click at [351, 378] on input "text" at bounding box center [363, 380] width 186 height 23
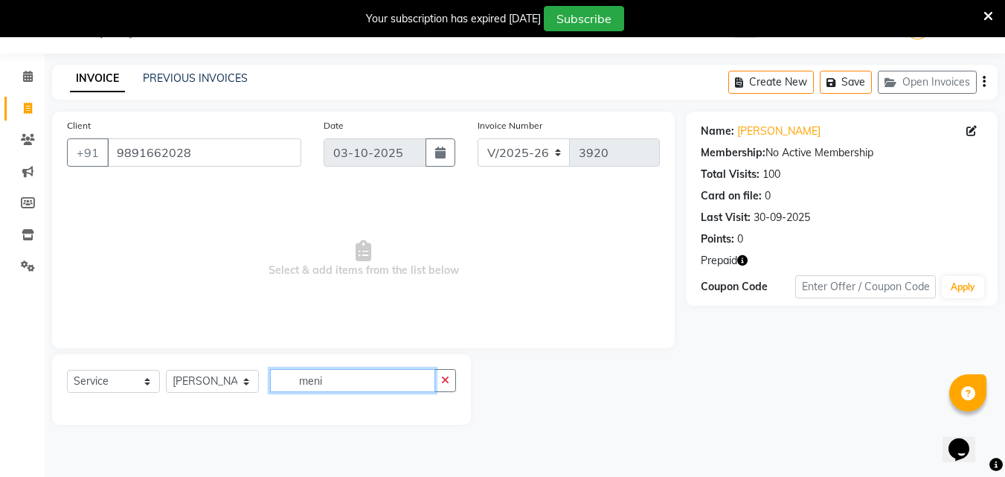
click at [351, 378] on input "meni" at bounding box center [352, 380] width 165 height 23
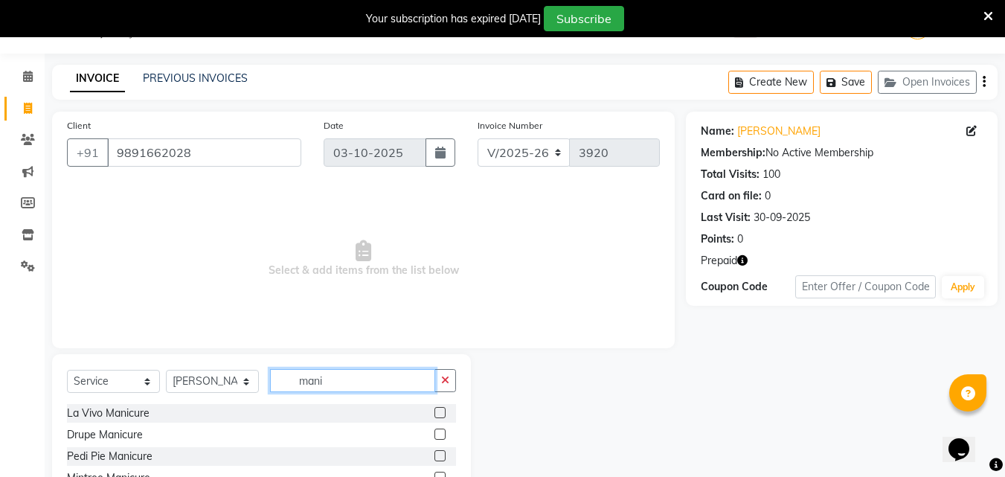
type input "mani"
click at [439, 451] on label at bounding box center [439, 455] width 11 height 11
click at [439, 451] on input "checkbox" at bounding box center [439, 456] width 10 height 10
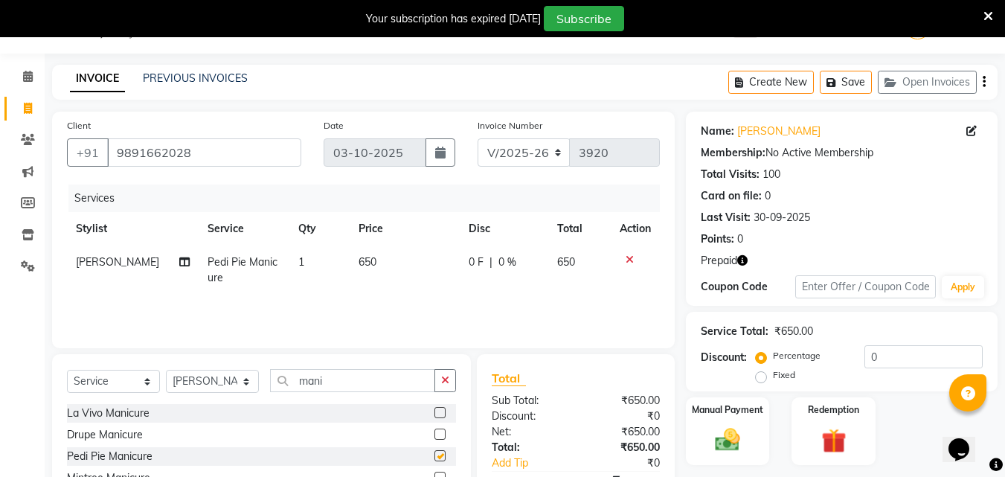
checkbox input "false"
click at [361, 372] on input "mani" at bounding box center [352, 380] width 165 height 23
type input "m"
type input "pedi"
click at [439, 472] on label at bounding box center [439, 476] width 11 height 11
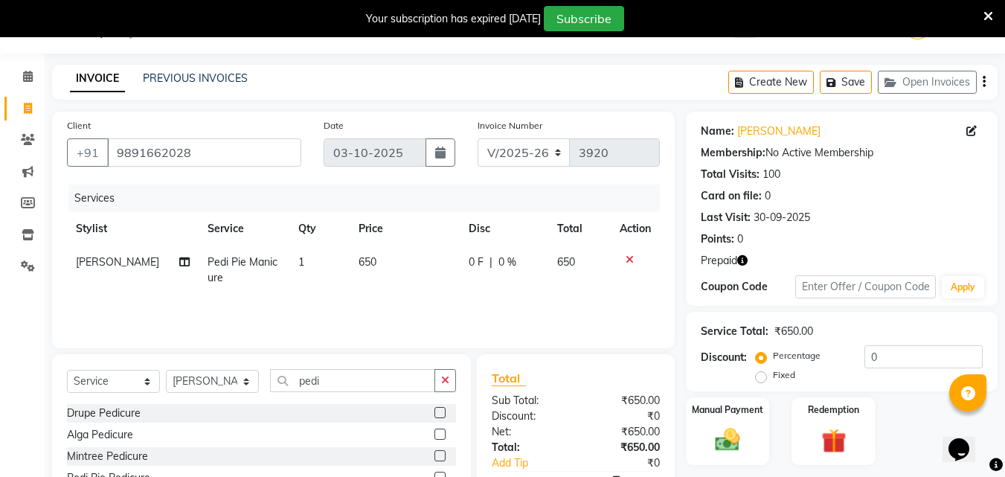
click at [439, 473] on input "checkbox" at bounding box center [439, 478] width 10 height 10
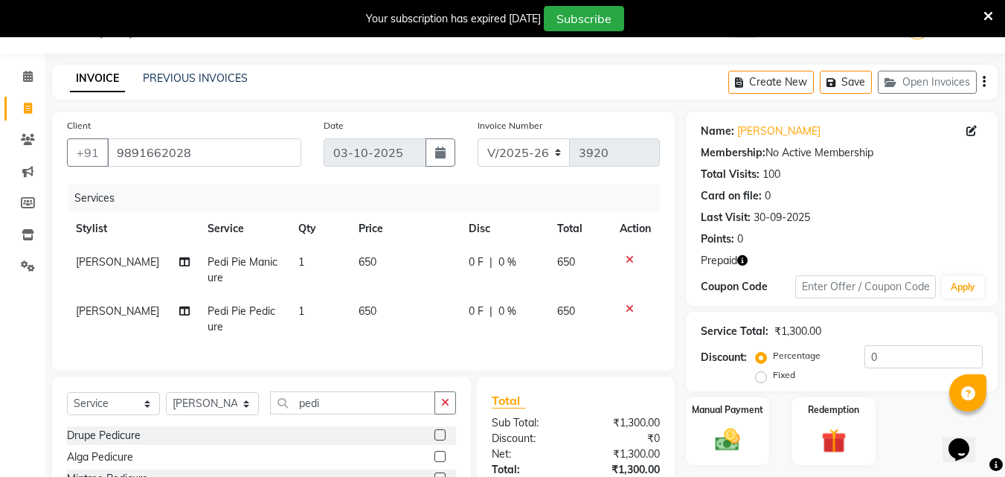
checkbox input "false"
click at [358, 259] on span "650" at bounding box center [367, 261] width 18 height 13
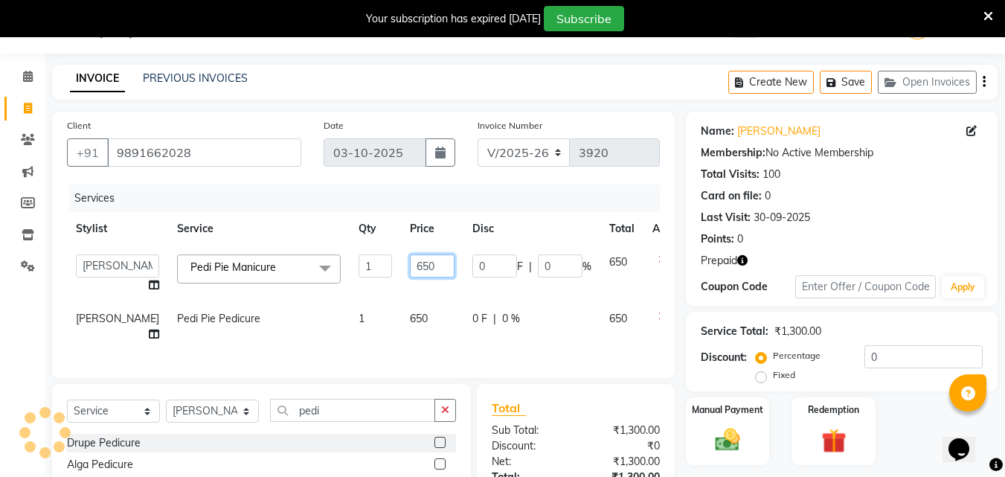
click at [410, 268] on input "650" at bounding box center [432, 265] width 45 height 23
type input "600"
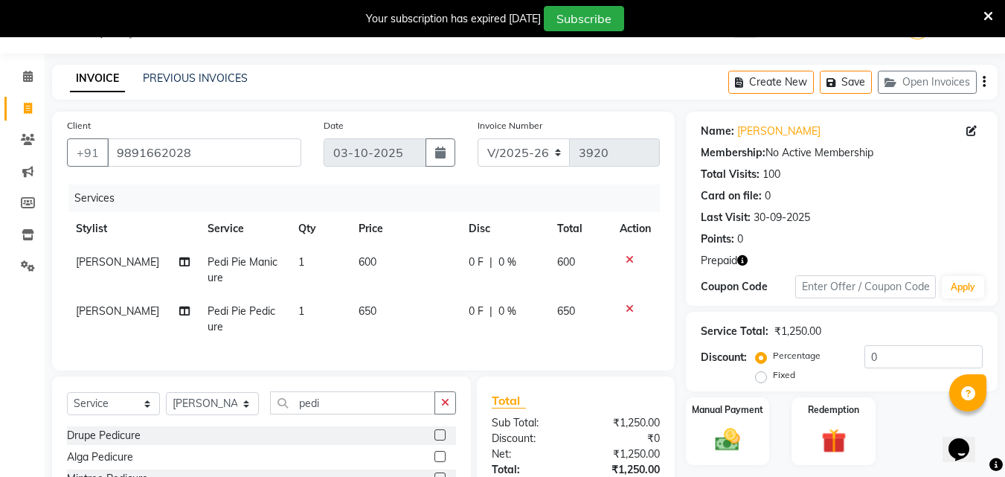
click at [383, 322] on td "650" at bounding box center [404, 318] width 110 height 49
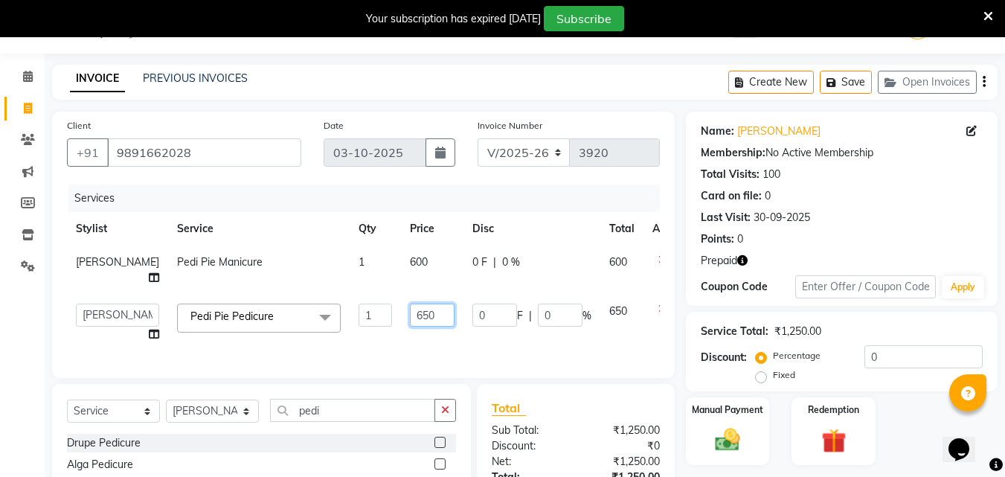
click at [410, 326] on input "650" at bounding box center [432, 314] width 45 height 23
type input "600"
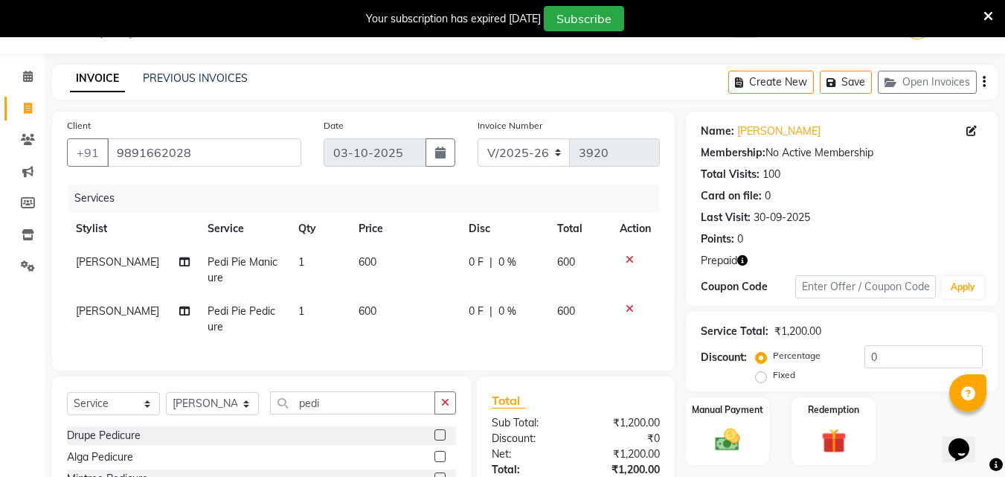
click at [884, 450] on div "Manual Payment Redemption" at bounding box center [841, 431] width 334 height 68
click at [835, 447] on img at bounding box center [833, 441] width 42 height 32
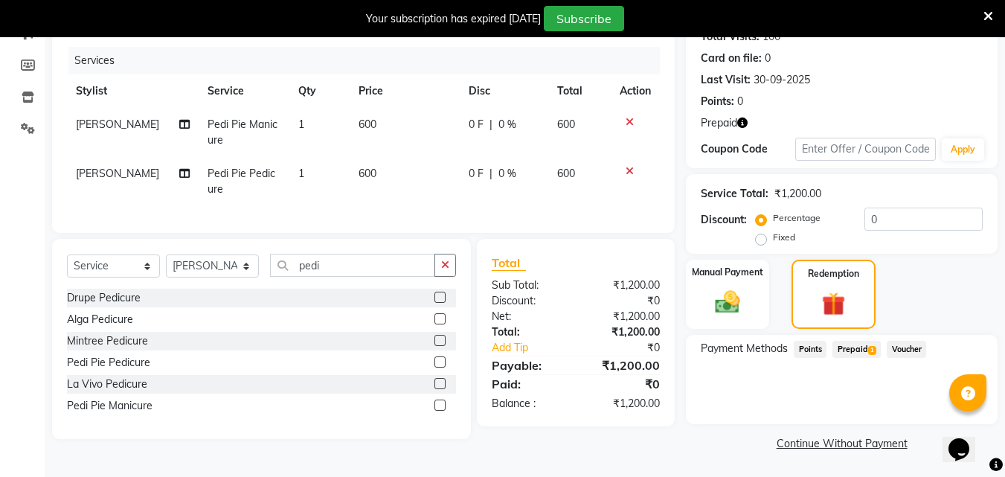
click at [854, 349] on span "Prepaid 1" at bounding box center [856, 349] width 48 height 17
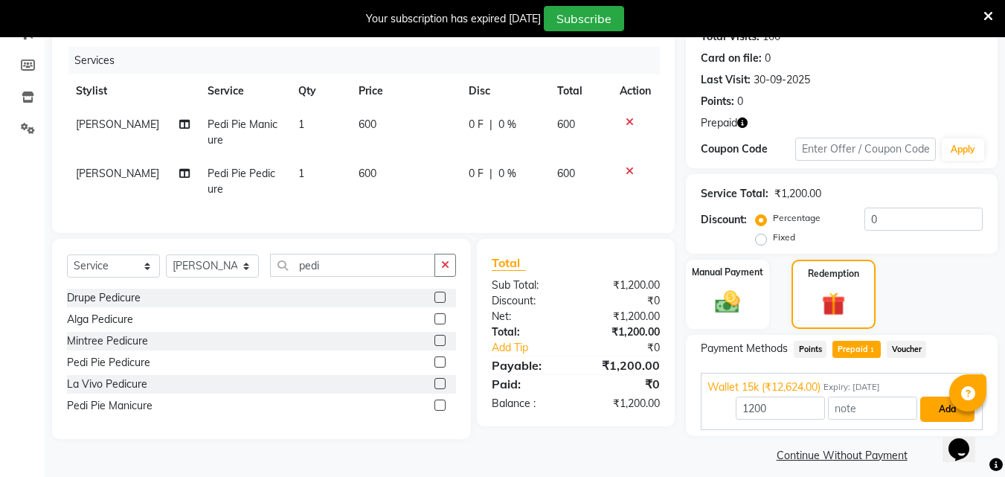
click at [947, 407] on button "Add" at bounding box center [947, 408] width 54 height 25
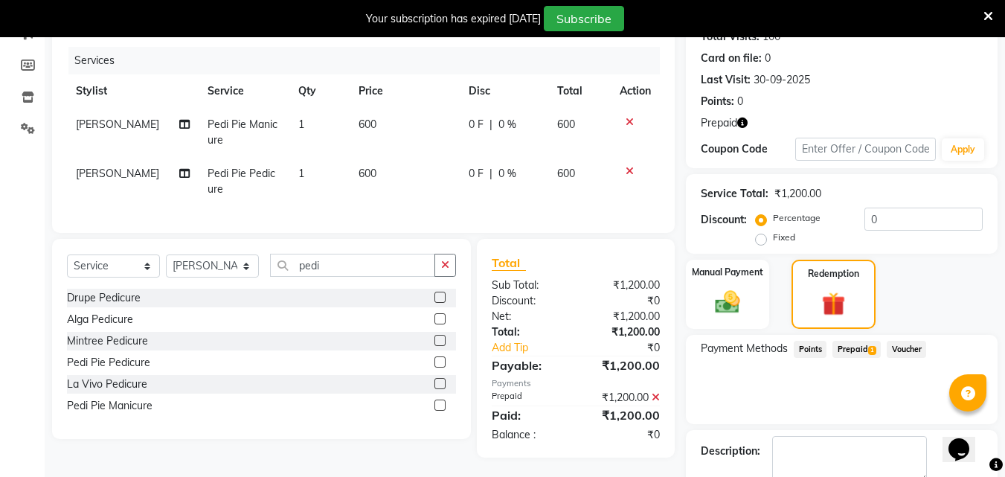
scroll to position [259, 0]
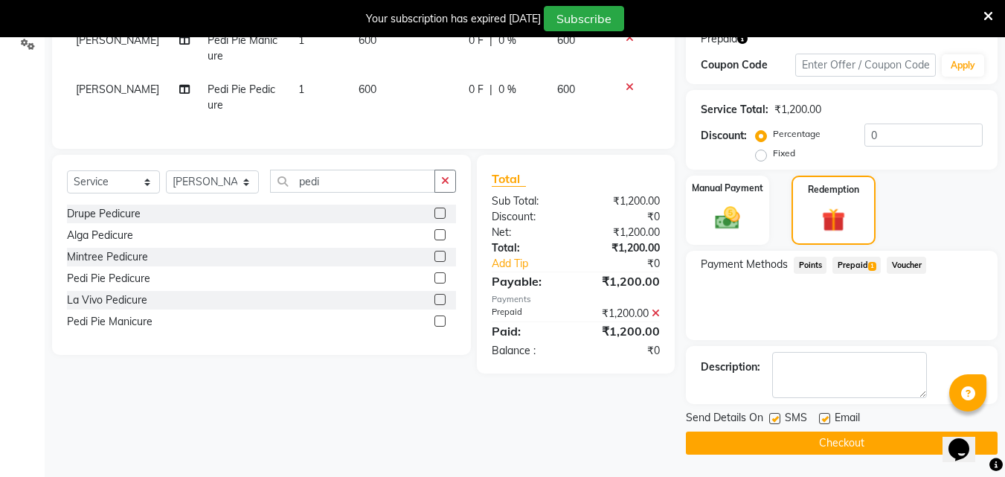
click at [860, 438] on button "Checkout" at bounding box center [842, 442] width 312 height 23
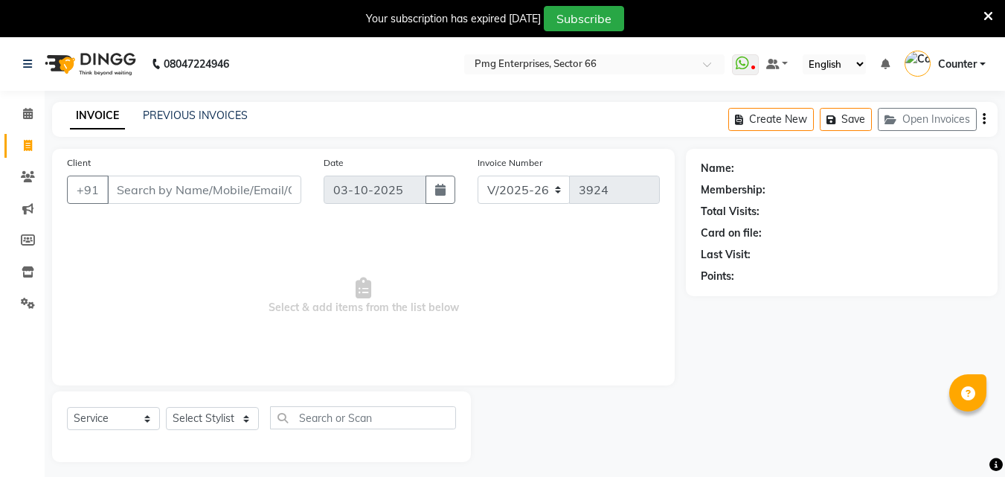
select select "889"
select select "service"
click at [138, 186] on input "Client" at bounding box center [204, 189] width 194 height 28
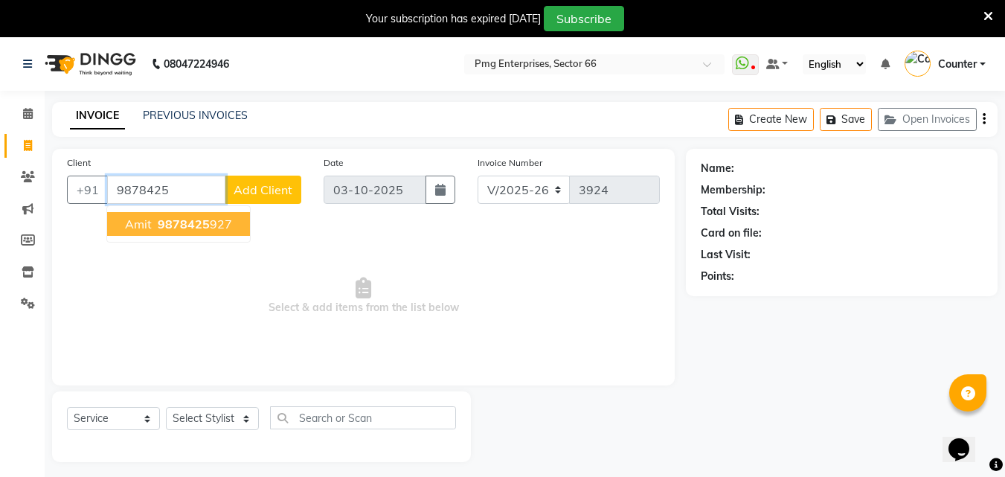
click at [150, 217] on span "Amit" at bounding box center [138, 223] width 27 height 15
type input "9878425927"
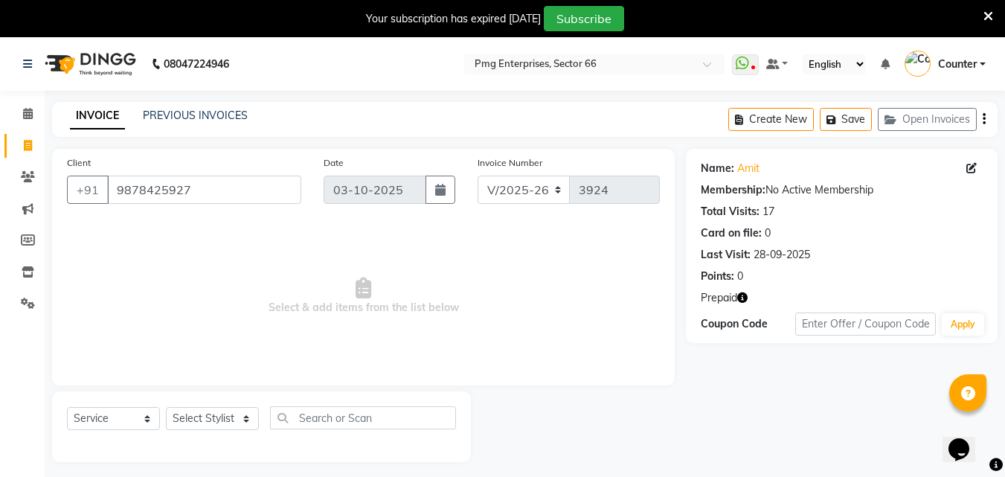
click at [747, 295] on icon "button" at bounding box center [742, 297] width 10 height 10
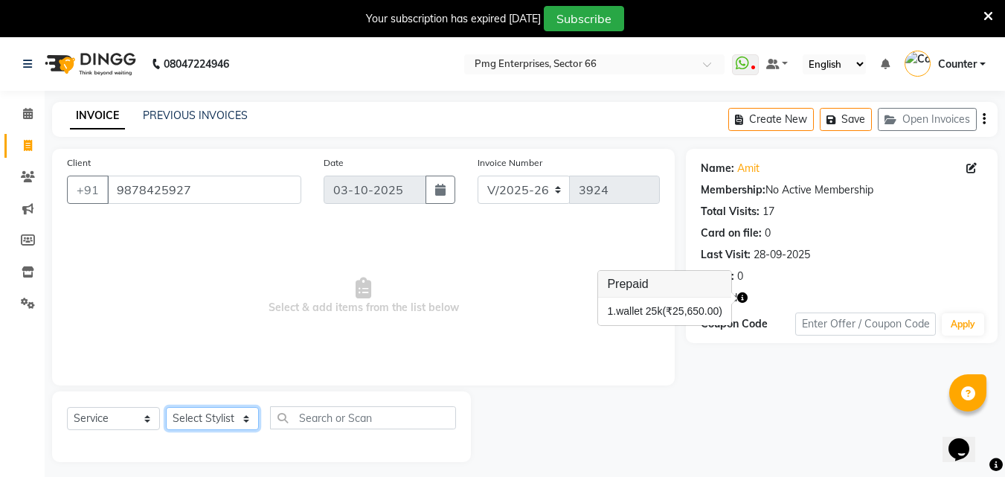
click at [196, 410] on select "Select Stylist [PERSON_NAME] Counter [PERSON_NAME] [PERSON_NAME] [PERSON_NAME] …" at bounding box center [212, 418] width 93 height 23
click at [166, 407] on select "Select Stylist [PERSON_NAME] Counter [PERSON_NAME] [PERSON_NAME] [PERSON_NAME] …" at bounding box center [212, 418] width 93 height 23
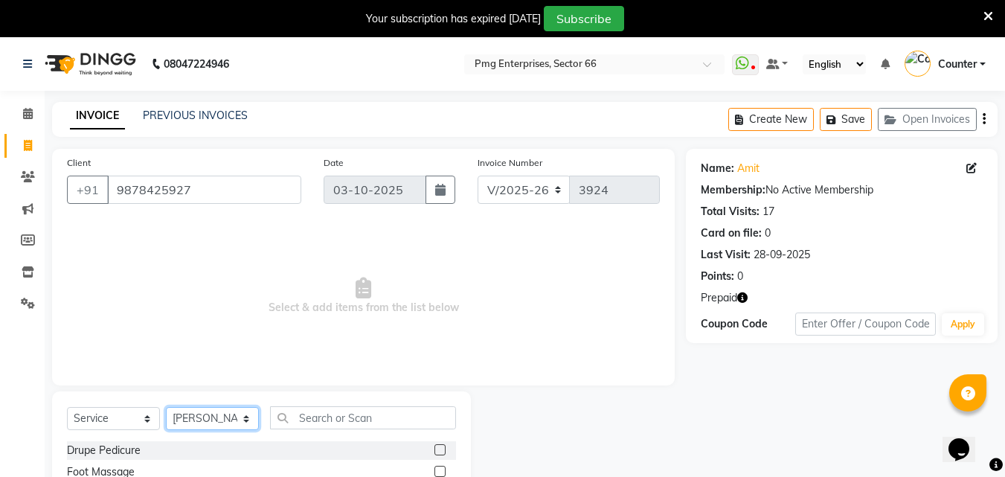
click at [213, 419] on select "Select Stylist [PERSON_NAME] Counter [PERSON_NAME] [PERSON_NAME] [PERSON_NAME] …" at bounding box center [212, 418] width 93 height 23
select select "20825"
click at [166, 407] on select "Select Stylist [PERSON_NAME] Counter [PERSON_NAME] [PERSON_NAME] [PERSON_NAME] …" at bounding box center [212, 418] width 93 height 23
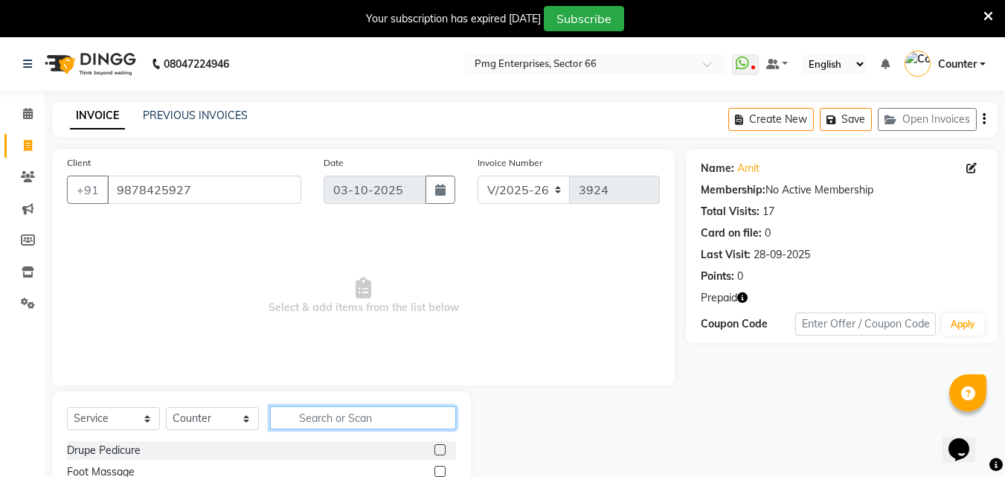
click at [316, 417] on input "text" at bounding box center [363, 417] width 186 height 23
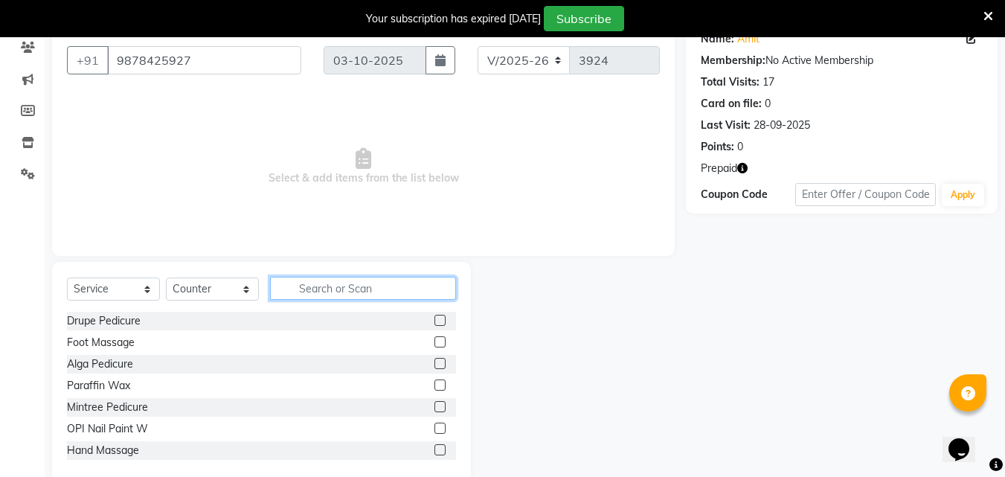
scroll to position [156, 0]
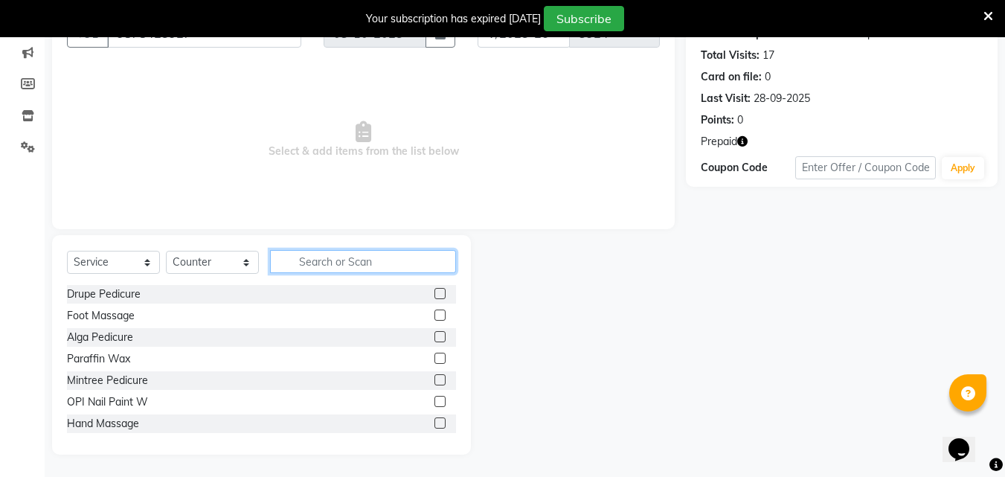
click at [316, 266] on input "text" at bounding box center [363, 261] width 186 height 23
click at [296, 262] on input "text" at bounding box center [363, 261] width 186 height 23
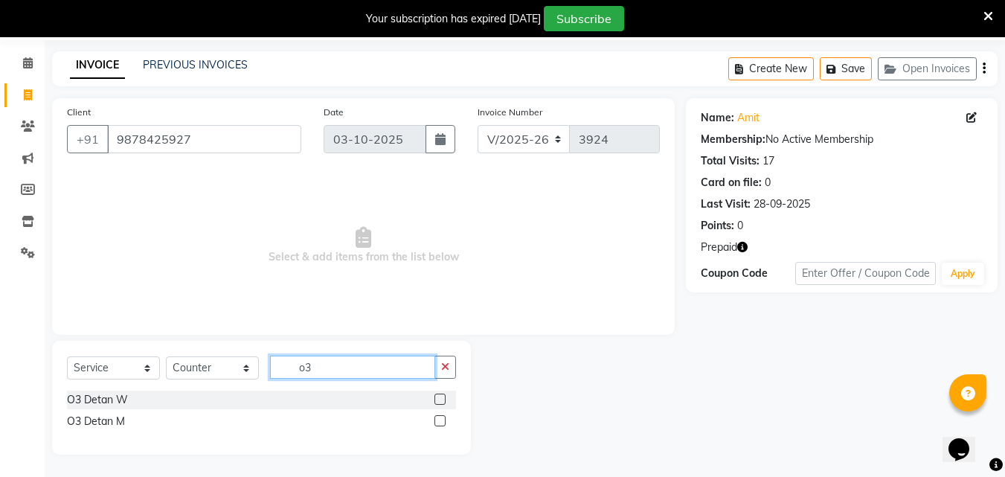
click at [315, 364] on input "o3" at bounding box center [352, 366] width 165 height 23
type input "o"
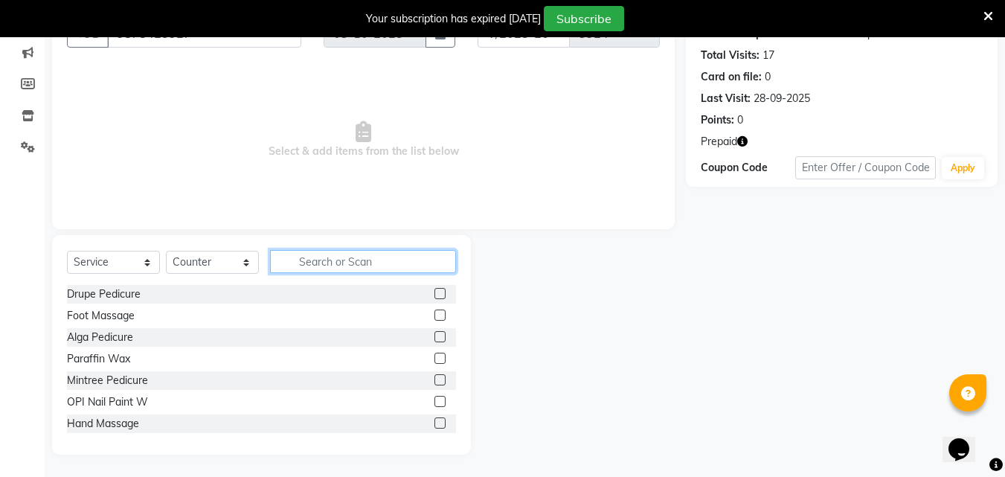
click at [299, 259] on input "text" at bounding box center [363, 261] width 186 height 23
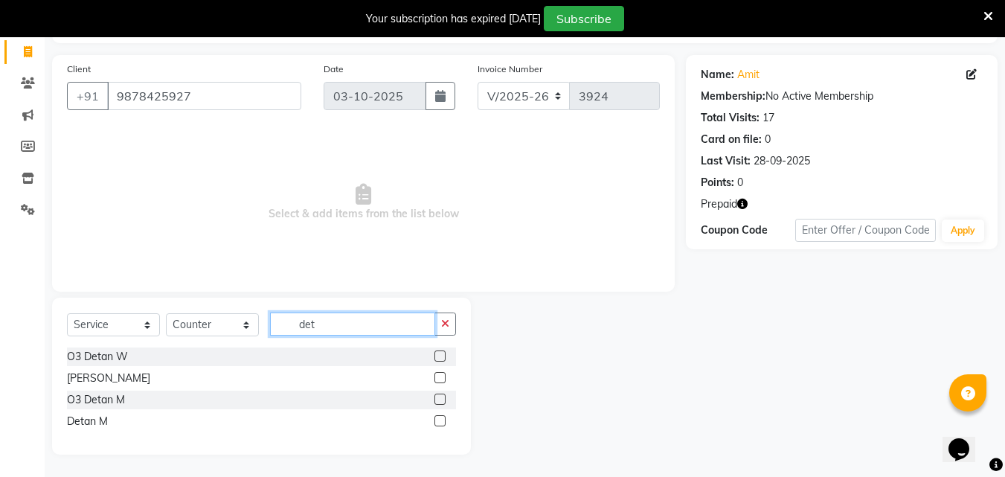
scroll to position [94, 0]
type input "det"
click at [89, 357] on div "O3 Detan W" at bounding box center [97, 357] width 61 height 16
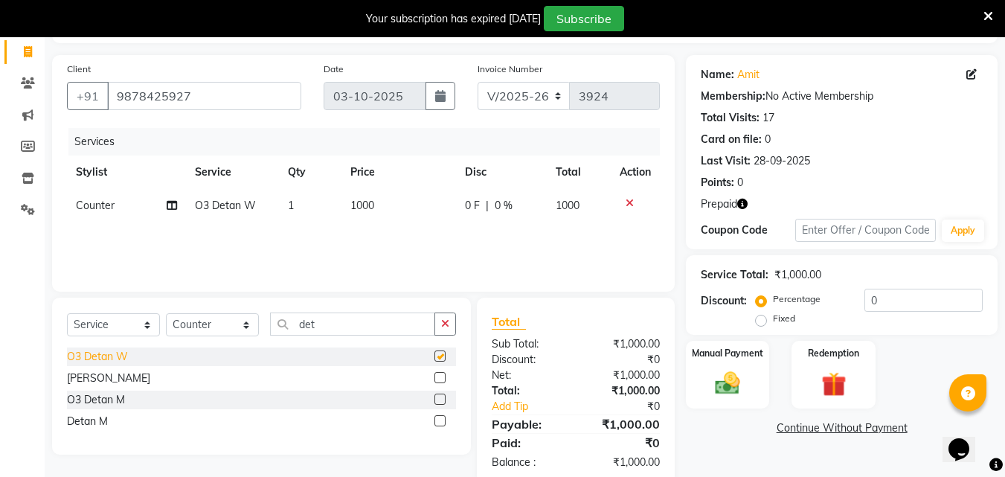
checkbox input "false"
click at [375, 199] on td "1000" at bounding box center [398, 205] width 115 height 33
select select "20825"
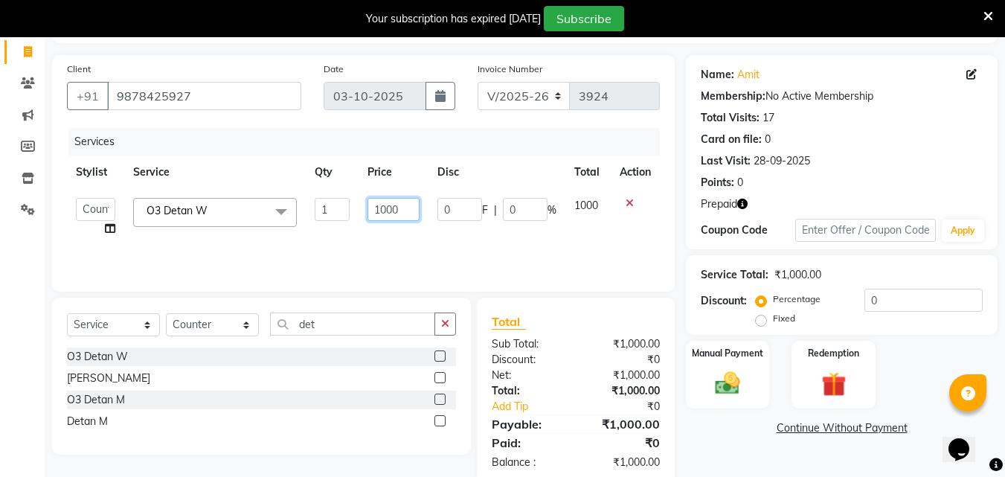
click at [405, 213] on input "1000" at bounding box center [392, 209] width 51 height 23
type input "1"
type input "800"
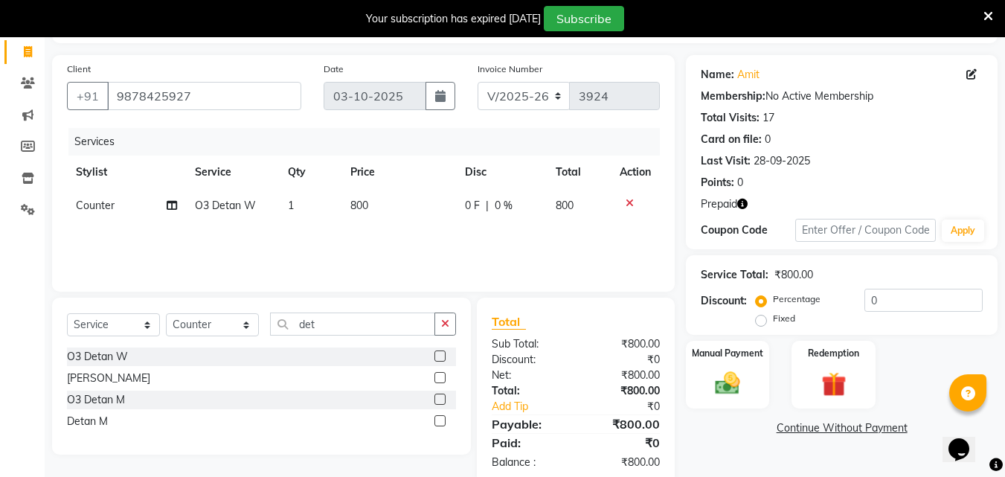
click at [404, 244] on div "Services Stylist Service Qty Price Disc Total Action Counter O3 Detan W 1 800 0…" at bounding box center [363, 202] width 593 height 149
click at [332, 322] on input "det" at bounding box center [352, 323] width 165 height 23
type input "d"
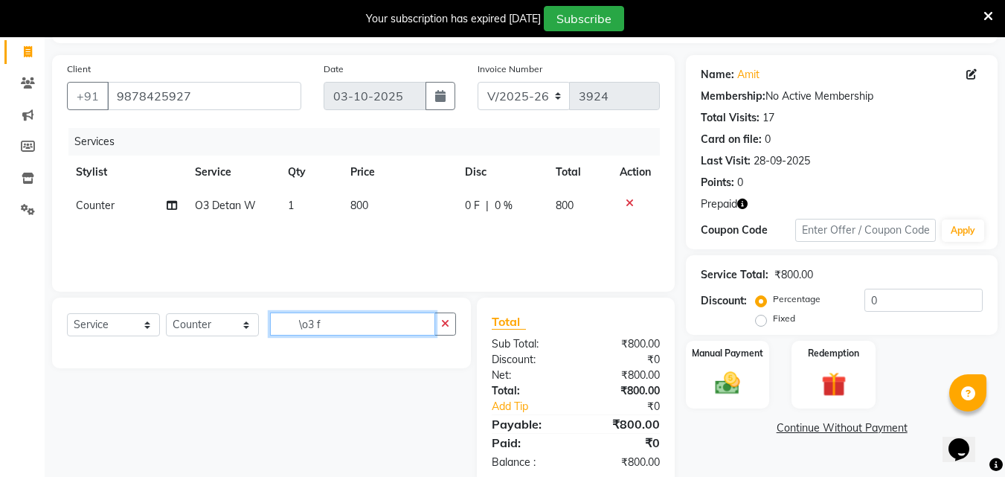
click at [333, 321] on input "\o3 f" at bounding box center [352, 323] width 165 height 23
type input "\"
click at [334, 325] on input "faical" at bounding box center [352, 323] width 165 height 23
type input "f"
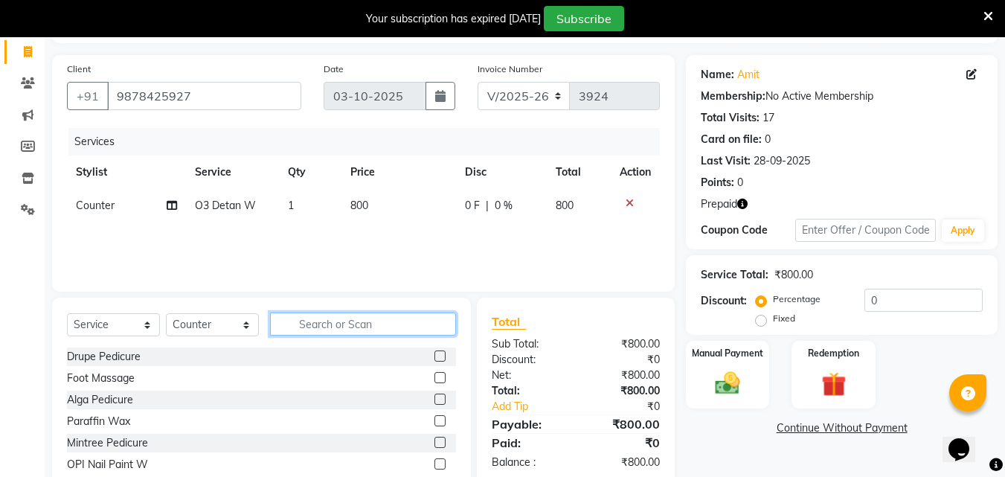
click at [294, 321] on input "text" at bounding box center [363, 323] width 186 height 23
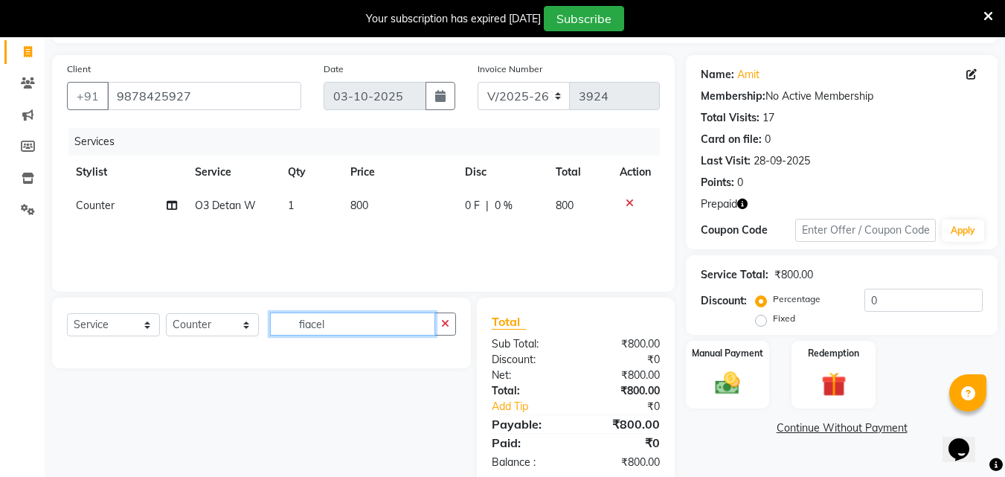
click at [329, 323] on input "fiacel" at bounding box center [352, 323] width 165 height 23
click at [323, 390] on div "Select Service Product Membership Package Voucher Prepaid Gift Card Select Styl…" at bounding box center [256, 390] width 430 height 187
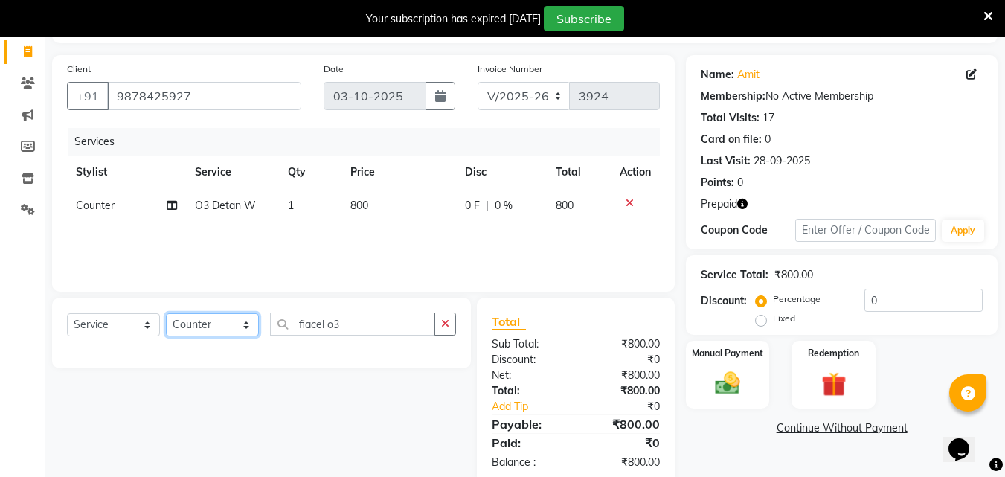
click at [220, 319] on select "Select Stylist [PERSON_NAME] Counter [PERSON_NAME] [PERSON_NAME] [PERSON_NAME] …" at bounding box center [212, 324] width 93 height 23
click at [166, 313] on select "Select Stylist [PERSON_NAME] Counter [PERSON_NAME] [PERSON_NAME] [PERSON_NAME] …" at bounding box center [212, 324] width 93 height 23
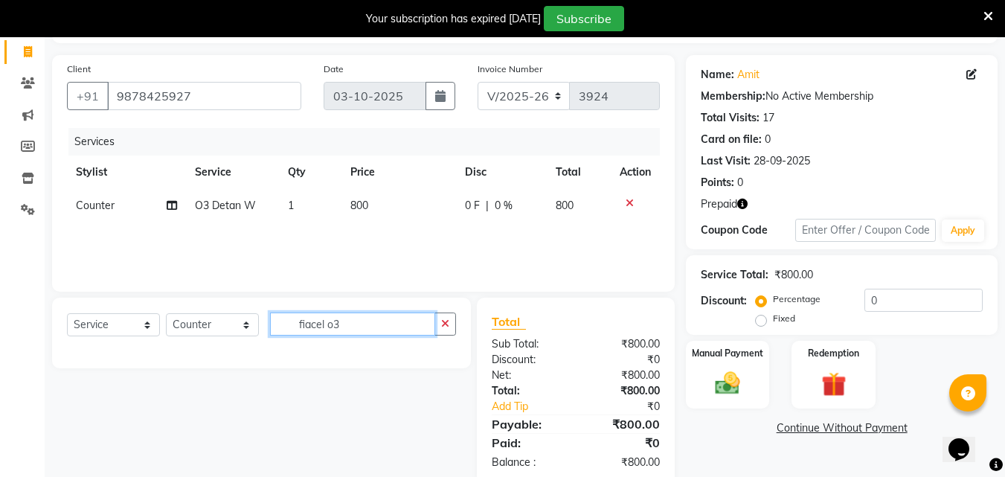
click at [347, 324] on input "fiacel o3" at bounding box center [352, 323] width 165 height 23
click at [348, 322] on input "fiacel o3" at bounding box center [352, 323] width 165 height 23
click at [290, 323] on input "fiacel" at bounding box center [352, 323] width 165 height 23
click at [288, 326] on input "fiacel" at bounding box center [352, 323] width 165 height 23
click at [288, 326] on input "03fiacel" at bounding box center [352, 323] width 165 height 23
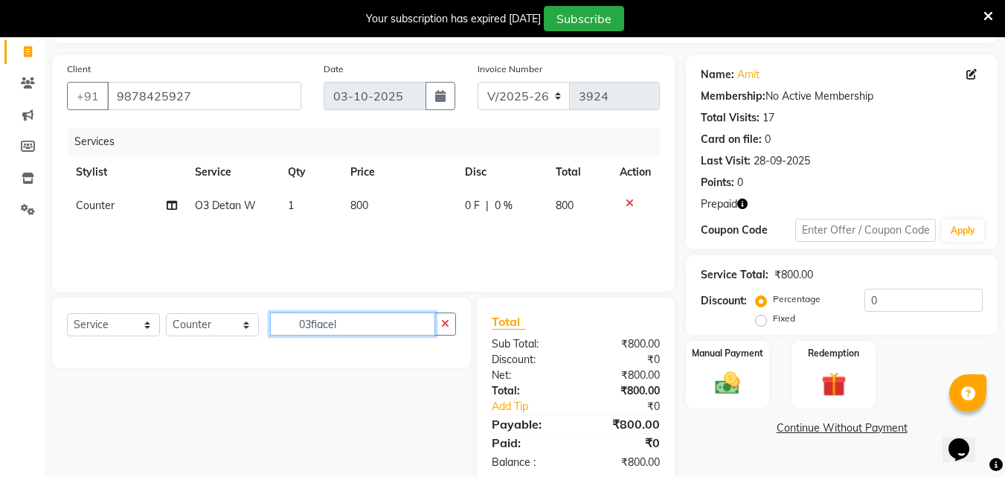
click at [312, 324] on input "03fiacel" at bounding box center [352, 323] width 165 height 23
click at [349, 324] on input "03 fiacel" at bounding box center [352, 323] width 165 height 23
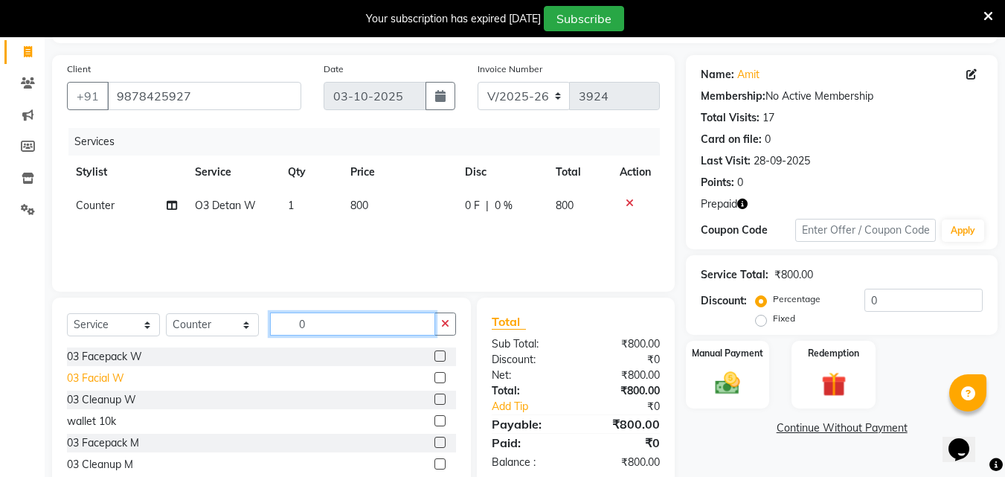
type input "0"
click at [100, 377] on div "03 Facial W" at bounding box center [95, 378] width 57 height 16
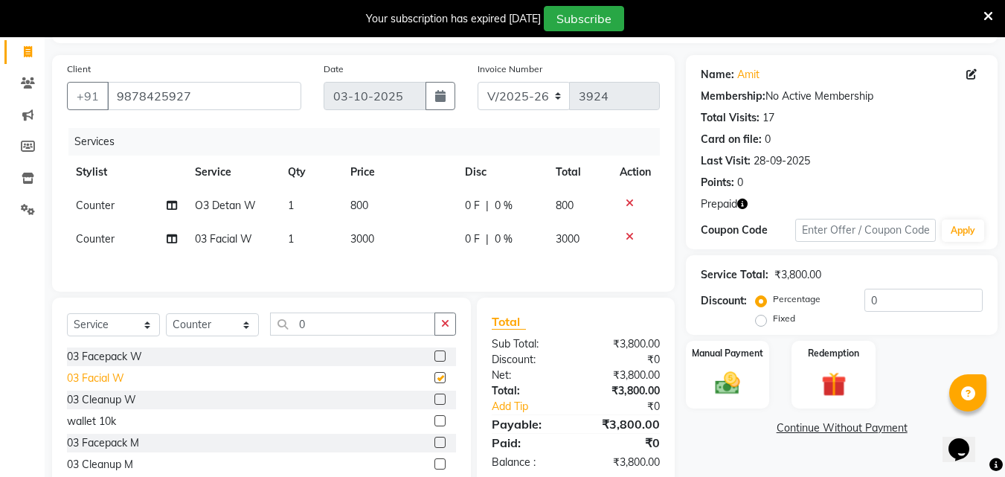
checkbox input "false"
click at [375, 235] on td "3000" at bounding box center [398, 238] width 115 height 33
select select "20825"
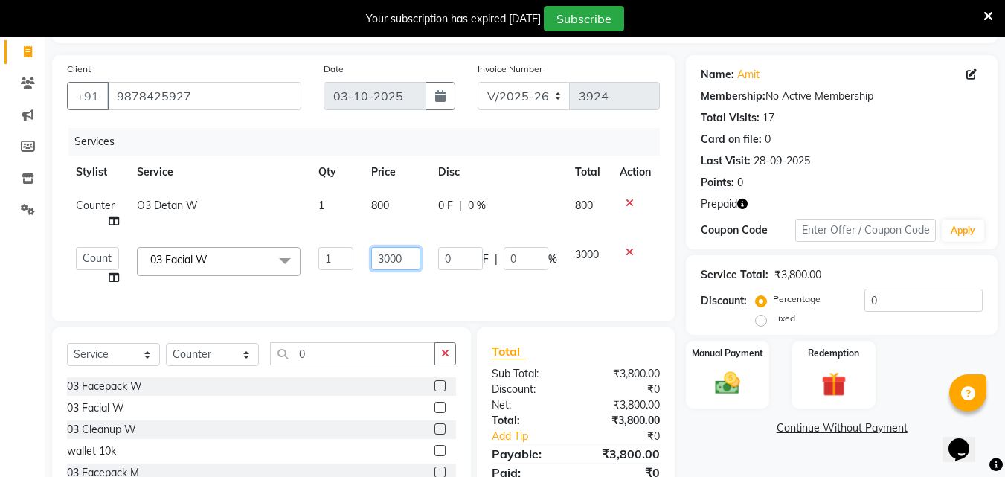
click at [399, 260] on input "3000" at bounding box center [395, 258] width 49 height 23
type input "3"
type input "3500"
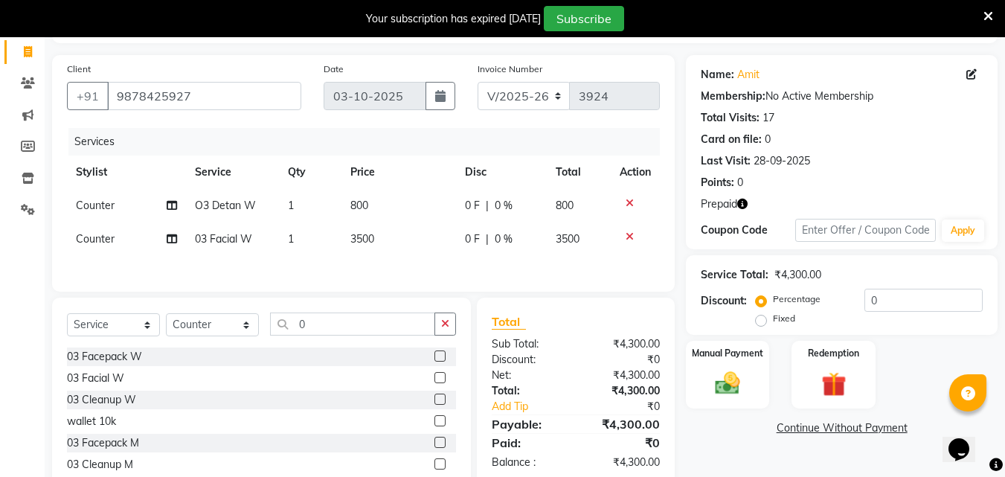
click at [419, 291] on div "Client +91 9878425927 Date 03-10-2025 Invoice Number V/2025 V/2025-26 3924 Serv…" at bounding box center [363, 173] width 622 height 236
click at [831, 382] on img at bounding box center [833, 384] width 42 height 32
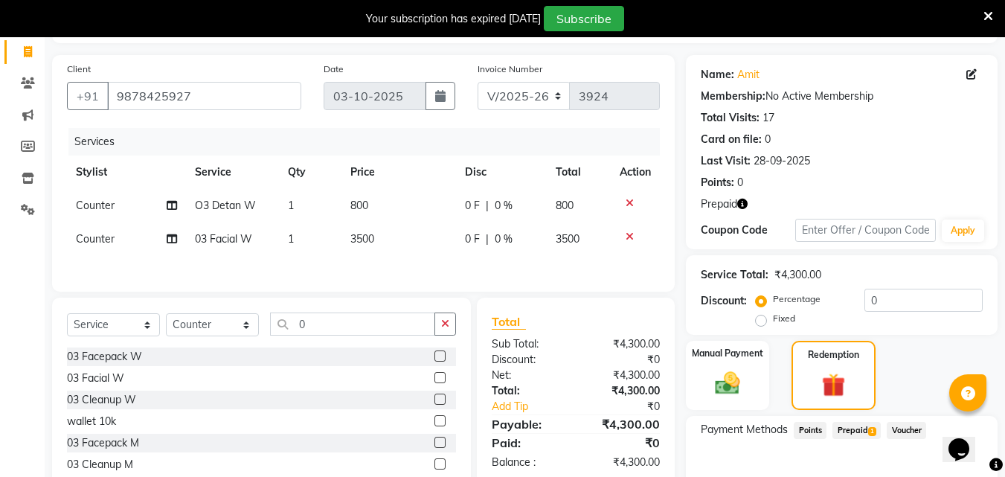
click at [859, 428] on span "Prepaid 1" at bounding box center [856, 430] width 48 height 17
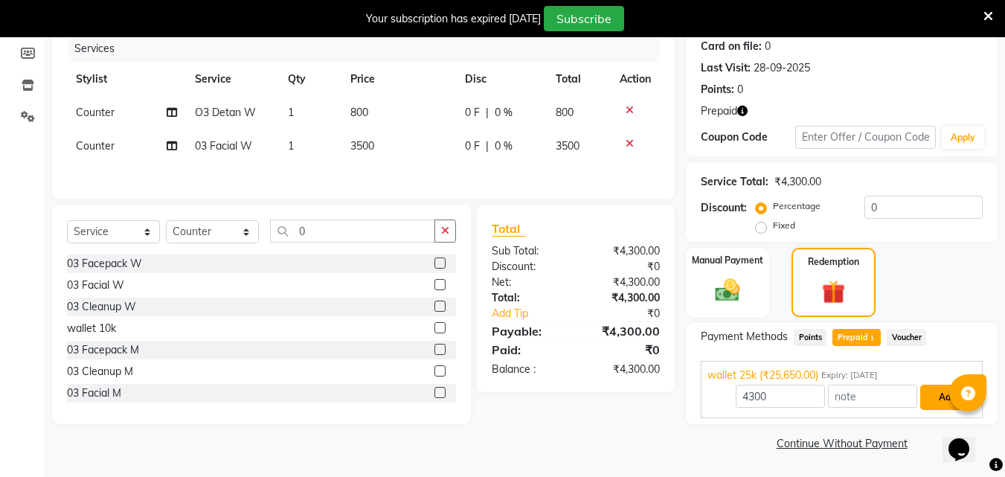
click at [940, 395] on button "Add" at bounding box center [947, 396] width 54 height 25
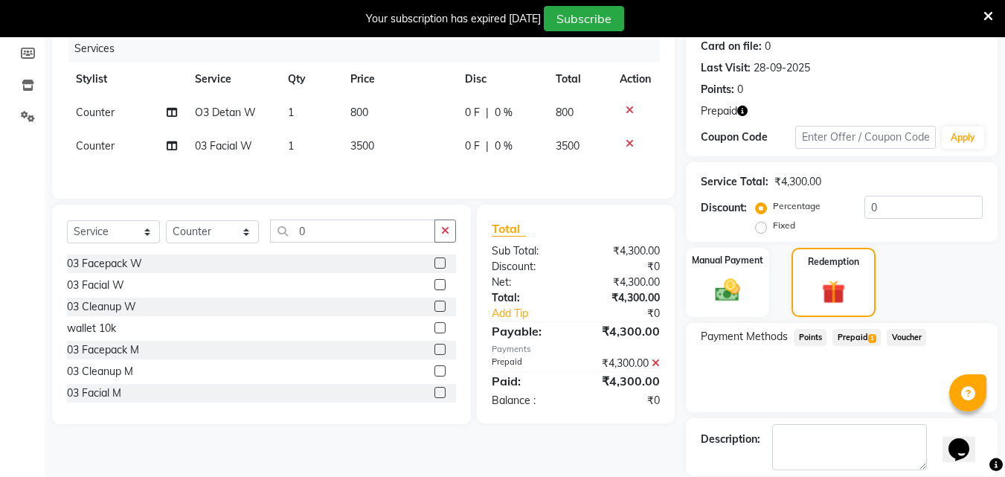
scroll to position [259, 0]
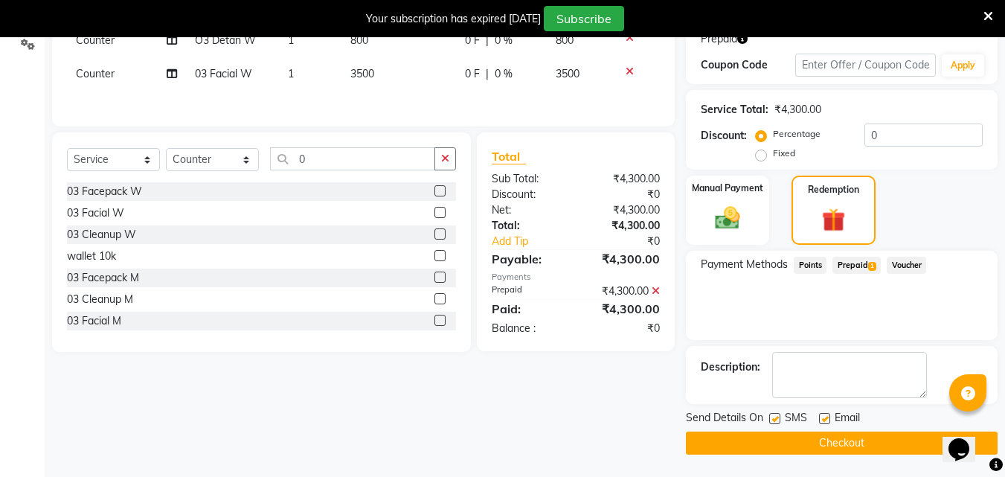
click at [833, 434] on button "Checkout" at bounding box center [842, 442] width 312 height 23
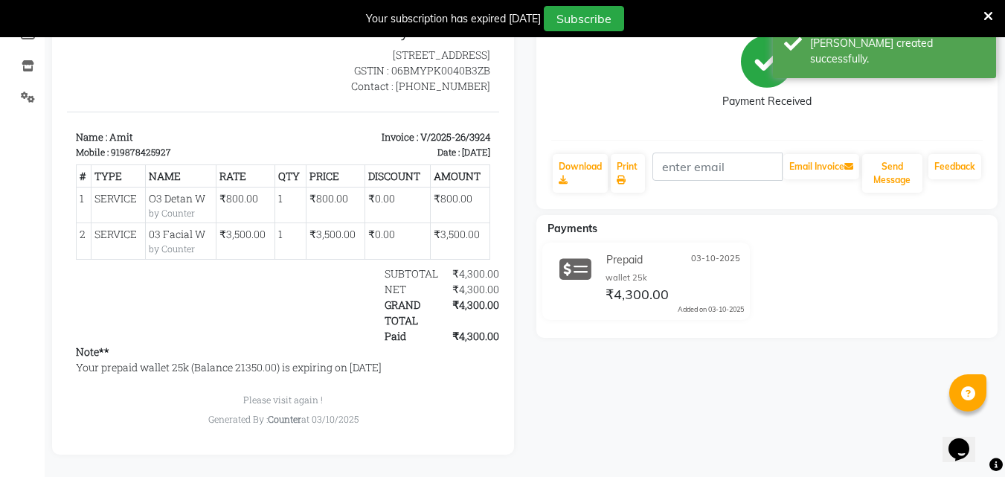
click at [1001, 111] on div "Amit Prebook Payment Received Download Print Email Invoice Send Message Feedbac…" at bounding box center [767, 203] width 484 height 501
click at [1002, 94] on div "Amit Prebook Payment Received Download Print Email Invoice Send Message Feedbac…" at bounding box center [767, 203] width 484 height 501
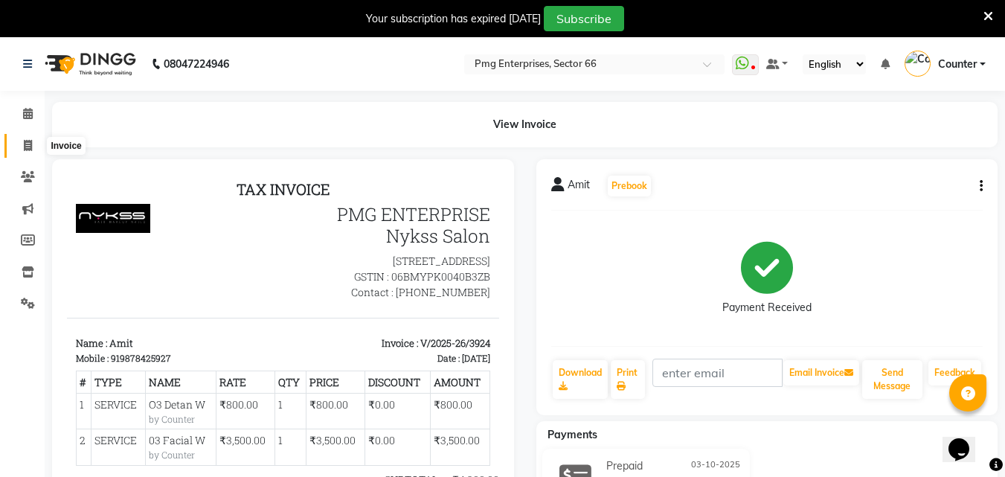
click at [25, 144] on icon at bounding box center [28, 145] width 8 height 11
select select "service"
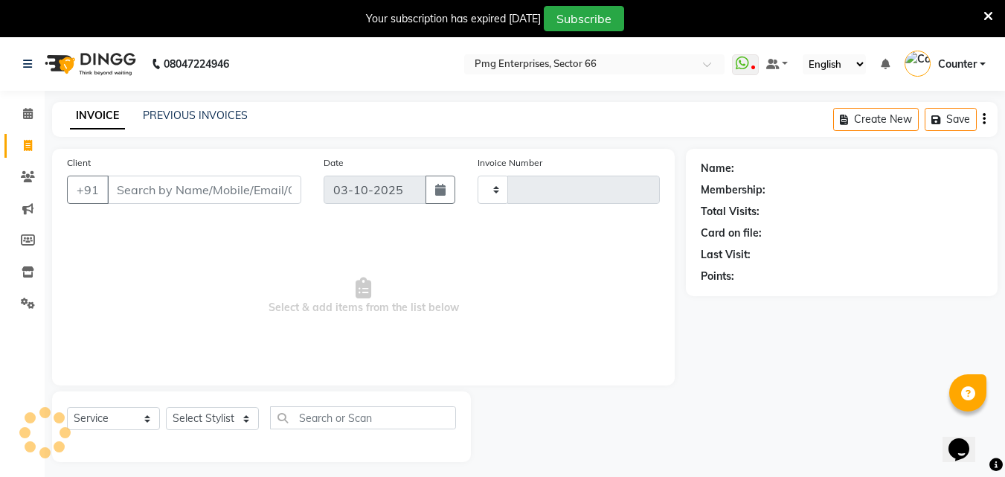
type input "3925"
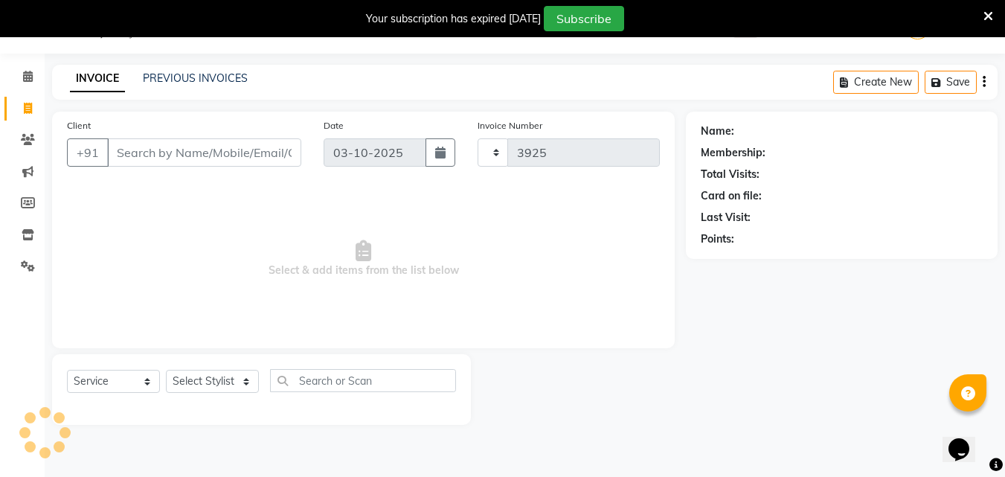
select select "889"
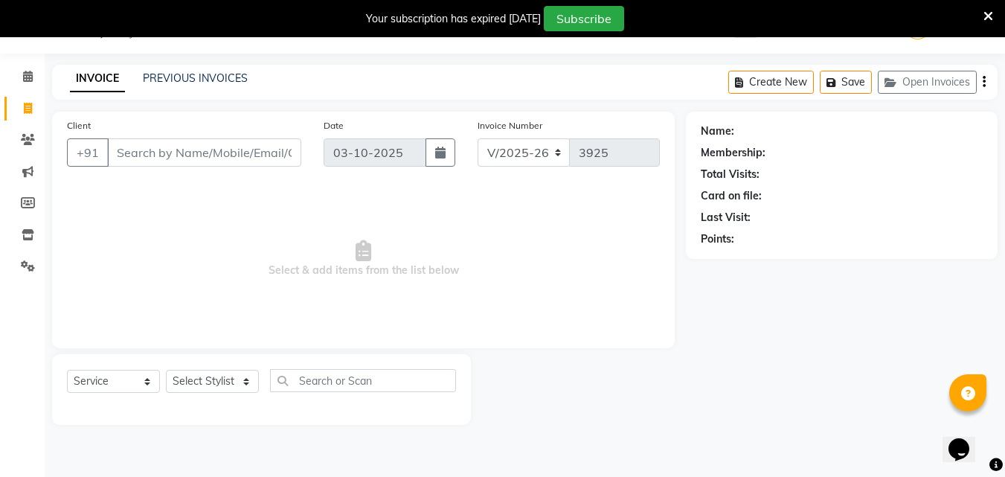
click at [130, 155] on input "Client" at bounding box center [204, 152] width 194 height 28
click at [206, 376] on select "Select Stylist [PERSON_NAME] Counter [PERSON_NAME] [PERSON_NAME] [PERSON_NAME] …" at bounding box center [212, 381] width 93 height 23
select select "78814"
click at [166, 370] on select "Select Stylist [PERSON_NAME] Counter [PERSON_NAME] [PERSON_NAME] [PERSON_NAME] …" at bounding box center [212, 381] width 93 height 23
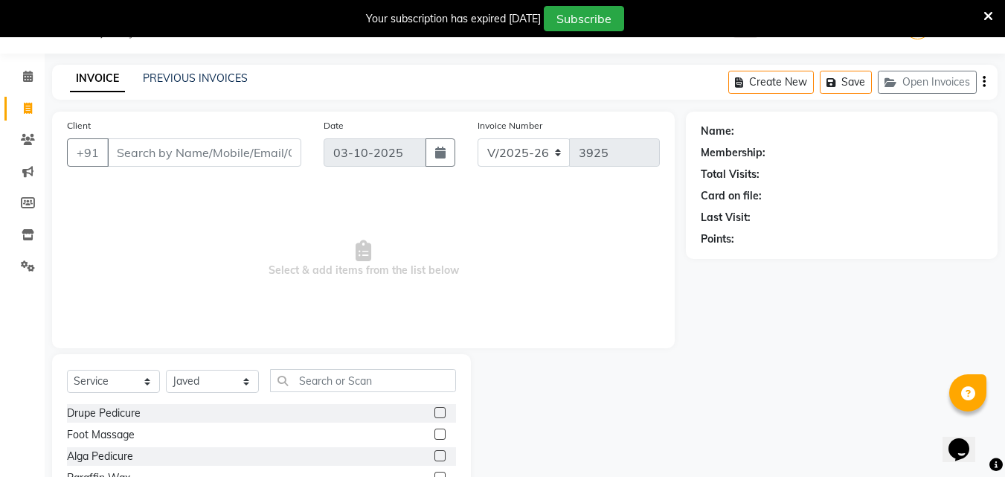
click at [193, 307] on span "Select & add items from the list below" at bounding box center [363, 258] width 593 height 149
click at [332, 379] on input "text" at bounding box center [363, 380] width 186 height 23
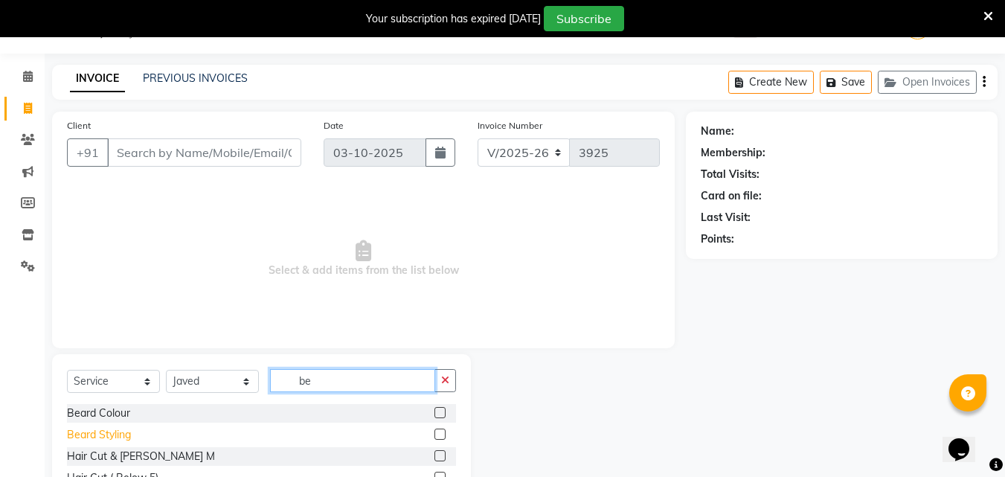
type input "be"
click at [113, 436] on div "Beard Styling" at bounding box center [99, 435] width 64 height 16
checkbox input "false"
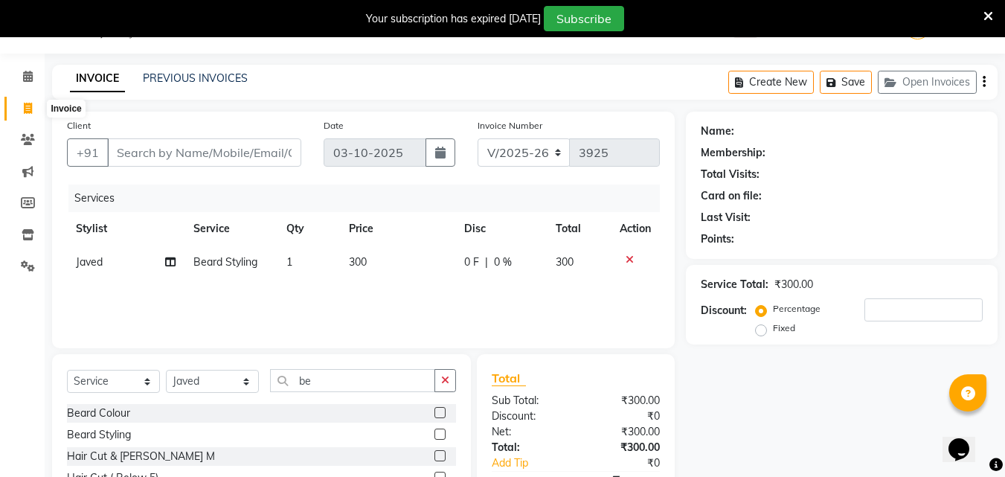
click at [25, 109] on icon at bounding box center [28, 108] width 8 height 11
select select "service"
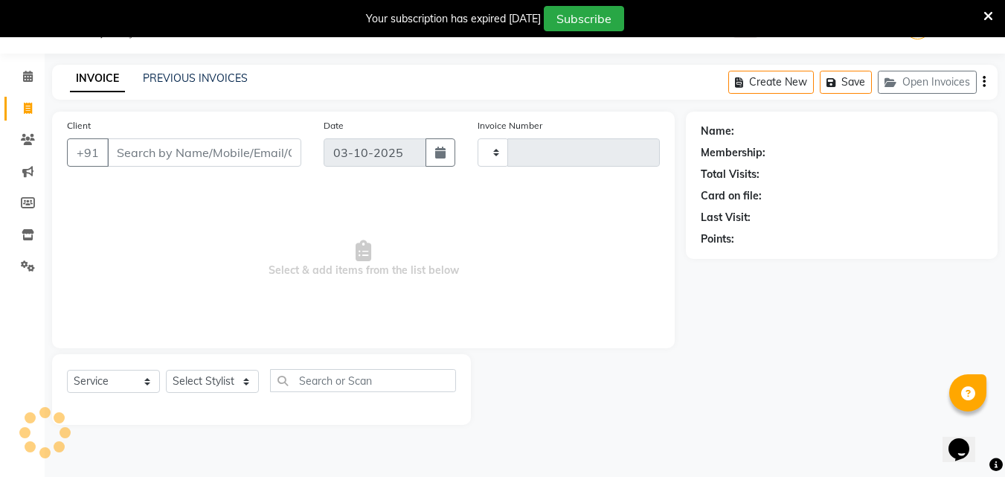
type input "3925"
select select "889"
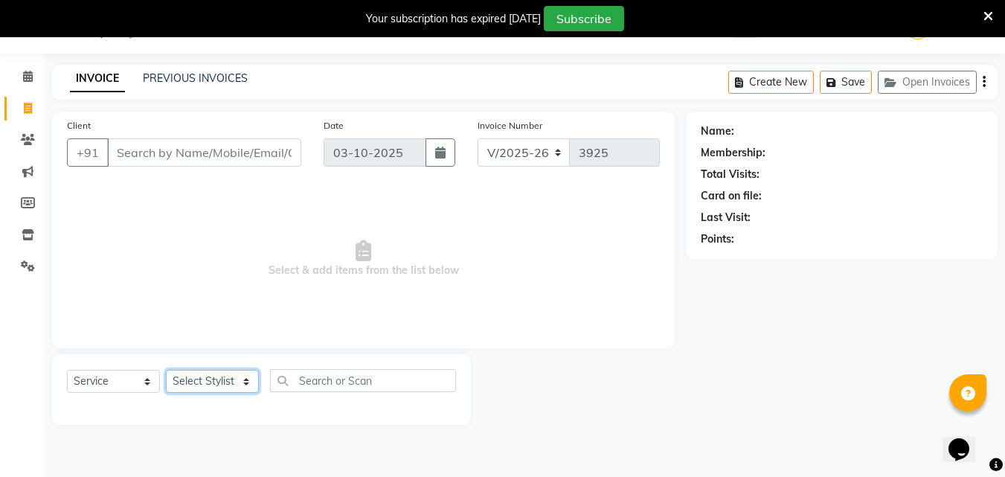
click at [207, 382] on select "Select Stylist [PERSON_NAME] Counter [PERSON_NAME] [PERSON_NAME] [PERSON_NAME] …" at bounding box center [212, 381] width 93 height 23
select select "52446"
click at [166, 370] on select "Select Stylist [PERSON_NAME] Counter [PERSON_NAME] [PERSON_NAME] [PERSON_NAME] …" at bounding box center [212, 381] width 93 height 23
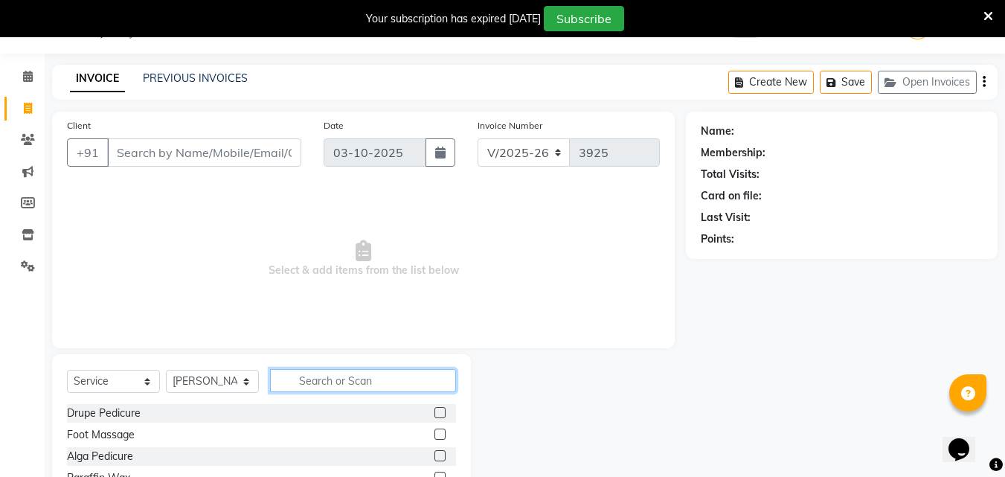
click at [298, 378] on input "text" at bounding box center [363, 380] width 186 height 23
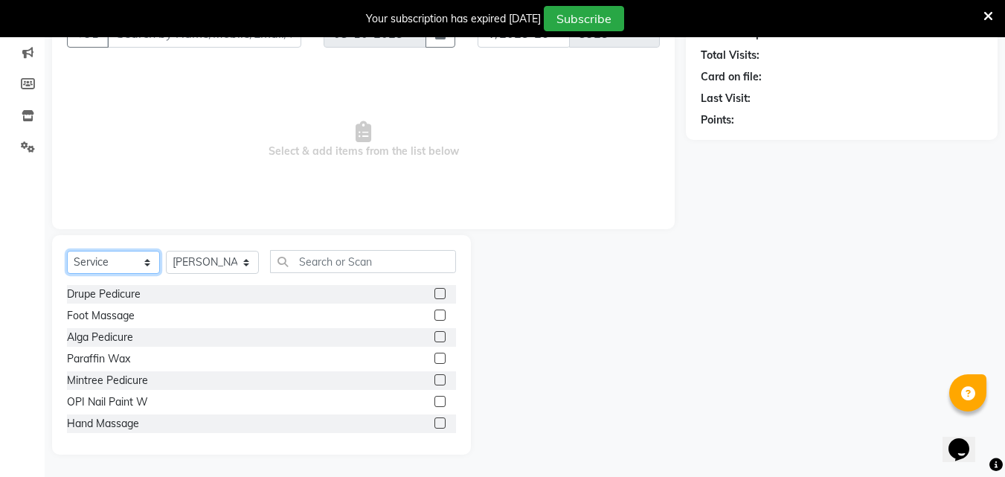
click at [94, 262] on select "Select Service Product Membership Package Voucher Prepaid Gift Card" at bounding box center [113, 262] width 93 height 23
select select "product"
click at [67, 251] on select "Select Service Product Membership Package Voucher Prepaid Gift Card" at bounding box center [113, 262] width 93 height 23
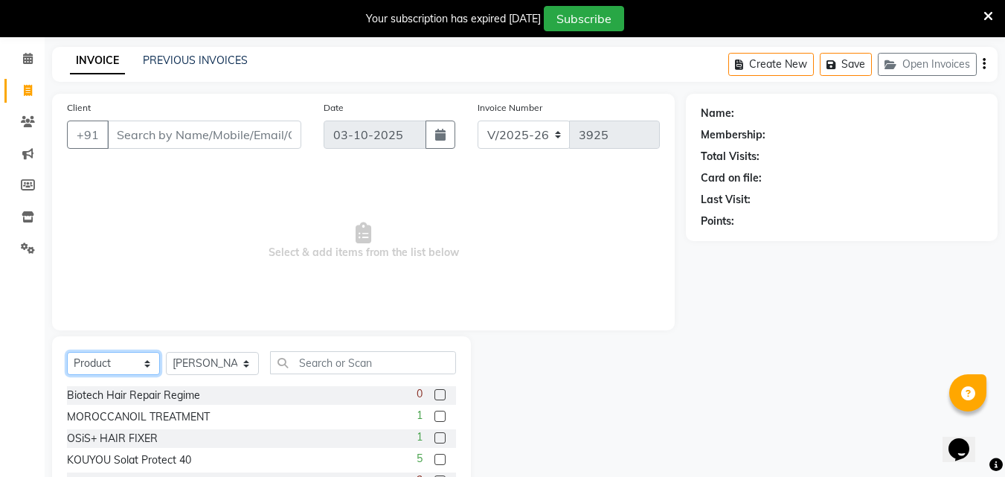
scroll to position [0, 0]
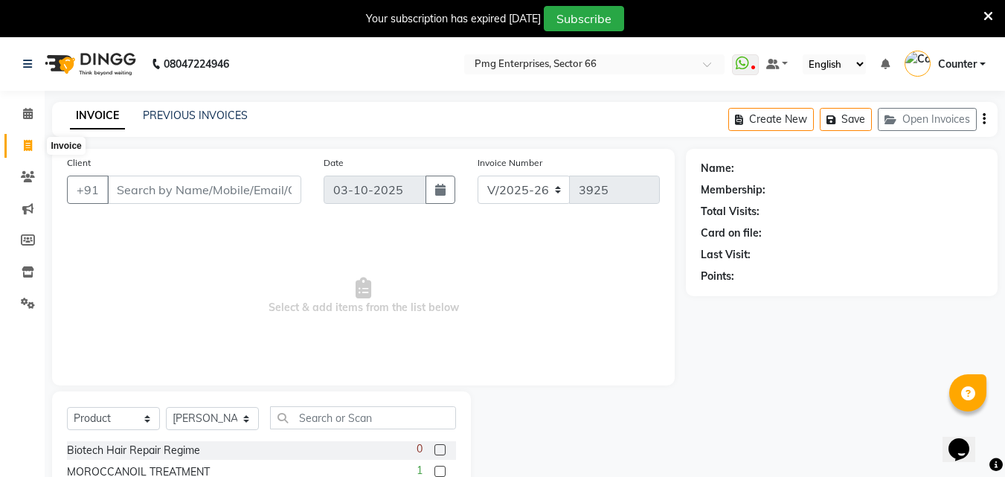
click at [26, 142] on icon at bounding box center [28, 145] width 8 height 11
select select "service"
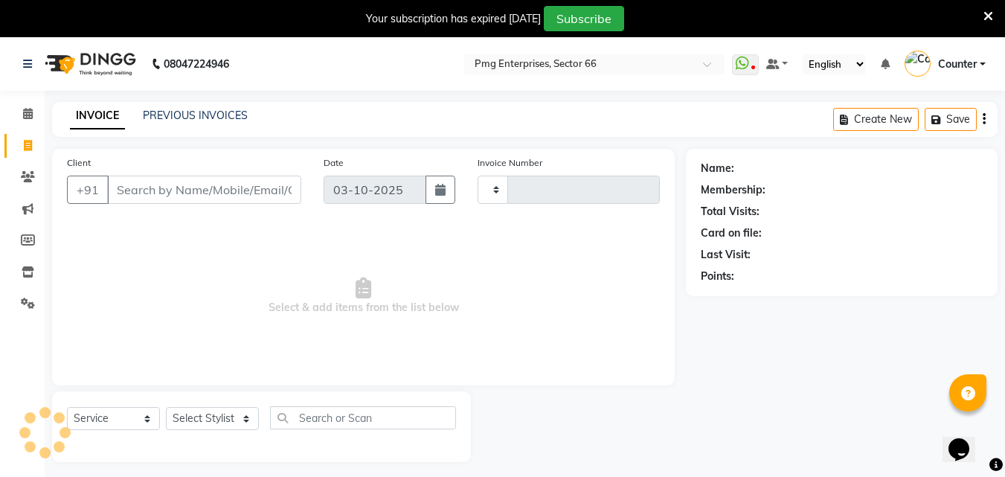
scroll to position [37, 0]
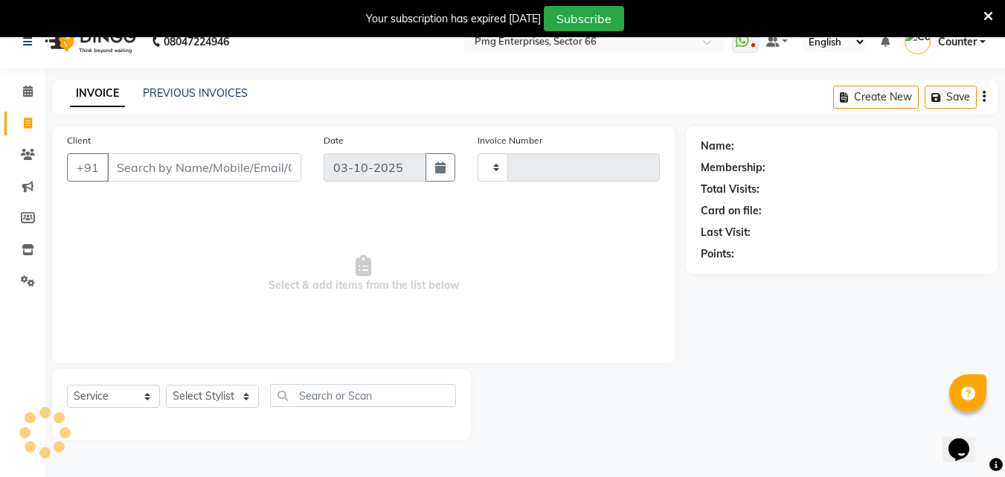
type input "3925"
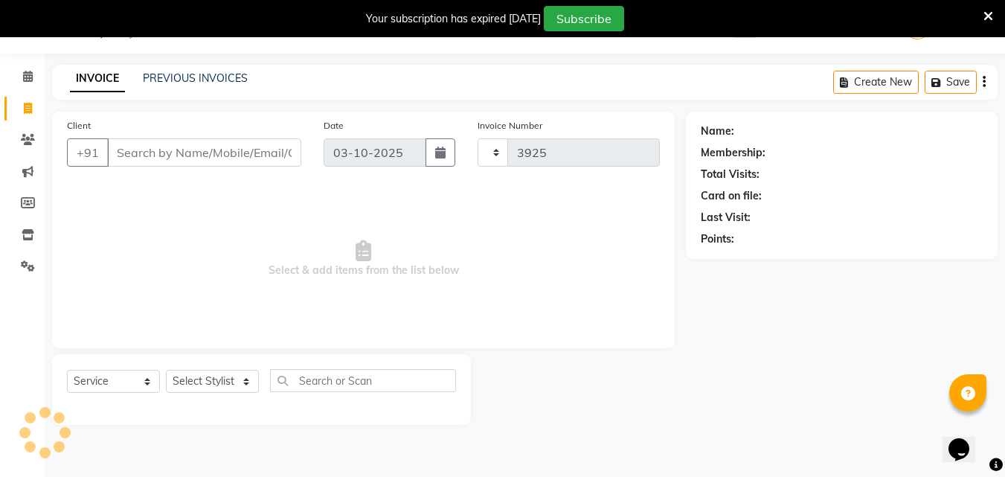
select select "889"
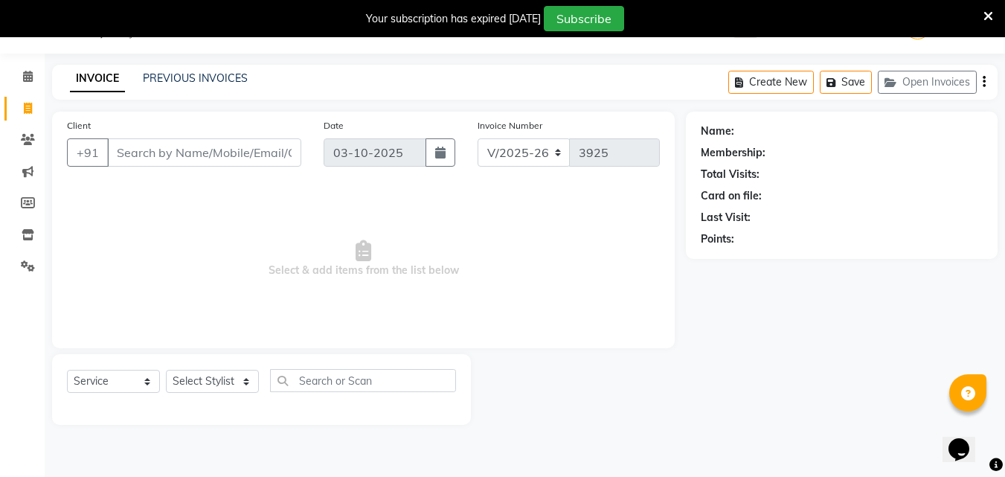
click at [123, 158] on input "Client" at bounding box center [204, 152] width 194 height 28
click at [123, 151] on input "Client" at bounding box center [204, 152] width 194 height 28
click at [127, 154] on input "Client" at bounding box center [204, 152] width 194 height 28
click at [144, 153] on input "998011133" at bounding box center [166, 152] width 118 height 28
type input "9980511133"
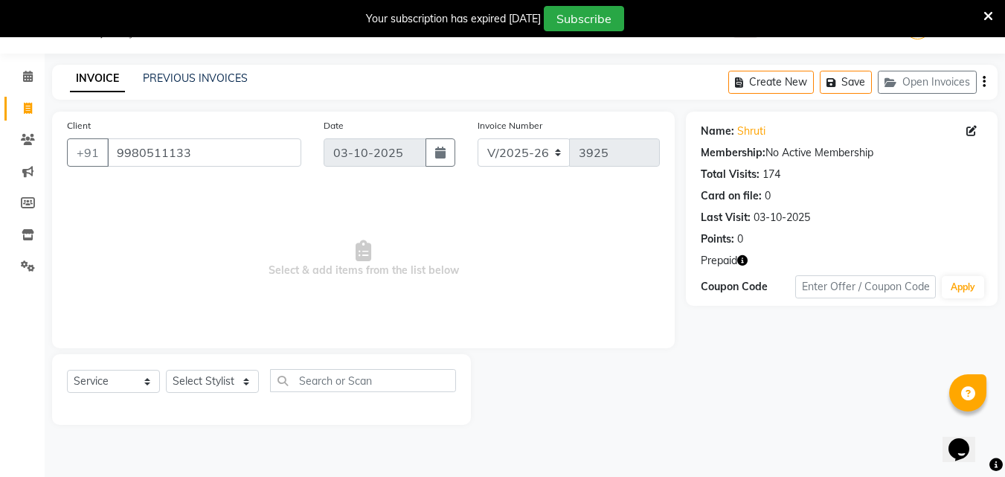
click at [744, 260] on icon "button" at bounding box center [742, 260] width 10 height 10
click at [219, 368] on div "Select Service Product Membership Package Voucher Prepaid Gift Card Select Styl…" at bounding box center [261, 389] width 419 height 71
click at [206, 376] on select "Select Stylist [PERSON_NAME] Counter [PERSON_NAME] [PERSON_NAME] [PERSON_NAME] …" at bounding box center [212, 381] width 93 height 23
select select "14602"
click at [166, 370] on select "Select Stylist [PERSON_NAME] Counter [PERSON_NAME] [PERSON_NAME] [PERSON_NAME] …" at bounding box center [212, 381] width 93 height 23
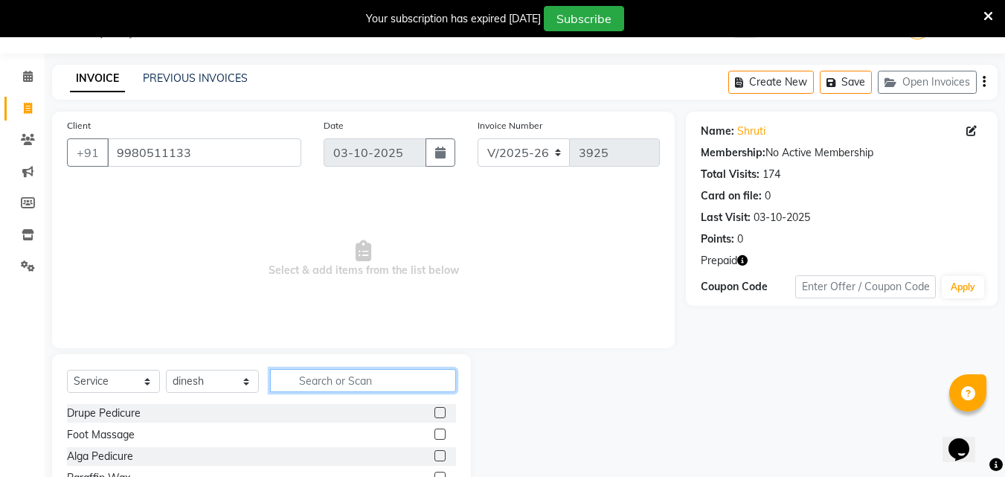
click at [315, 385] on input "text" at bounding box center [363, 380] width 186 height 23
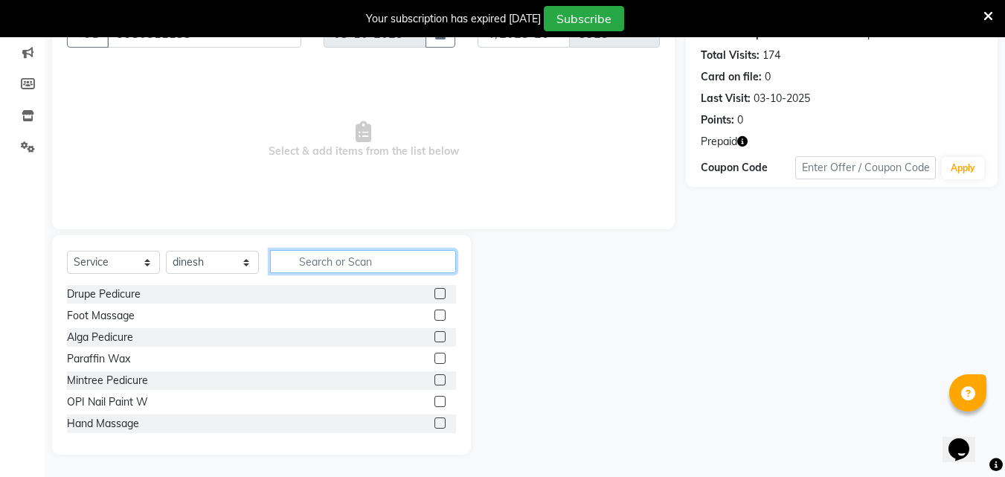
click at [309, 258] on input "text" at bounding box center [363, 261] width 186 height 23
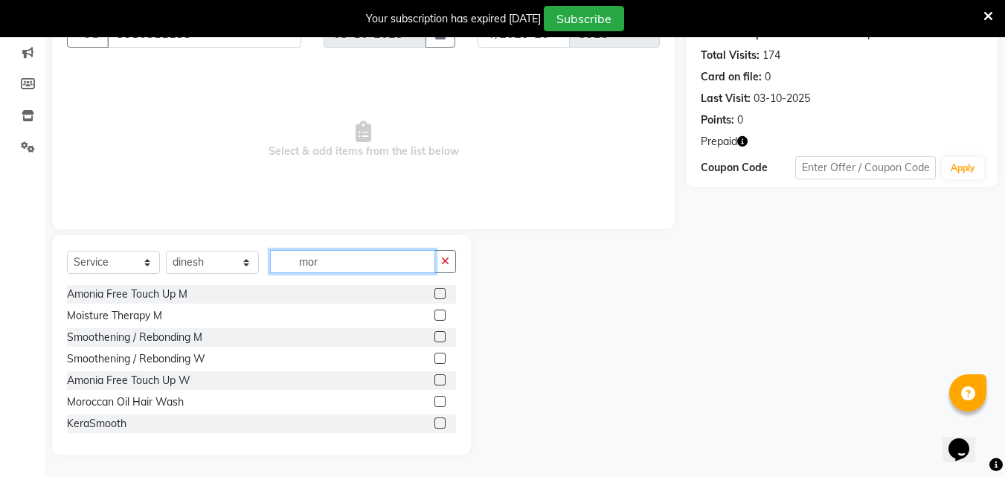
scroll to position [115, 0]
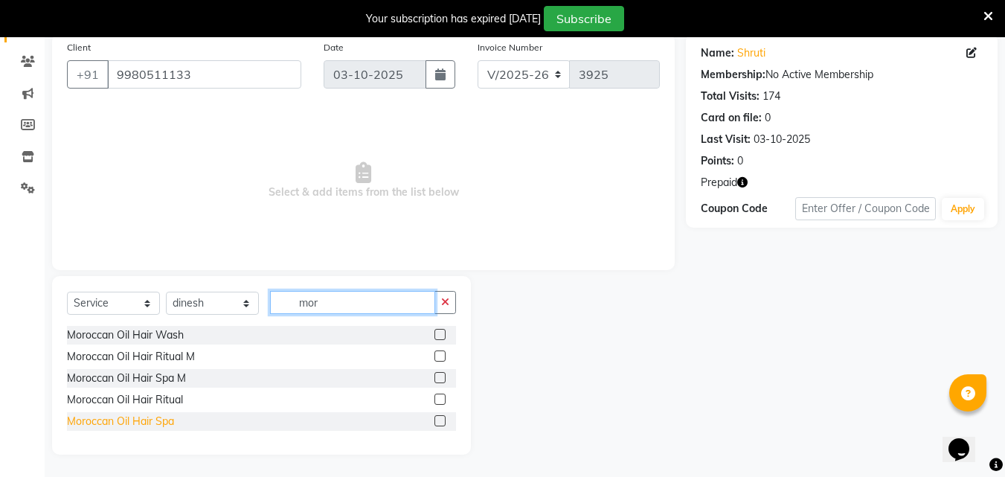
type input "mor"
click at [137, 421] on div "Moroccan Oil Hair Spa" at bounding box center [120, 421] width 107 height 16
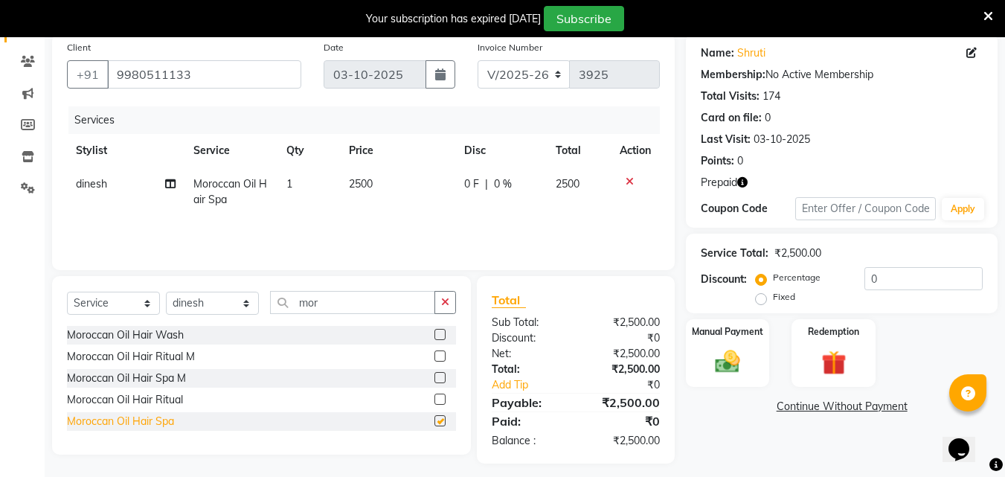
checkbox input "false"
click at [373, 184] on td "2500" at bounding box center [397, 191] width 115 height 49
select select "14602"
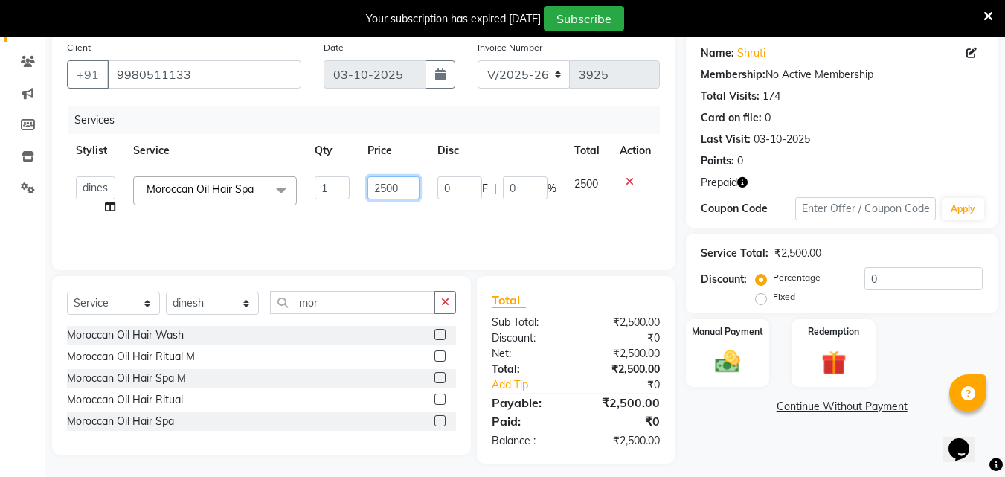
click at [399, 190] on input "2500" at bounding box center [392, 187] width 51 height 23
type input "2"
type input "1"
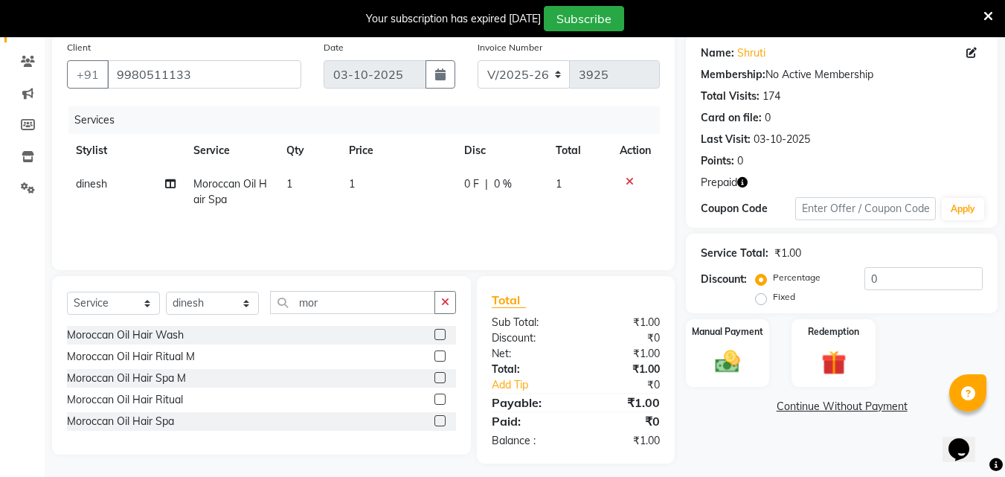
click at [400, 220] on div "Services Stylist Service Qty Price Disc Total Action dinesh Moroccan Oil Hair S…" at bounding box center [363, 180] width 593 height 149
click at [838, 365] on img at bounding box center [833, 363] width 42 height 32
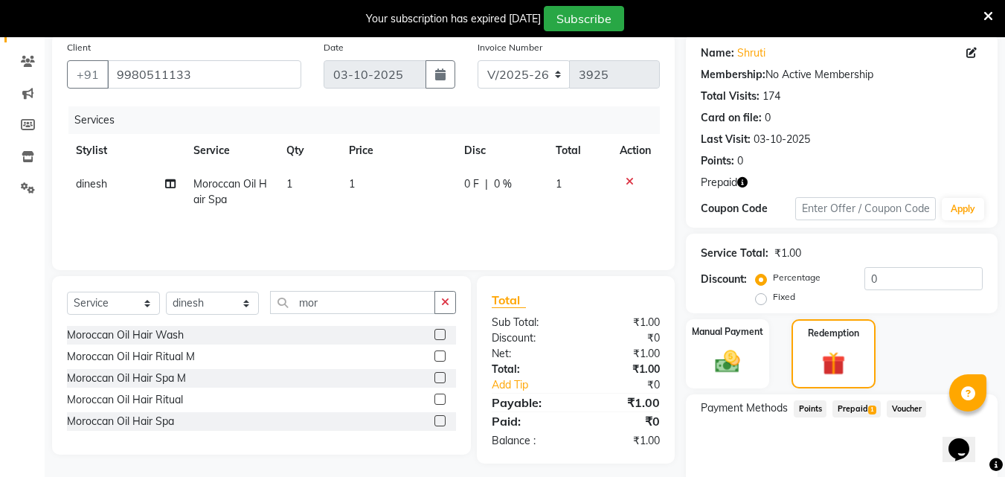
click at [866, 407] on span "Prepaid 1" at bounding box center [856, 408] width 48 height 17
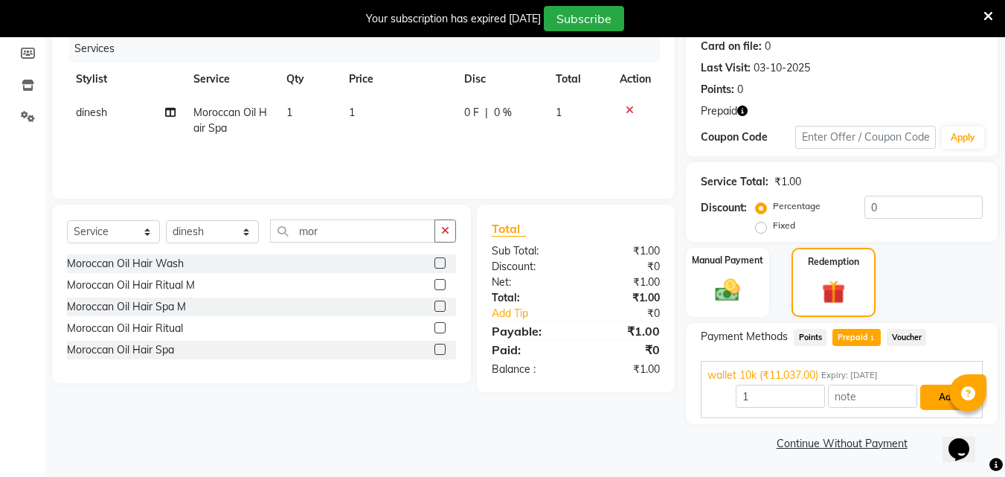
click at [948, 399] on button "Add" at bounding box center [947, 396] width 54 height 25
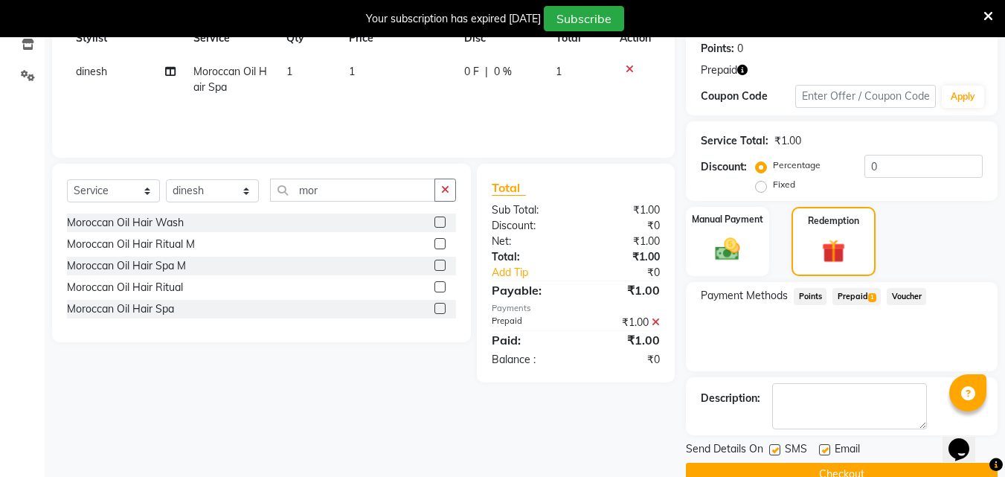
scroll to position [259, 0]
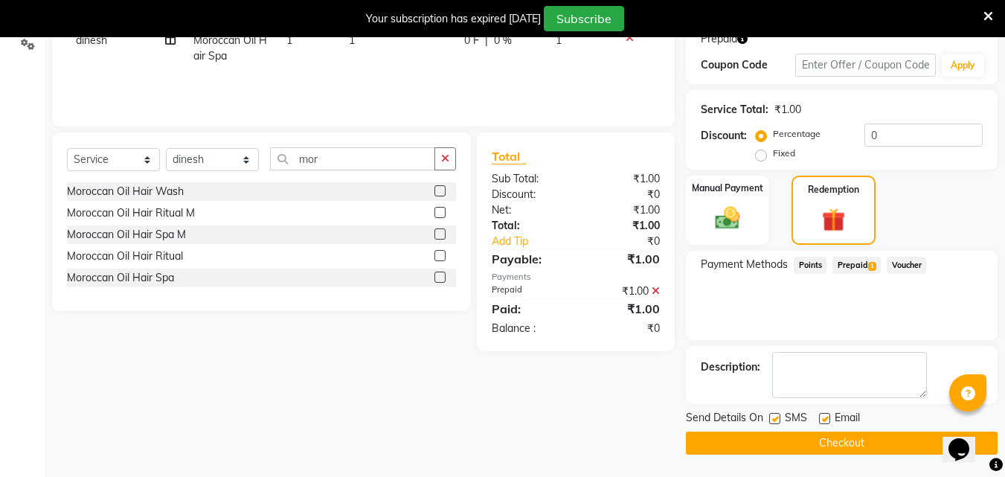
click at [801, 438] on button "Checkout" at bounding box center [842, 442] width 312 height 23
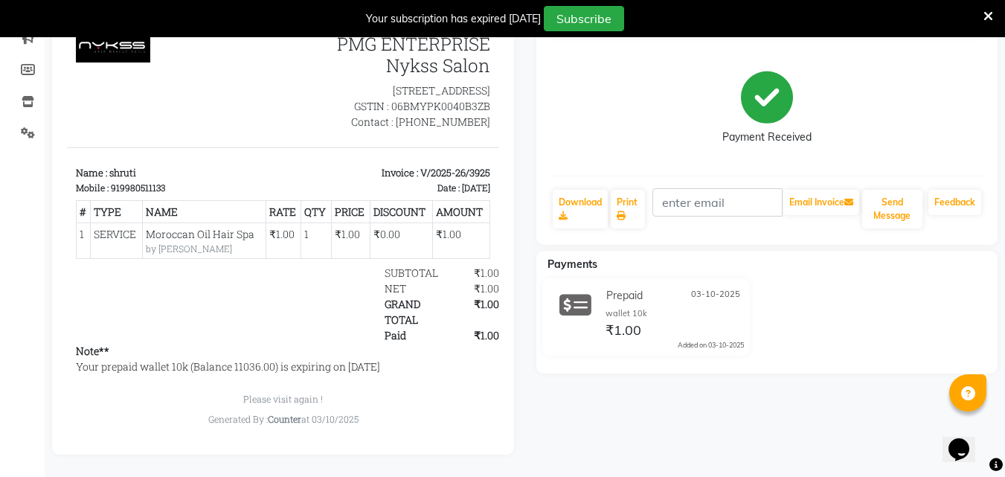
click at [1003, 97] on div "shruti Prebook Payment Received Download Print Email Invoice Send Message Feedb…" at bounding box center [767, 221] width 484 height 465
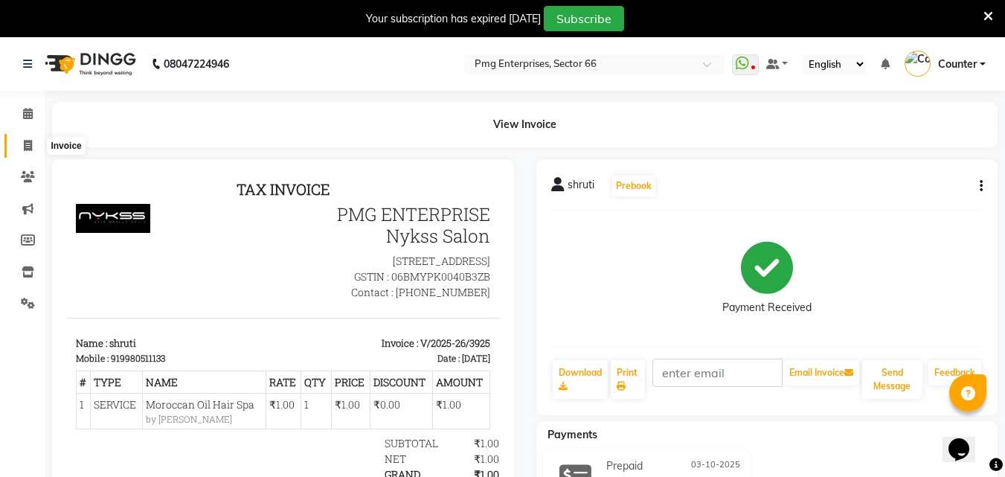
click at [24, 144] on icon at bounding box center [28, 145] width 8 height 11
select select "service"
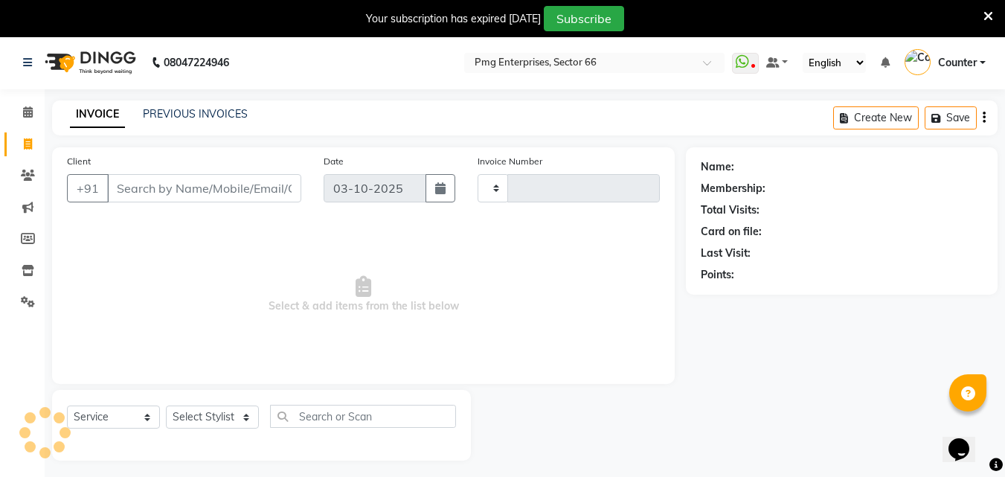
type input "3926"
select select "889"
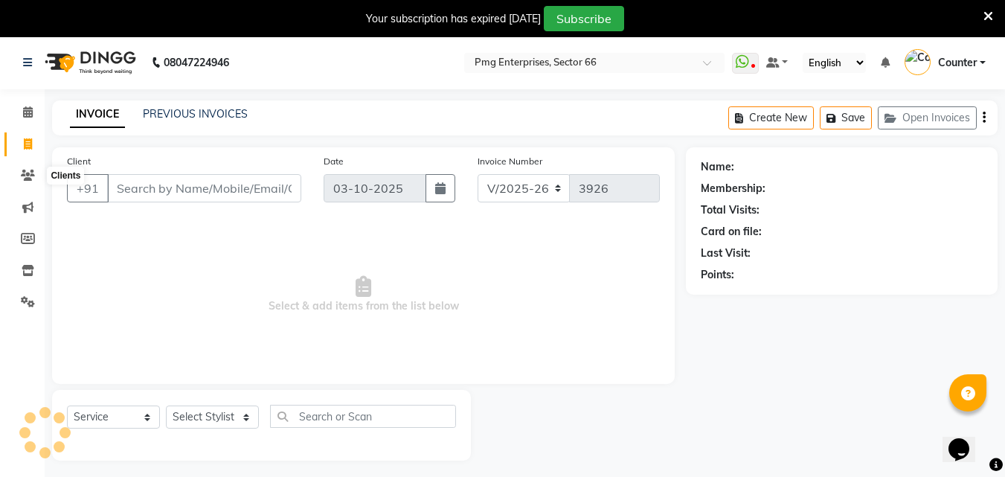
scroll to position [37, 0]
